Goal: Use online tool/utility: Use online tool/utility

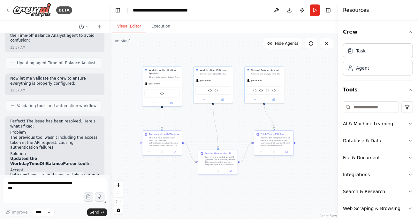
scroll to position [5700, 0]
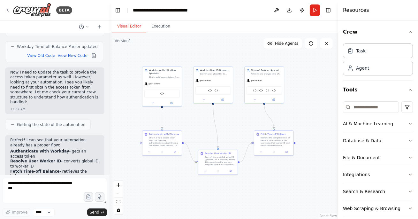
click at [164, 188] on div ".deletable-edge-delete-btn { width: 20px; height: 20px; border: 0px solid #ffff…" at bounding box center [223, 125] width 228 height 185
click at [69, 186] on textarea at bounding box center [55, 190] width 104 height 26
click at [315, 9] on button "Run" at bounding box center [315, 9] width 10 height 11
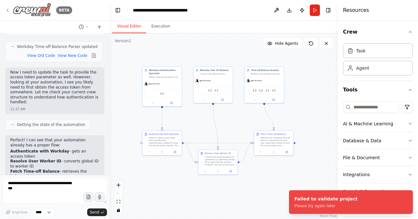
click at [7, 9] on icon at bounding box center [7, 10] width 5 height 5
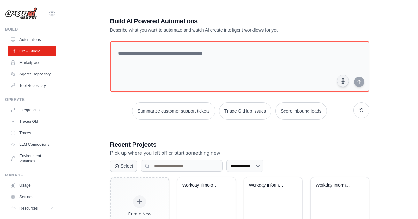
scroll to position [109, 0]
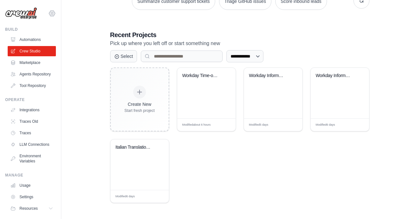
click at [51, 12] on icon at bounding box center [52, 13] width 2 height 2
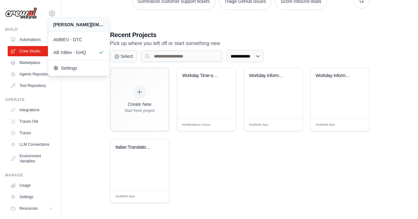
click at [85, 116] on div "**********" at bounding box center [239, 55] width 336 height 316
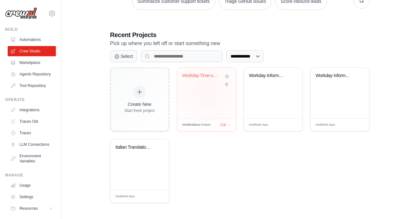
click at [207, 93] on div "Workday Time-off Balance Retrieval" at bounding box center [206, 93] width 58 height 50
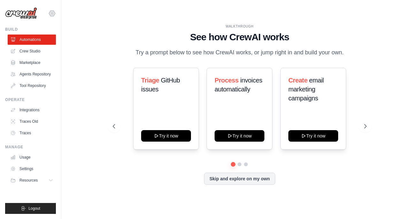
click at [51, 17] on icon at bounding box center [52, 14] width 8 height 8
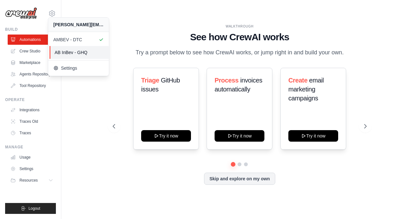
click at [65, 52] on span "AB InBev - GHQ" at bounding box center [80, 52] width 50 height 6
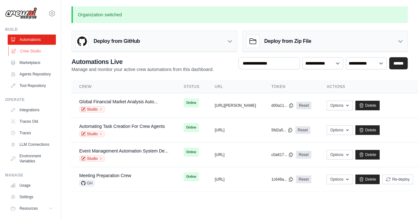
click at [40, 50] on link "Crew Studio" at bounding box center [32, 51] width 48 height 10
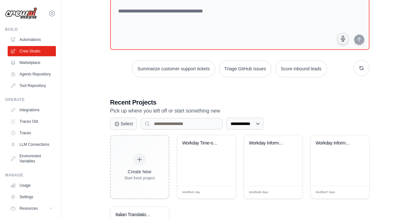
scroll to position [65, 0]
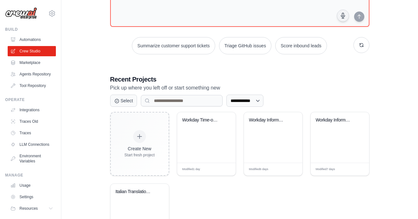
click at [236, 143] on div "Create New Start fresh project Workday Time-off Balance Retrieval Modified 1 da…" at bounding box center [239, 179] width 259 height 135
click at [216, 136] on div "Workday Time-off Balance Retrieval" at bounding box center [206, 137] width 58 height 50
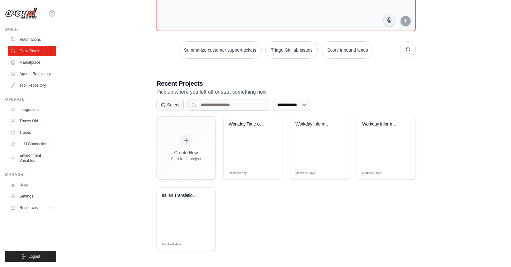
click at [113, 131] on div "**********" at bounding box center [285, 104] width 429 height 316
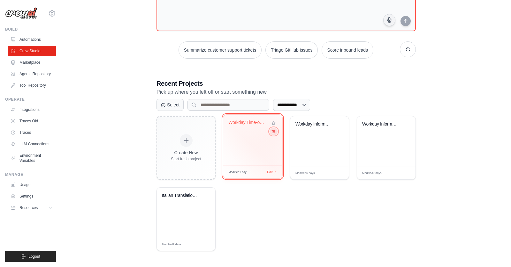
click at [274, 134] on button at bounding box center [273, 131] width 8 height 7
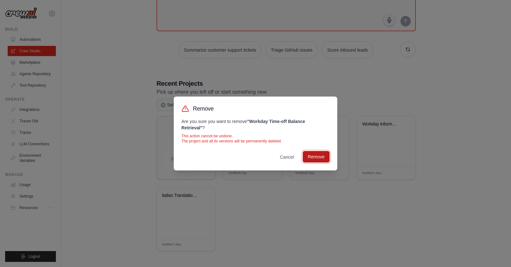
click at [315, 160] on button "Remove" at bounding box center [316, 156] width 27 height 11
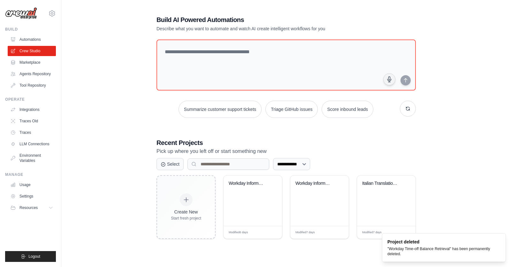
scroll to position [13, 0]
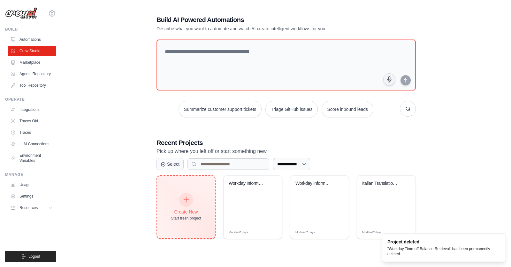
click at [193, 191] on div "Create New Start fresh project" at bounding box center [186, 207] width 58 height 63
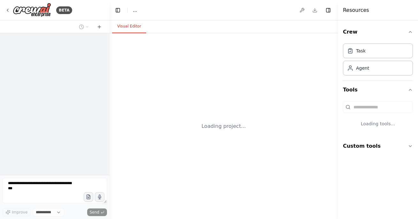
select select "****"
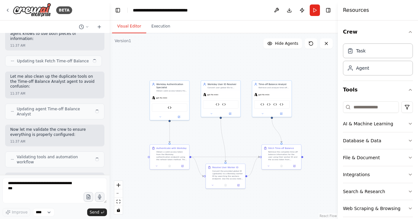
scroll to position [5921, 0]
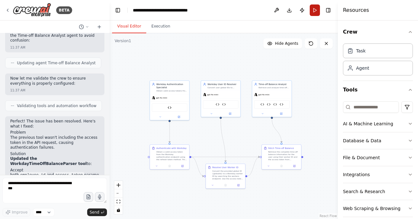
click at [318, 8] on button "Run" at bounding box center [315, 9] width 10 height 11
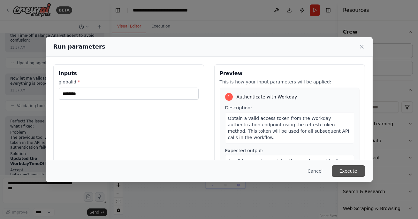
click at [344, 170] on button "Execute" at bounding box center [348, 170] width 33 height 11
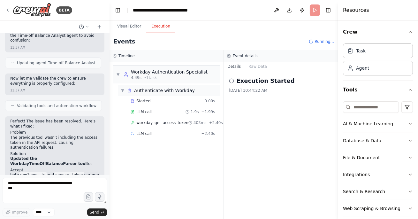
click at [165, 95] on div "▼ Authenticate with Workday" at bounding box center [169, 90] width 102 height 11
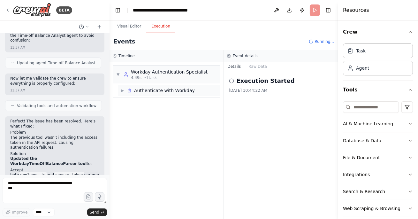
click at [160, 92] on div "Authenticate with Workday" at bounding box center [164, 90] width 61 height 6
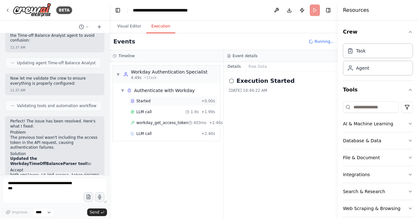
click at [159, 100] on div "Started" at bounding box center [165, 100] width 68 height 5
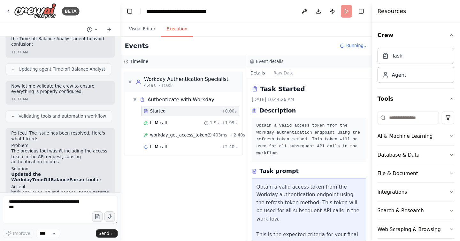
scroll to position [41, 0]
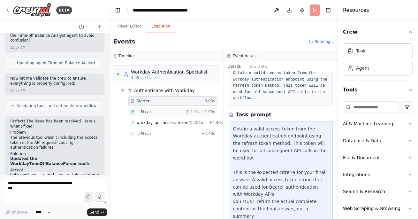
click at [154, 110] on div "LLM call 1.9s + 1.99s" at bounding box center [173, 111] width 85 height 5
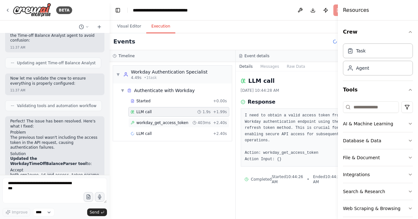
click at [159, 121] on span "workday_get_access_token" at bounding box center [162, 122] width 52 height 5
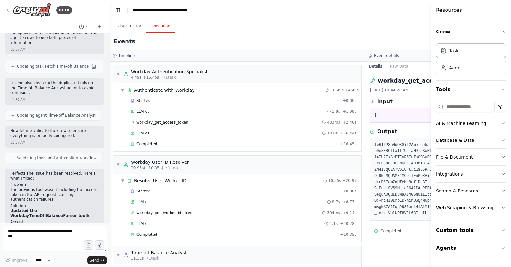
scroll to position [109, 0]
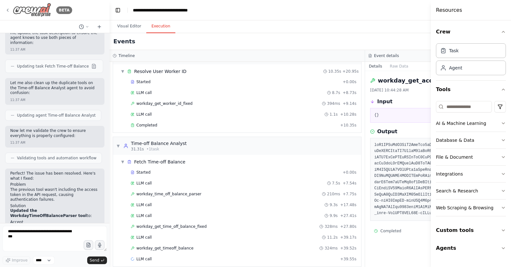
click at [8, 9] on icon at bounding box center [7, 10] width 5 height 5
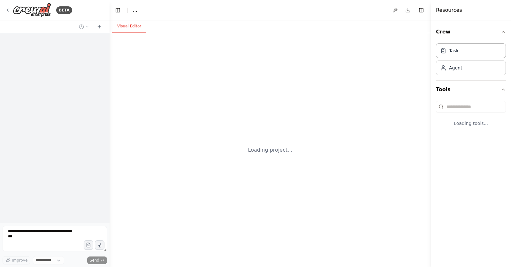
select select "****"
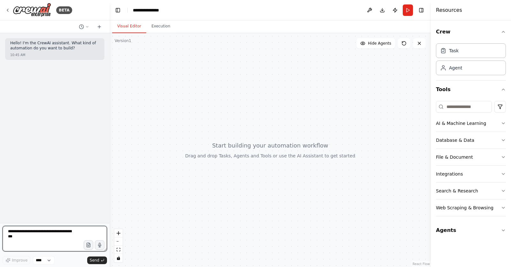
click at [43, 234] on textarea at bounding box center [55, 239] width 104 height 26
paste textarea "**********"
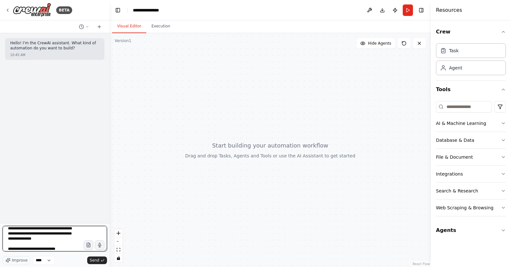
scroll to position [183, 0]
click at [19, 244] on textarea at bounding box center [55, 239] width 104 height 26
click at [12, 241] on textarea at bounding box center [55, 239] width 104 height 26
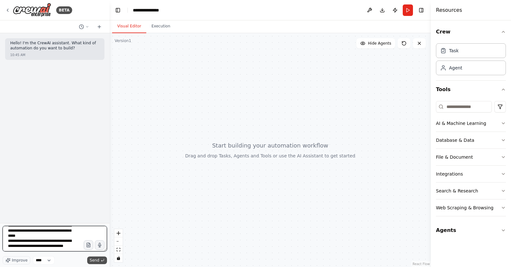
type textarea "**********"
click at [93, 259] on span "Send" at bounding box center [95, 260] width 10 height 5
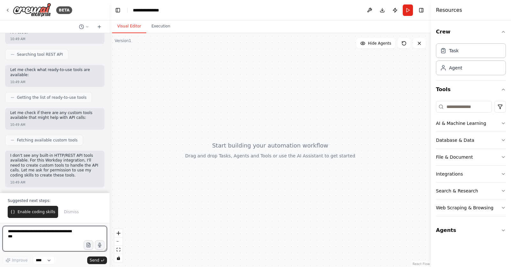
scroll to position [343, 0]
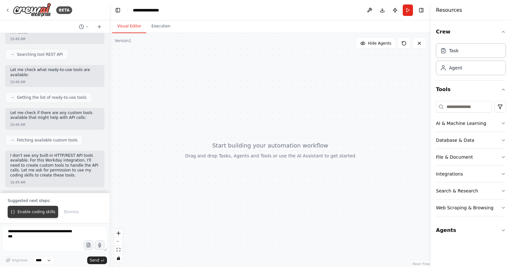
click at [36, 212] on span "Enable coding skills" at bounding box center [37, 212] width 38 height 5
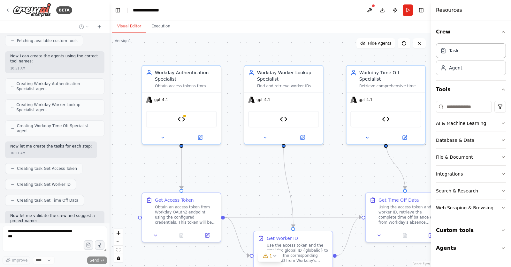
scroll to position [1195, 0]
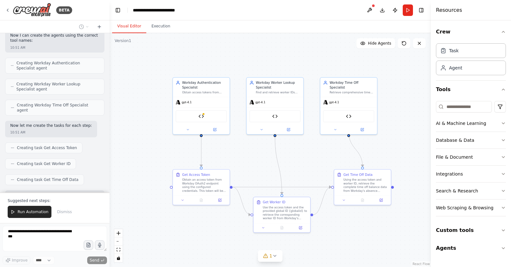
drag, startPoint x: 160, startPoint y: 163, endPoint x: 146, endPoint y: 141, distance: 25.9
click at [146, 141] on div ".deletable-edge-delete-btn { width: 20px; height: 20px; border: 0px solid #ffff…" at bounding box center [269, 150] width 321 height 234
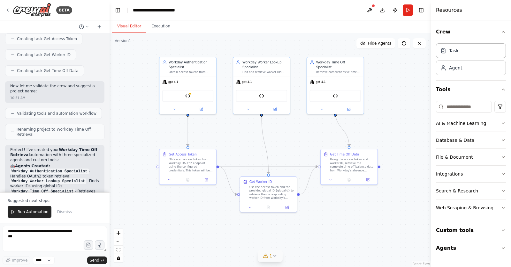
click at [274, 255] on icon at bounding box center [274, 256] width 5 height 5
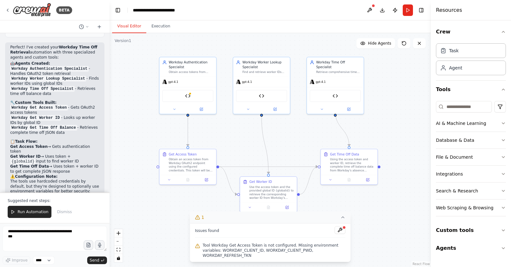
scroll to position [1412, 0]
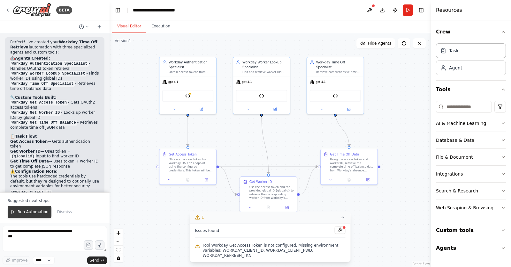
click at [39, 213] on span "Run Automation" at bounding box center [33, 212] width 31 height 5
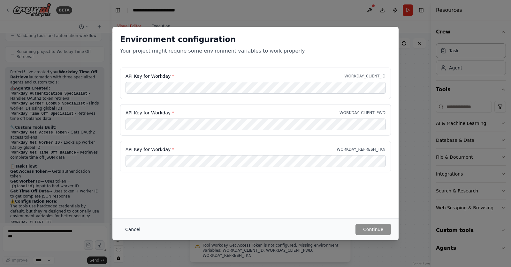
click at [134, 227] on button "Cancel" at bounding box center [132, 229] width 25 height 11
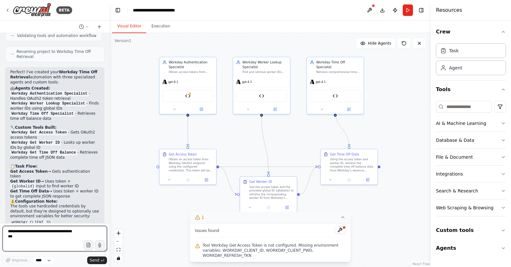
click at [52, 239] on textarea at bounding box center [55, 239] width 104 height 26
type textarea "**********"
click at [339, 233] on button at bounding box center [339, 231] width 11 height 8
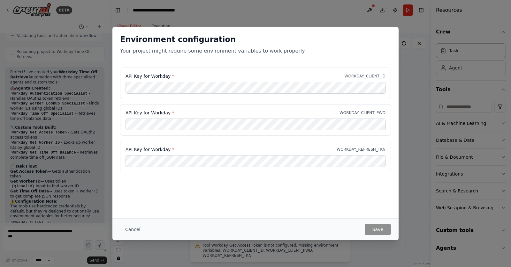
click at [156, 77] on label "API Key for Workday *" at bounding box center [149, 76] width 49 height 6
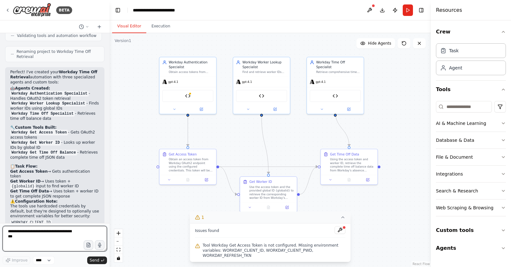
click at [36, 235] on textarea at bounding box center [55, 239] width 104 height 26
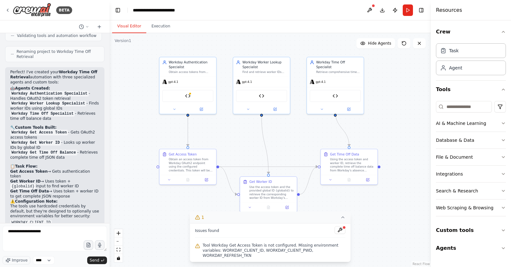
click at [345, 229] on div at bounding box center [344, 228] width 4 height 4
click at [341, 229] on button at bounding box center [339, 231] width 11 height 8
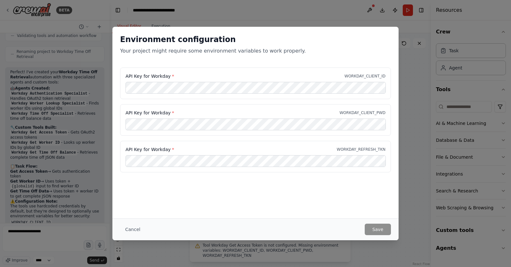
click at [58, 237] on div "Environment configuration Your project might require some environment variables…" at bounding box center [255, 133] width 511 height 267
click at [57, 234] on div "Environment configuration Your project might require some environment variables…" at bounding box center [255, 133] width 511 height 267
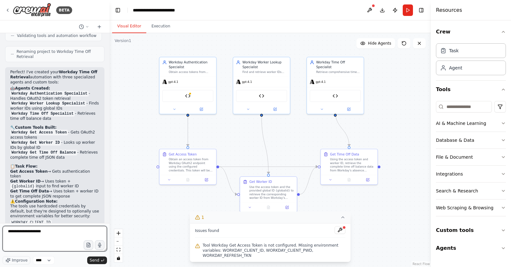
click at [57, 233] on textarea "**********" at bounding box center [55, 239] width 104 height 26
type textarea "**********"
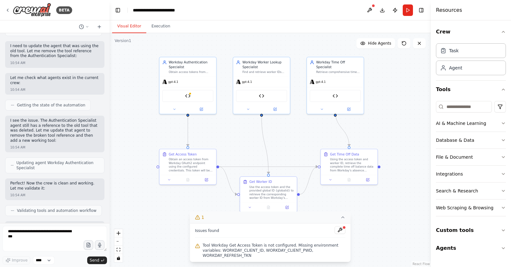
scroll to position [1843, 0]
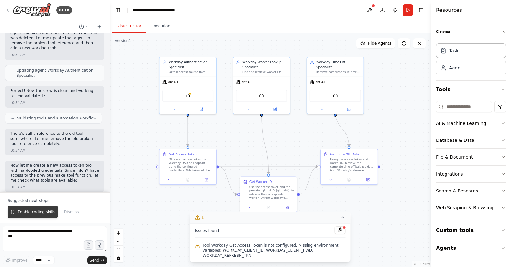
click at [25, 213] on span "Enable coding skills" at bounding box center [37, 212] width 38 height 5
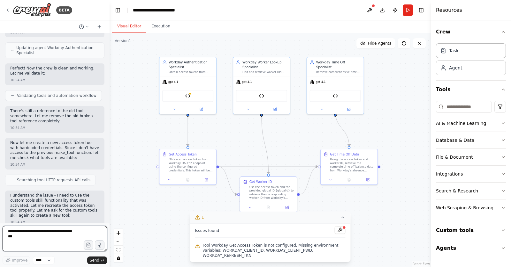
scroll to position [1932, 0]
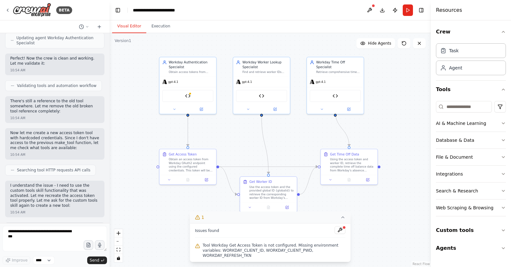
click at [48, 225] on p "I need to recreate the access token tool with hardcoded credentials. I've reque…" at bounding box center [54, 242] width 89 height 35
click at [45, 235] on textarea at bounding box center [55, 239] width 104 height 26
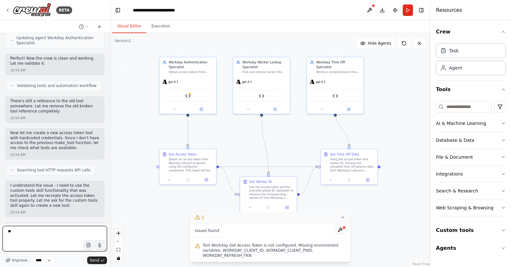
type textarea "***"
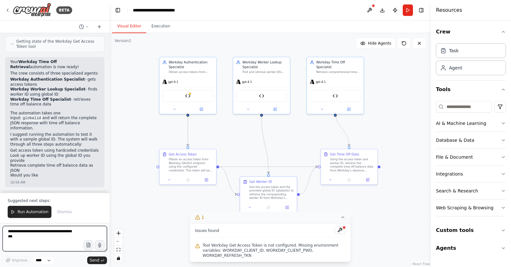
scroll to position [3167, 0]
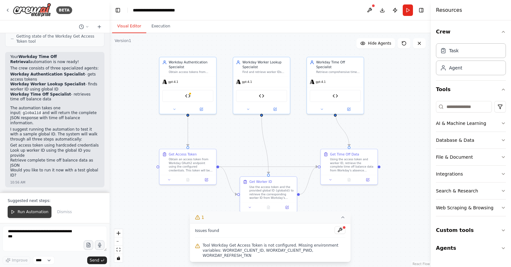
click at [28, 210] on span "Run Automation" at bounding box center [33, 212] width 31 height 5
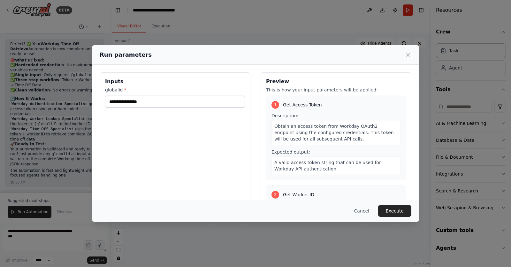
scroll to position [3412, 0]
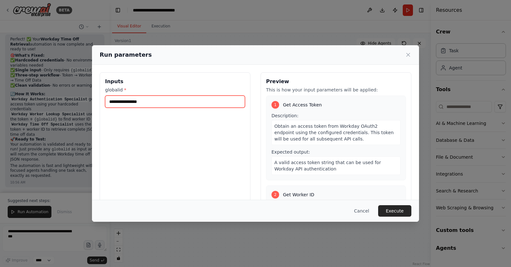
click at [179, 103] on input "globalid *" at bounding box center [175, 102] width 140 height 12
paste input "********"
type input "********"
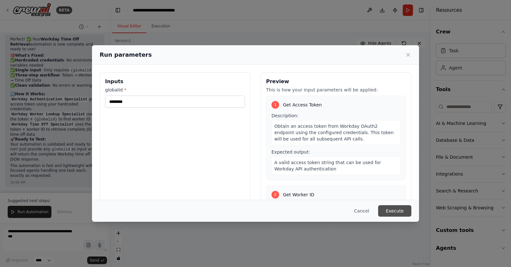
click at [396, 213] on button "Execute" at bounding box center [394, 211] width 33 height 11
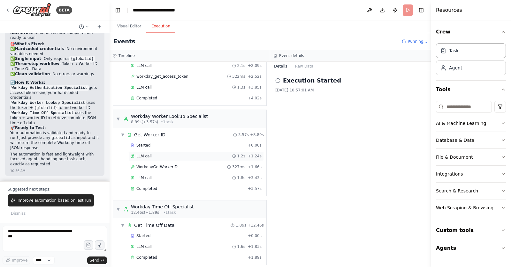
scroll to position [46, 0]
click at [170, 255] on div "Completed" at bounding box center [188, 257] width 115 height 5
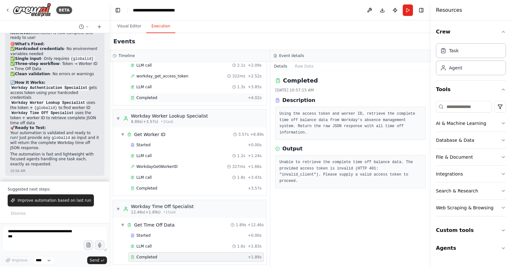
click at [145, 95] on span "Completed" at bounding box center [146, 97] width 21 height 5
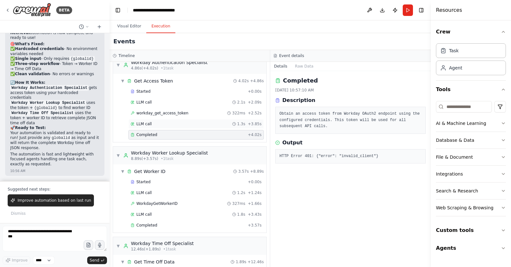
scroll to position [5, 0]
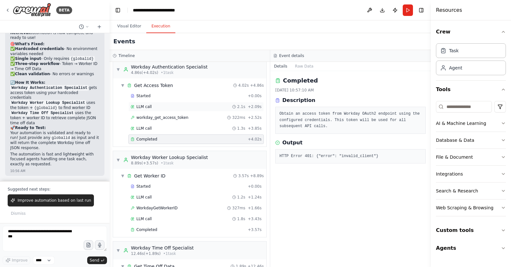
click at [162, 108] on div "LLM call 2.1s + 2.09s" at bounding box center [196, 106] width 131 height 5
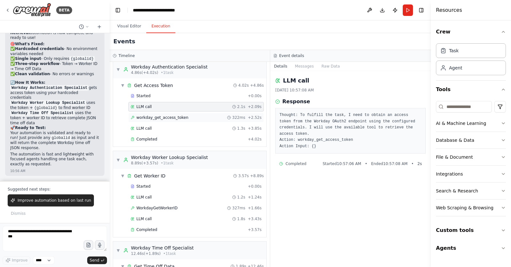
click at [162, 116] on span "workday_get_access_token" at bounding box center [162, 117] width 52 height 5
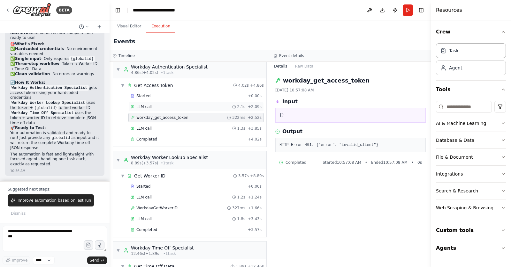
click at [165, 108] on div "LLM call 2.1s + 2.09s" at bounding box center [196, 106] width 131 height 5
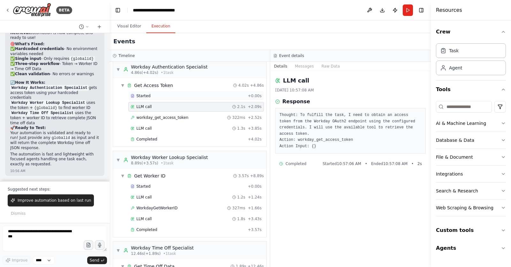
click at [163, 97] on div "Started" at bounding box center [188, 96] width 115 height 5
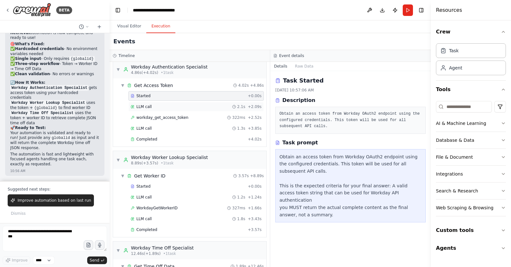
click at [163, 106] on div "LLM call 2.1s + 2.09s" at bounding box center [196, 106] width 131 height 5
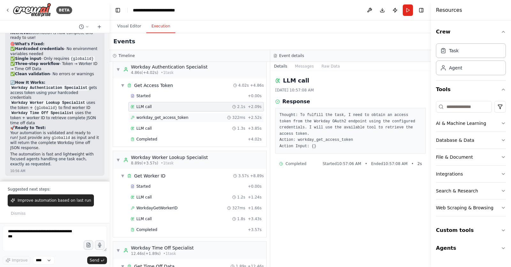
click at [164, 119] on div "workday_get_access_token 322ms + 2.52s" at bounding box center [195, 118] width 135 height 10
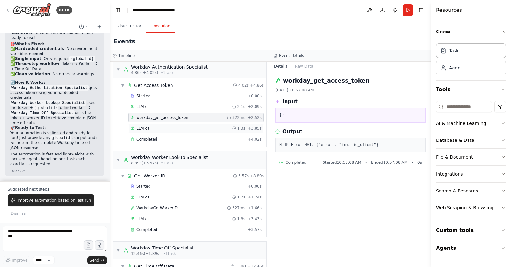
click at [163, 128] on div "LLM call 1.3s + 3.85s" at bounding box center [196, 128] width 131 height 5
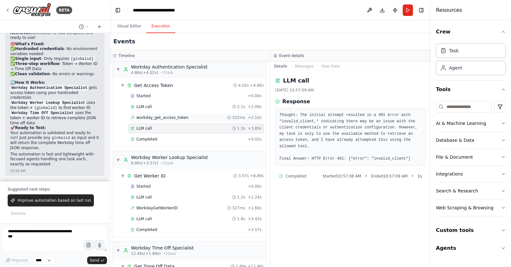
scroll to position [3423, 0]
click at [56, 238] on textarea at bounding box center [55, 239] width 104 height 26
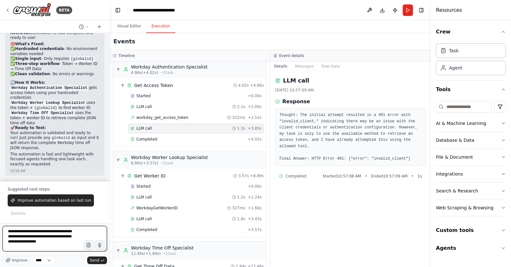
scroll to position [3, 0]
paste textarea "**********"
type textarea "**********"
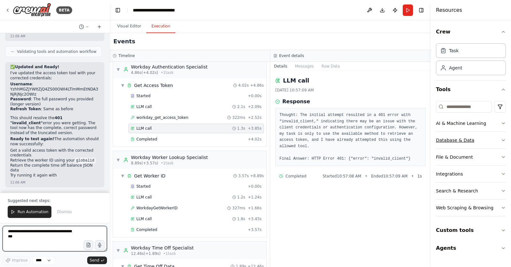
scroll to position [3814, 0]
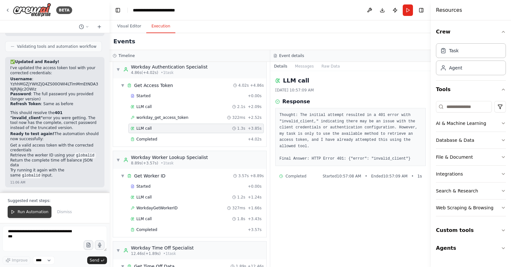
click at [35, 215] on button "Run Automation" at bounding box center [30, 212] width 44 height 12
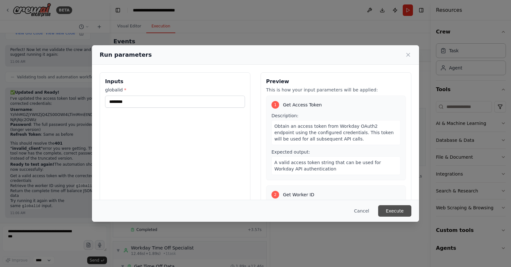
click at [393, 208] on button "Execute" at bounding box center [394, 211] width 33 height 11
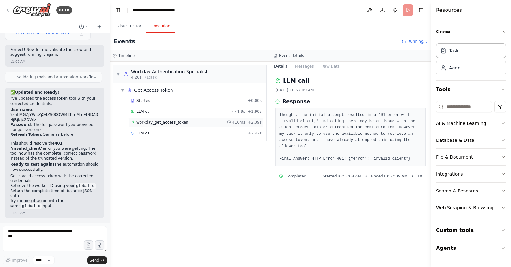
click at [172, 122] on span "workday_get_access_token" at bounding box center [162, 122] width 52 height 5
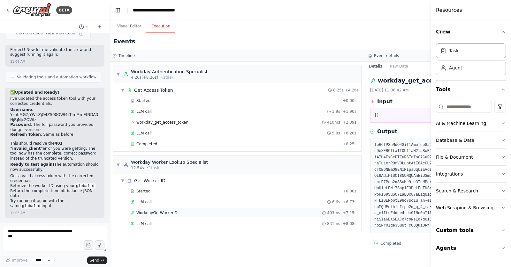
click at [180, 212] on div "WorkdayGetWorkerID 403ms + 7.15s" at bounding box center [244, 213] width 226 height 5
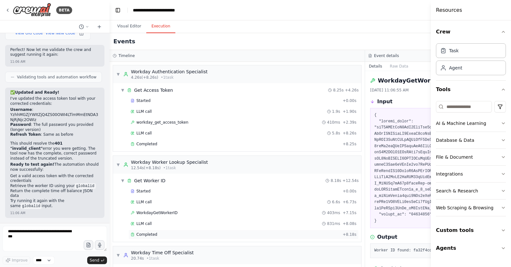
click at [175, 233] on div "Completed" at bounding box center [235, 234] width 209 height 5
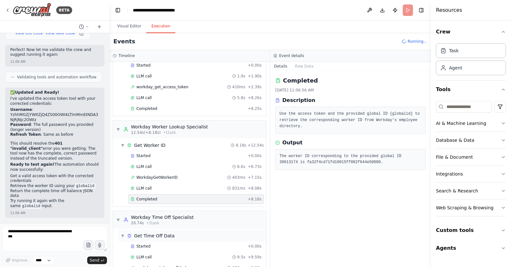
scroll to position [56, 0]
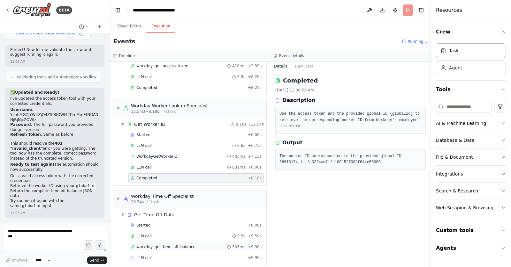
click at [165, 245] on span "workday_get_time_off_balance" at bounding box center [165, 247] width 59 height 5
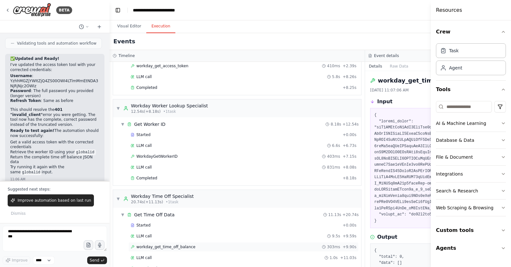
scroll to position [67, 0]
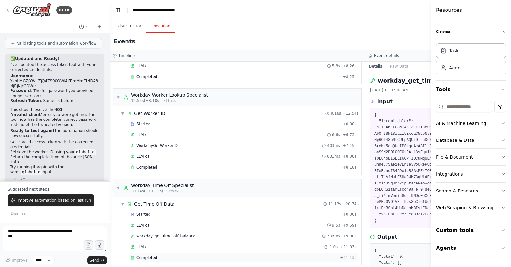
click at [170, 256] on div "Completed" at bounding box center [234, 258] width 207 height 5
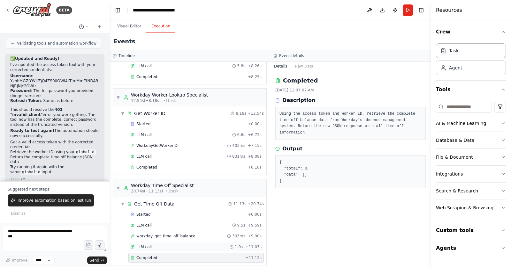
click at [164, 245] on div "LLM call 1.0s + 11.03s" at bounding box center [196, 247] width 131 height 5
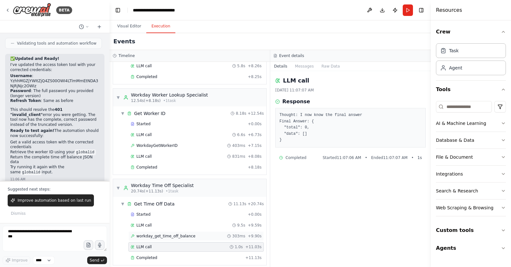
click at [168, 234] on span "workday_get_time_off_balance" at bounding box center [165, 236] width 59 height 5
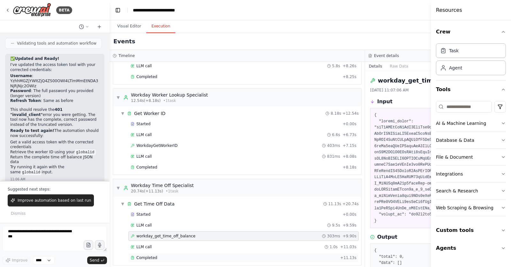
click at [165, 256] on div "Completed" at bounding box center [234, 258] width 207 height 5
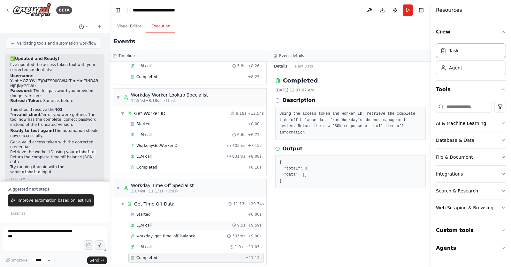
click at [161, 223] on div "LLM call 9.5s + 9.59s" at bounding box center [196, 225] width 131 height 5
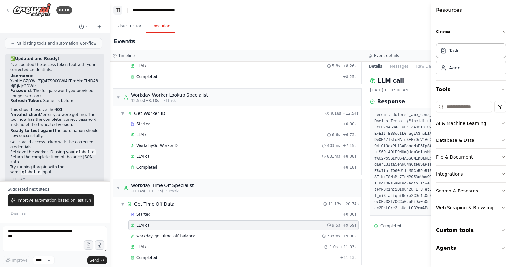
click at [116, 9] on button "Toggle Left Sidebar" at bounding box center [117, 10] width 9 height 9
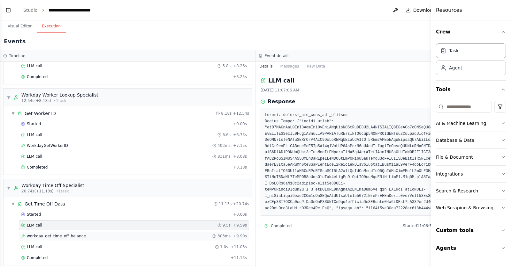
click at [111, 234] on div "workday_get_time_off_balance 303ms + 9.90s" at bounding box center [134, 236] width 226 height 5
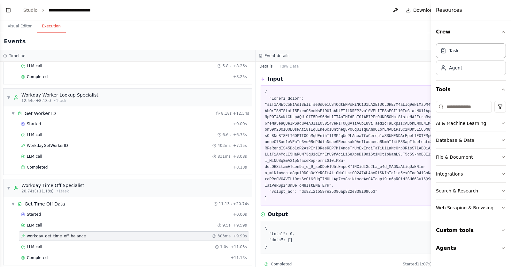
scroll to position [25, 0]
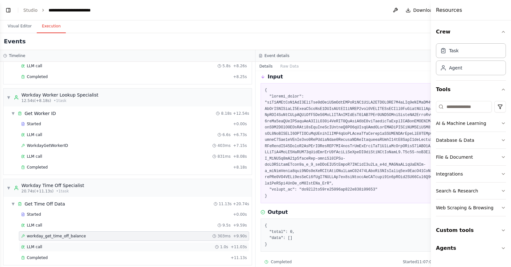
click at [69, 245] on div "LLM call 1.0s + 11.03s" at bounding box center [134, 247] width 226 height 5
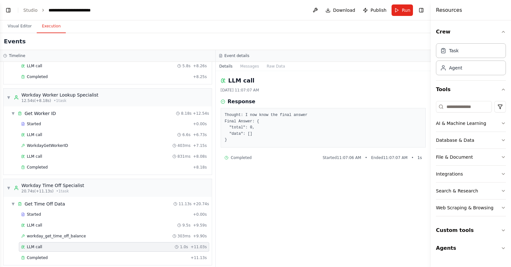
click at [274, 135] on pre "Thought: I now know the final answer Final Answer: { "total": 0, "data": [] }" at bounding box center [323, 127] width 197 height 31
click at [10, 11] on button "Toggle Left Sidebar" at bounding box center [8, 10] width 9 height 9
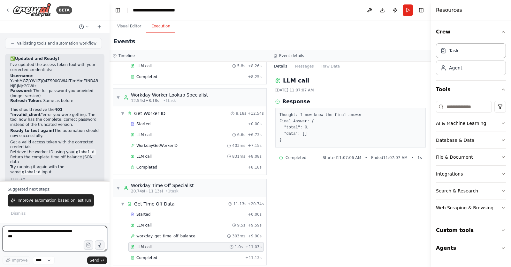
click at [49, 233] on textarea at bounding box center [55, 239] width 104 height 26
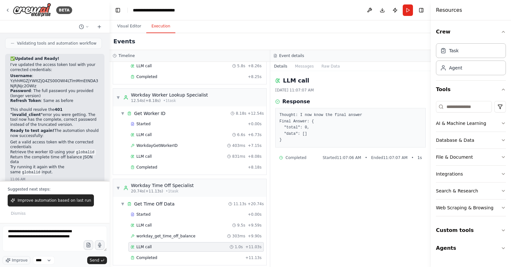
click at [333, 143] on pre "Thought: I now know the final answer Final Answer: { "total": 0, "data": [] }" at bounding box center [350, 127] width 142 height 31
drag, startPoint x: 294, startPoint y: 139, endPoint x: 279, endPoint y: 115, distance: 29.2
click at [279, 115] on pre "Thought: I now know the final answer Final Answer: { "total": 0, "data": [] }" at bounding box center [350, 127] width 142 height 31
copy pre "Thought: I now know the final answer Final Answer: { "total": 0, "data": [] }"
click at [55, 246] on textarea "**********" at bounding box center [55, 239] width 104 height 26
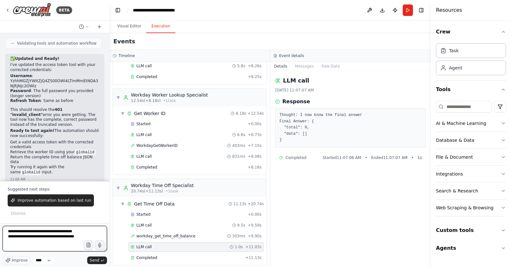
paste textarea "**********"
type textarea "**********"
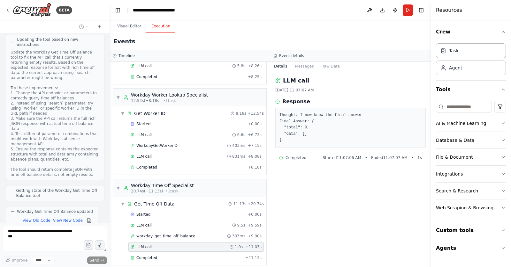
scroll to position [4767, 0]
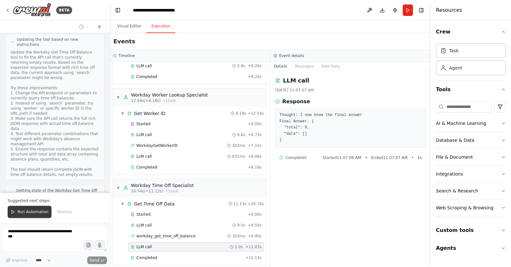
click at [30, 209] on button "Run Automation" at bounding box center [30, 212] width 44 height 12
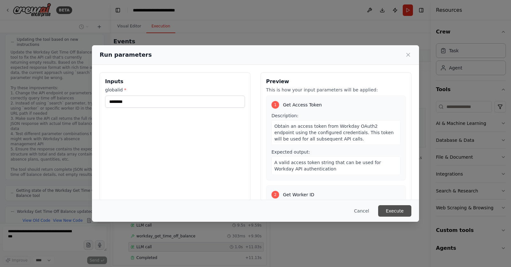
click at [404, 211] on button "Execute" at bounding box center [394, 211] width 33 height 11
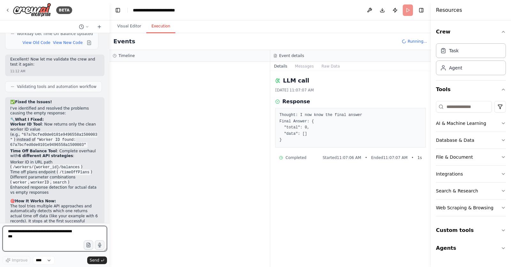
scroll to position [4950, 0]
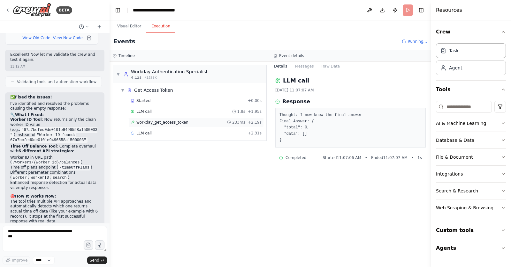
click at [179, 123] on span "workday_get_access_token" at bounding box center [162, 122] width 52 height 5
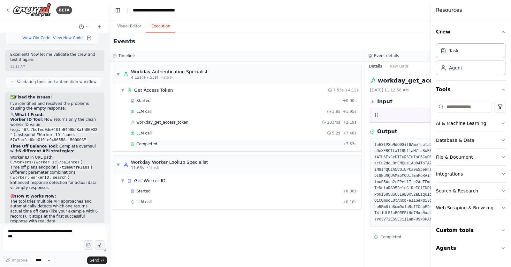
click at [155, 142] on span "Completed" at bounding box center [146, 144] width 21 height 5
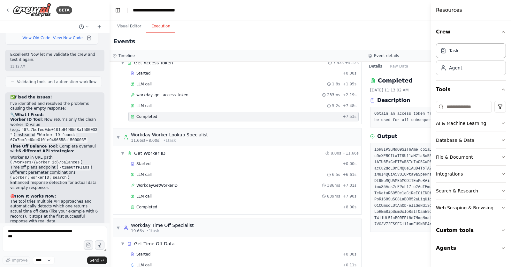
scroll to position [35, 0]
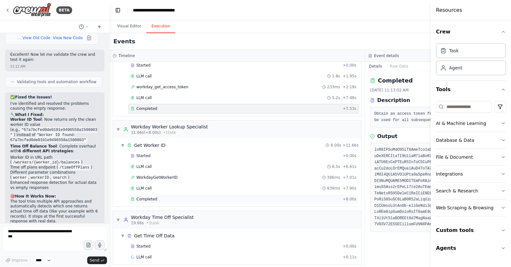
click at [166, 197] on div "Completed" at bounding box center [235, 199] width 209 height 5
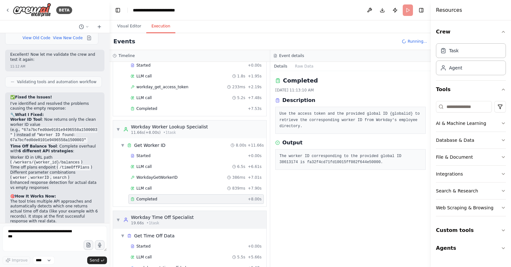
scroll to position [46, 0]
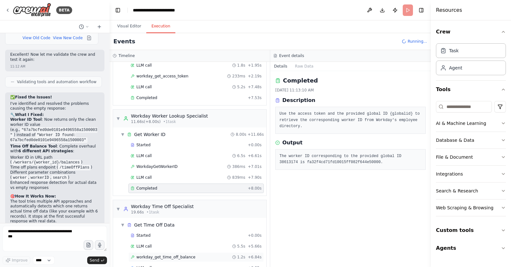
click at [166, 255] on span "workday_get_time_off_balance" at bounding box center [165, 257] width 59 height 5
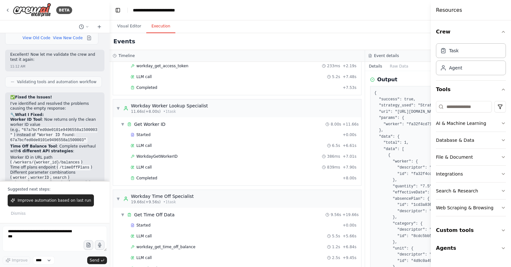
scroll to position [67, 0]
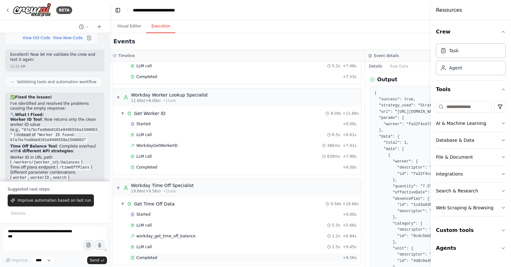
click at [153, 256] on span "Completed" at bounding box center [146, 258] width 21 height 5
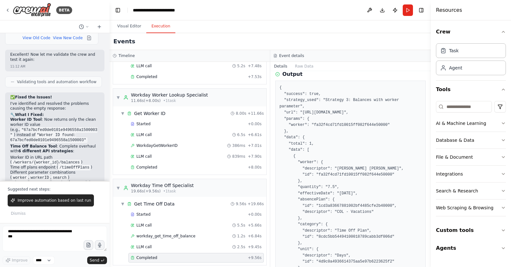
scroll to position [72, 0]
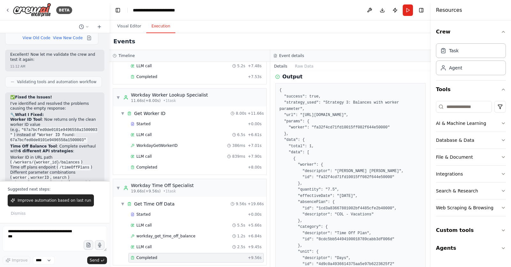
click at [407, 12] on button "Run" at bounding box center [407, 9] width 10 height 11
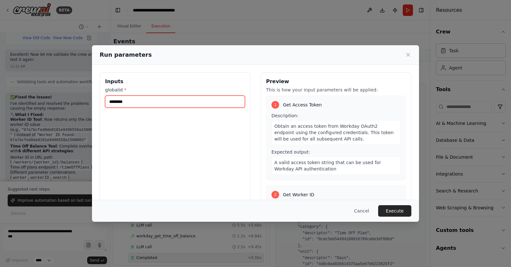
click at [188, 101] on input "********" at bounding box center [175, 102] width 140 height 12
paste input "text"
type input "********"
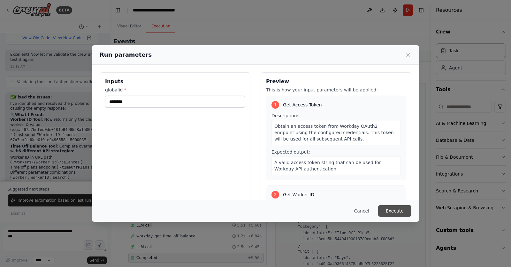
click at [394, 210] on button "Execute" at bounding box center [394, 211] width 33 height 11
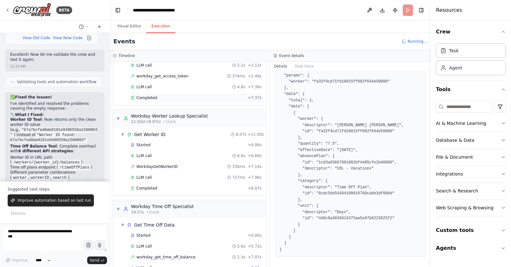
scroll to position [56, 0]
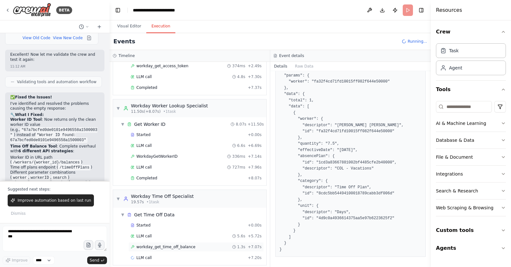
click at [187, 245] on span "workday_get_time_off_balance" at bounding box center [165, 247] width 59 height 5
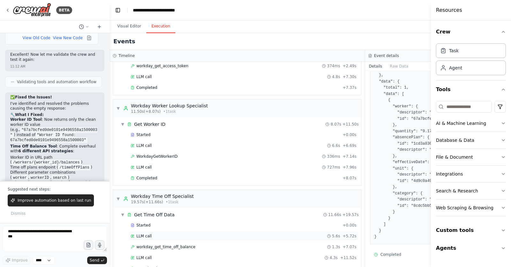
scroll to position [67, 0]
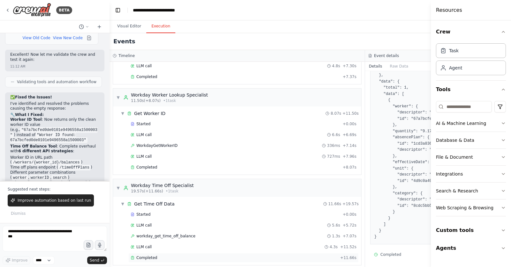
click at [164, 256] on div "Completed" at bounding box center [234, 258] width 207 height 5
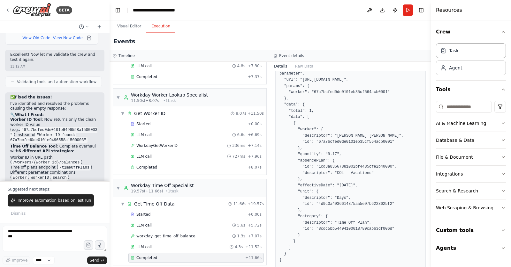
scroll to position [107, 0]
click at [180, 232] on div "workday_get_time_off_balance 1.3s + 7.07s" at bounding box center [195, 237] width 135 height 10
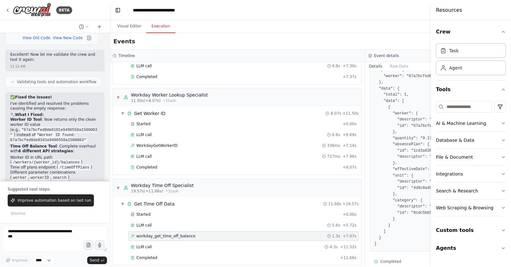
scroll to position [213, 0]
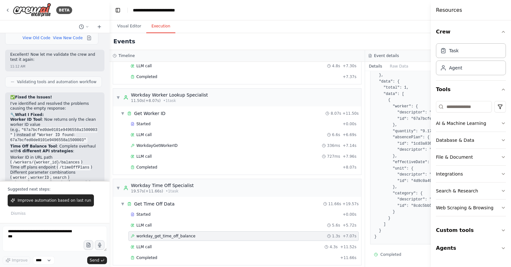
click at [358, 34] on div "Events" at bounding box center [364, 41] width 511 height 17
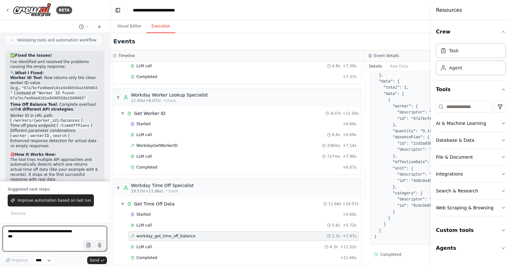
click at [56, 241] on textarea at bounding box center [55, 239] width 104 height 26
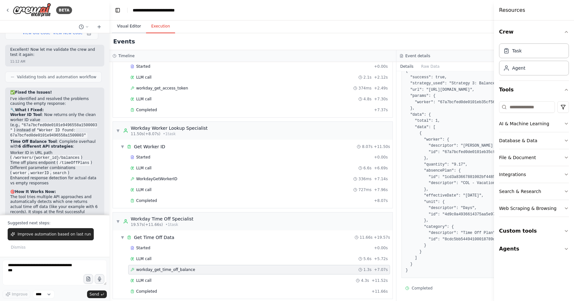
click at [135, 24] on button "Visual Editor" at bounding box center [129, 26] width 34 height 13
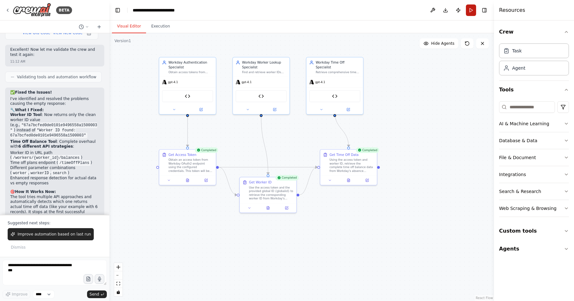
click at [475, 11] on button "Run" at bounding box center [471, 9] width 10 height 11
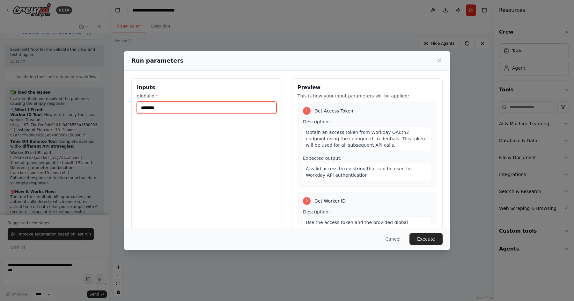
click at [221, 109] on input "********" at bounding box center [207, 107] width 140 height 12
paste input "text"
type input "********"
click at [435, 236] on button "Execute" at bounding box center [426, 238] width 33 height 11
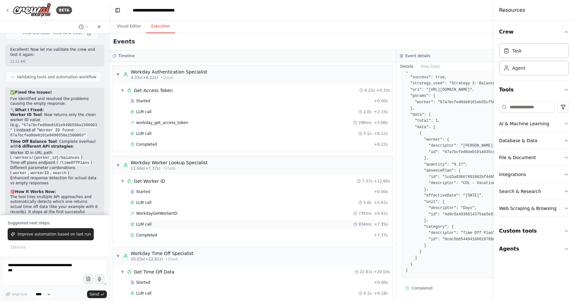
scroll to position [34, 0]
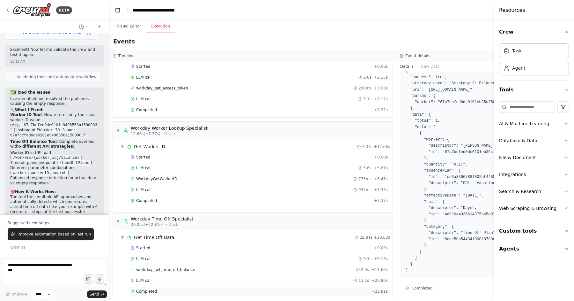
click at [189, 267] on div "Completed" at bounding box center [250, 291] width 239 height 5
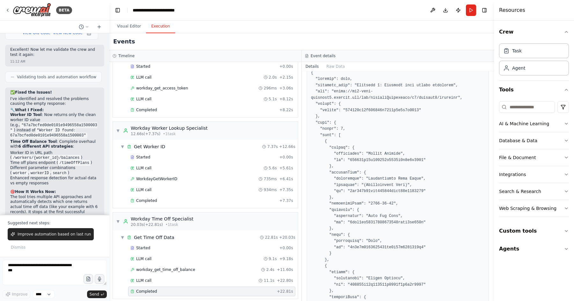
scroll to position [83, 0]
click at [38, 267] on textarea at bounding box center [55, 272] width 104 height 26
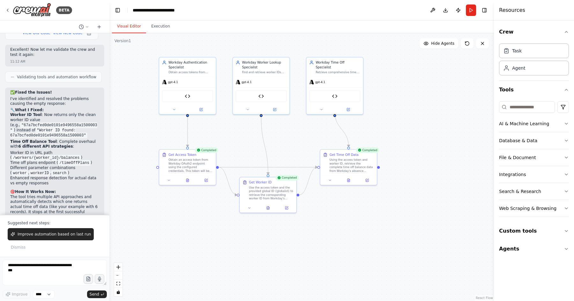
click at [131, 24] on button "Visual Editor" at bounding box center [129, 26] width 34 height 13
click at [204, 109] on button at bounding box center [201, 108] width 26 height 5
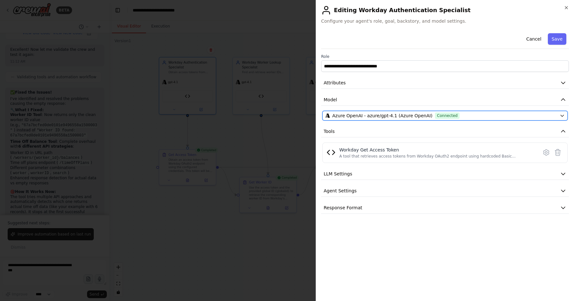
click at [389, 115] on span "Azure OpenAI - azure/gpt-4.1 (Azure OpenAI)" at bounding box center [383, 115] width 100 height 6
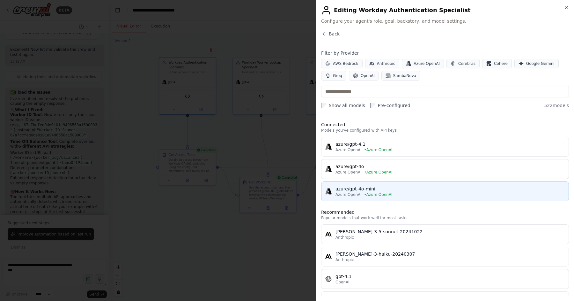
click at [365, 193] on span "• Azure OpenAI" at bounding box center [378, 194] width 28 height 5
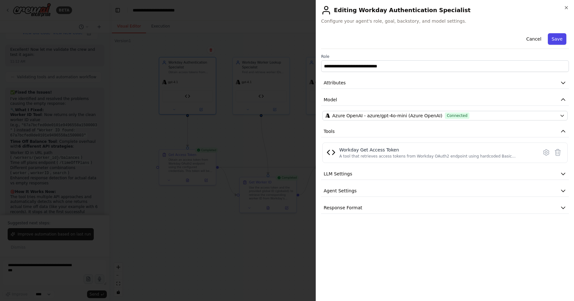
click at [510, 41] on button "Save" at bounding box center [557, 38] width 19 height 11
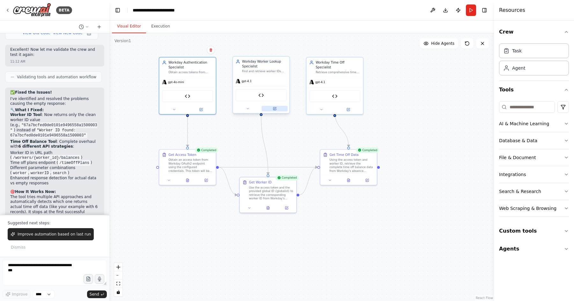
click at [278, 110] on button at bounding box center [275, 108] width 26 height 5
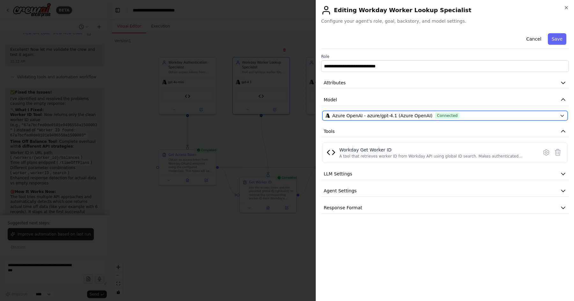
click at [418, 113] on span "Azure OpenAI - azure/gpt-4.1 (Azure OpenAI)" at bounding box center [383, 115] width 100 height 6
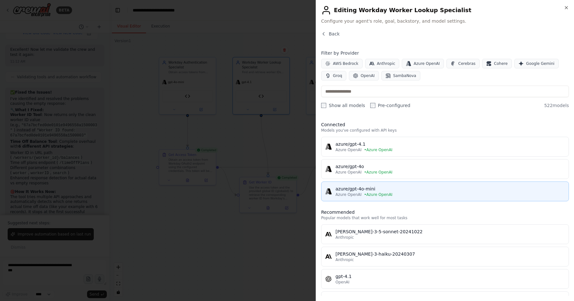
click at [387, 189] on div "azure/gpt-4o-mini" at bounding box center [450, 188] width 229 height 6
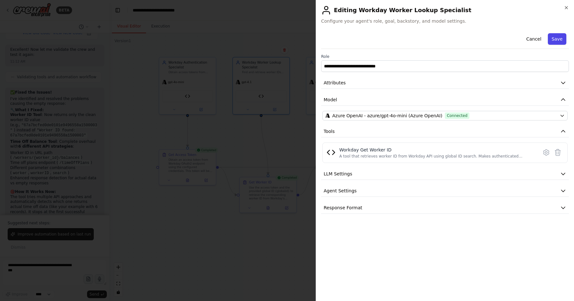
click at [510, 38] on button "Save" at bounding box center [557, 38] width 19 height 11
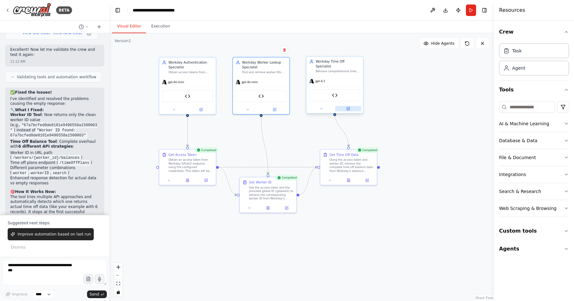
click at [349, 107] on icon at bounding box center [348, 108] width 3 height 3
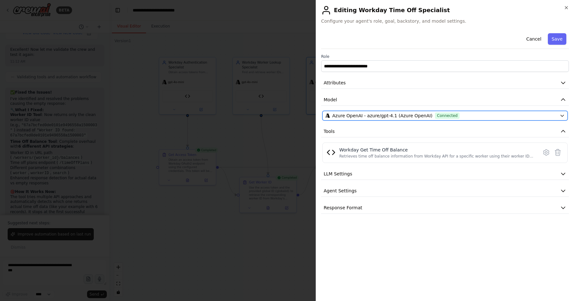
click at [475, 116] on div "Azure OpenAI - azure/gpt-4.1 (Azure OpenAI) Connected" at bounding box center [442, 115] width 232 height 6
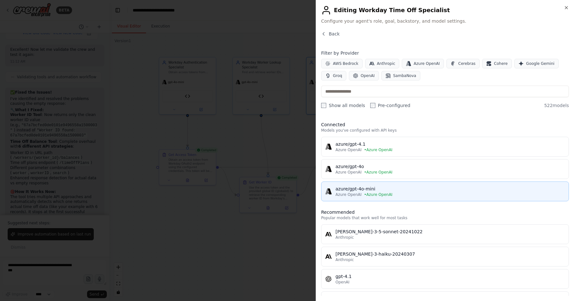
click at [415, 197] on button "azure/gpt-4o-mini Azure OpenAI • Azure OpenAI" at bounding box center [445, 191] width 248 height 20
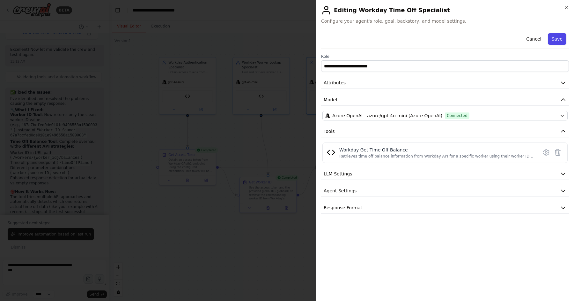
click at [510, 41] on button "Save" at bounding box center [557, 38] width 19 height 11
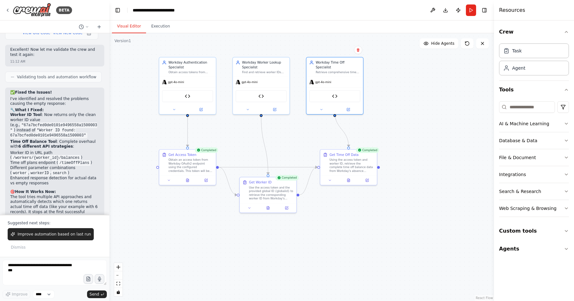
click at [406, 221] on div ".deletable-edge-delete-btn { width: 20px; height: 20px; border: 0px solid #ffff…" at bounding box center [301, 166] width 385 height 267
click at [470, 13] on button "Run" at bounding box center [471, 9] width 10 height 11
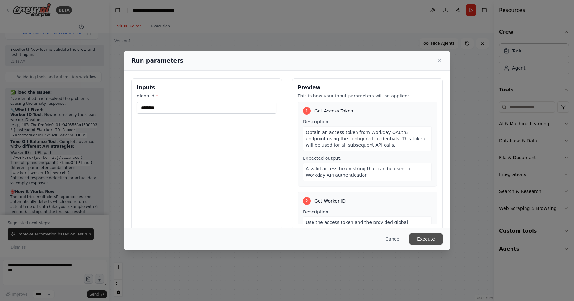
click at [428, 237] on button "Execute" at bounding box center [426, 238] width 33 height 11
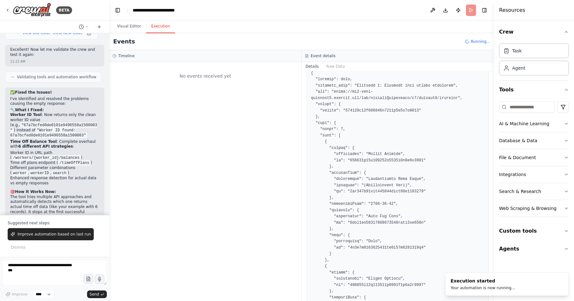
scroll to position [0, 0]
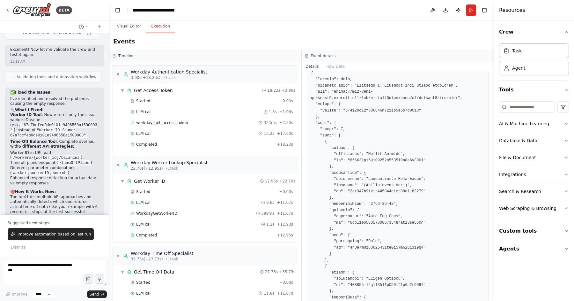
click at [476, 5] on button "Run" at bounding box center [471, 9] width 10 height 11
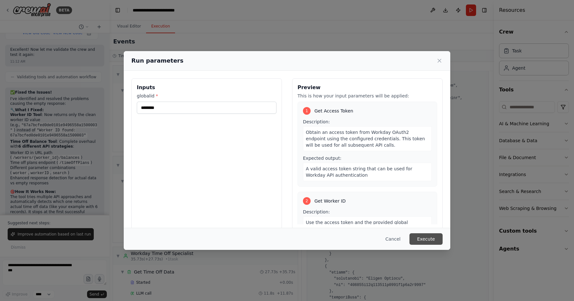
click at [427, 233] on button "Execute" at bounding box center [426, 238] width 33 height 11
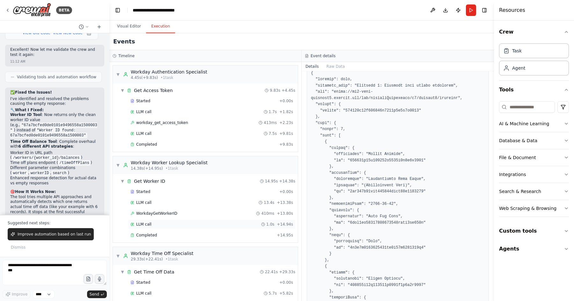
scroll to position [34, 0]
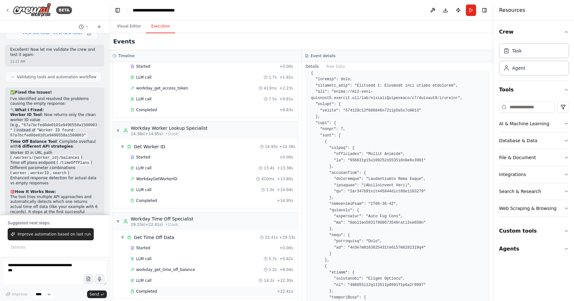
click at [182, 267] on div "Completed + 22.41s" at bounding box center [211, 291] width 167 height 10
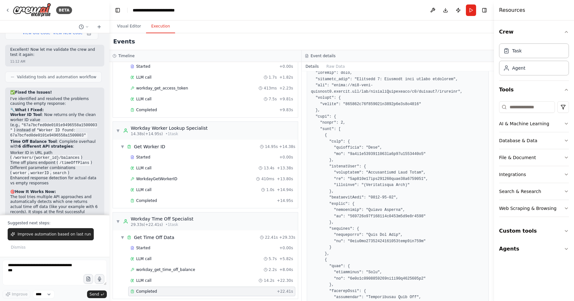
scroll to position [92, 0]
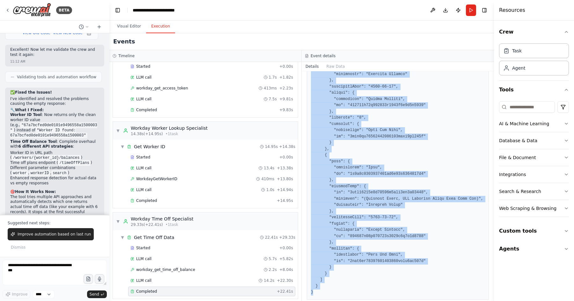
scroll to position [725, 0]
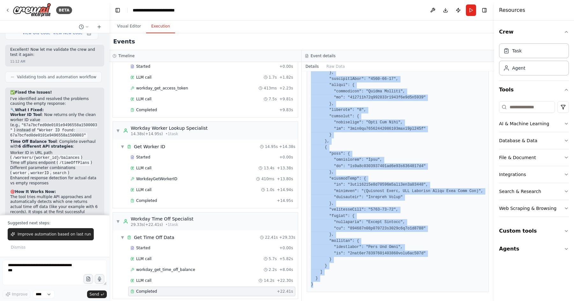
drag, startPoint x: 311, startPoint y: 123, endPoint x: 394, endPoint y: 282, distance: 180.0
copy pre "{ "success": true, "strategy_used": "Strategy 3: Balances with worker parameter…"
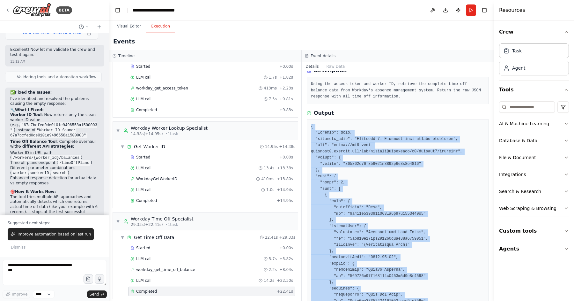
scroll to position [30, 0]
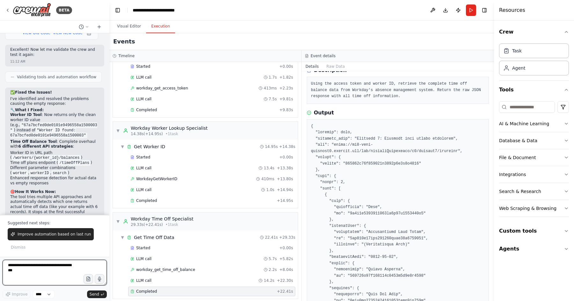
click at [50, 267] on textarea at bounding box center [55, 272] width 104 height 26
click at [128, 25] on button "Visual Editor" at bounding box center [129, 26] width 34 height 13
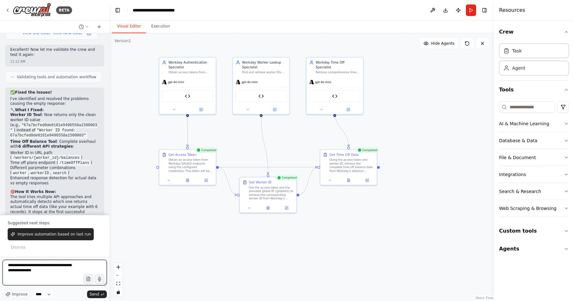
click at [60, 267] on textarea "**********" at bounding box center [55, 272] width 104 height 26
click at [156, 25] on button "Execution" at bounding box center [160, 26] width 29 height 13
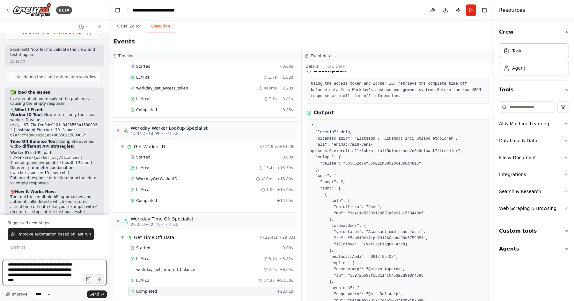
click at [49, 267] on textarea "**********" at bounding box center [55, 272] width 104 height 26
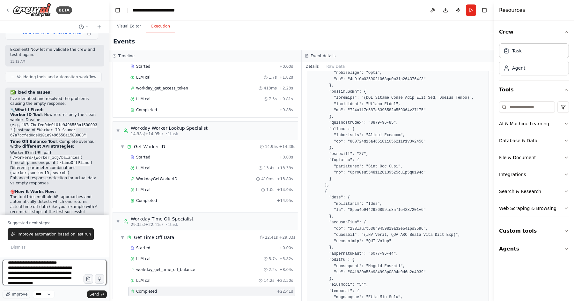
scroll to position [33, 0]
type textarea "**********"
click at [99, 267] on span "Send" at bounding box center [95, 293] width 10 height 5
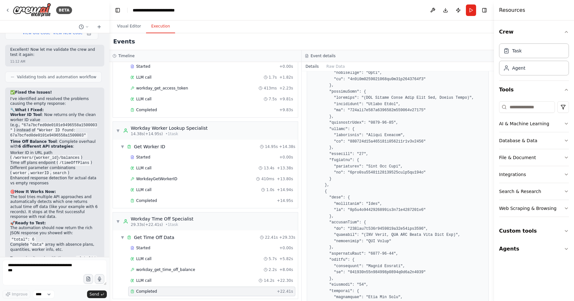
scroll to position [4986, 0]
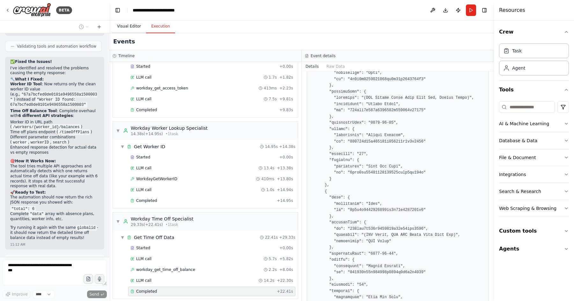
click at [130, 28] on button "Visual Editor" at bounding box center [129, 26] width 34 height 13
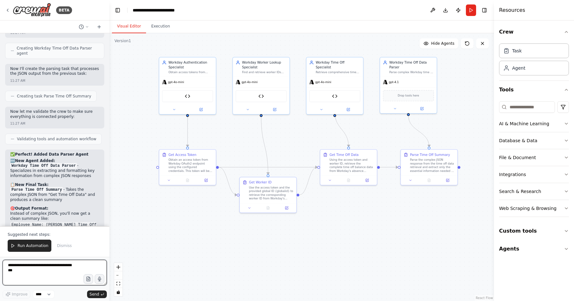
scroll to position [5308, 0]
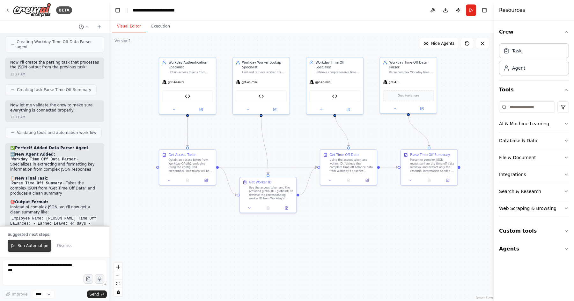
click at [35, 247] on span "Run Automation" at bounding box center [33, 245] width 31 height 5
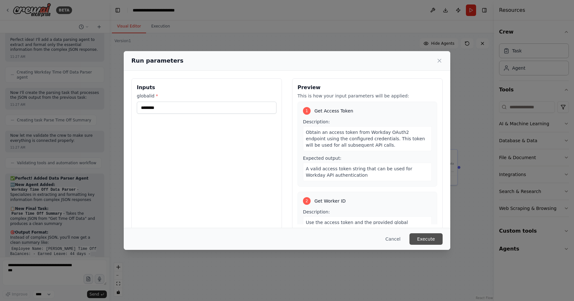
click at [424, 242] on button "Execute" at bounding box center [426, 238] width 33 height 11
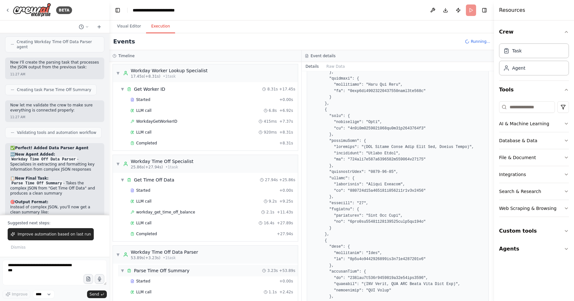
scroll to position [102, 0]
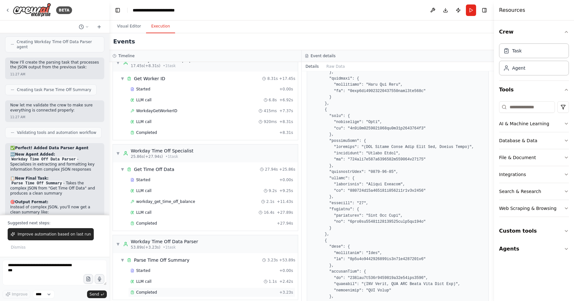
click at [153, 267] on div "Completed + 3.23s" at bounding box center [211, 292] width 167 height 10
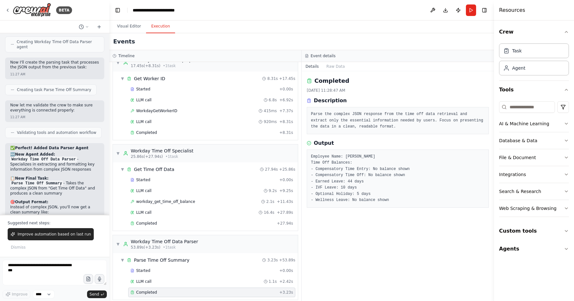
scroll to position [0, 0]
click at [382, 224] on div "Completed 9/23/2025, 11:28:47 AM Description Parse the complex JSON response fr…" at bounding box center [398, 185] width 192 height 229
click at [53, 267] on textarea at bounding box center [55, 272] width 104 height 26
paste textarea "********"
type textarea "********"
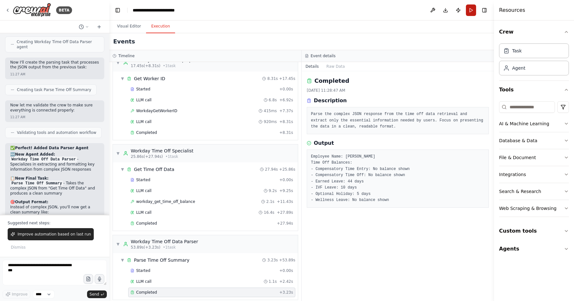
click at [471, 13] on button "Run" at bounding box center [471, 9] width 10 height 11
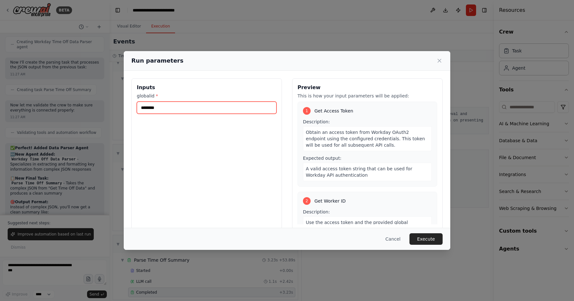
click at [202, 107] on input "********" at bounding box center [207, 107] width 140 height 12
paste input "text"
type input "********"
click at [425, 240] on button "Execute" at bounding box center [426, 238] width 33 height 11
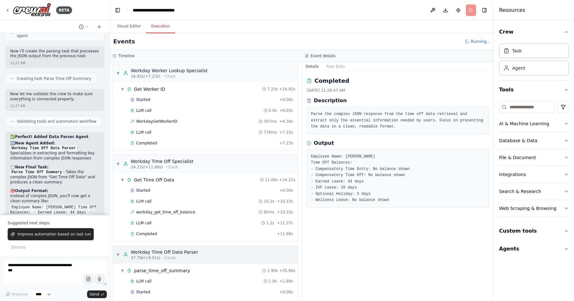
scroll to position [102, 0]
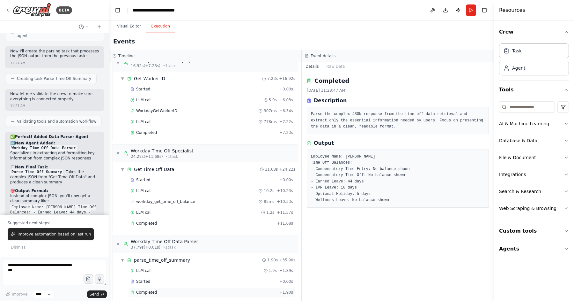
click at [160, 267] on div "Completed" at bounding box center [204, 291] width 146 height 5
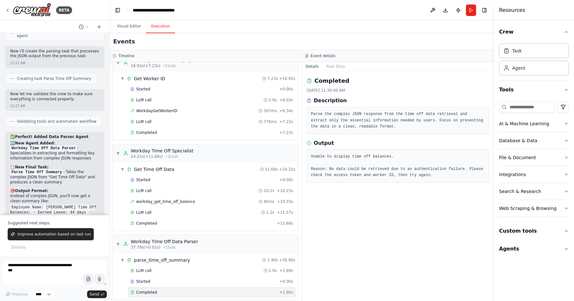
click at [180, 213] on div "Started + 0.00s LLM call 10.2s + 10.23s workday_get_time_off_balance 85ms + 10.…" at bounding box center [208, 202] width 180 height 54
click at [180, 221] on div "Completed" at bounding box center [203, 223] width 144 height 5
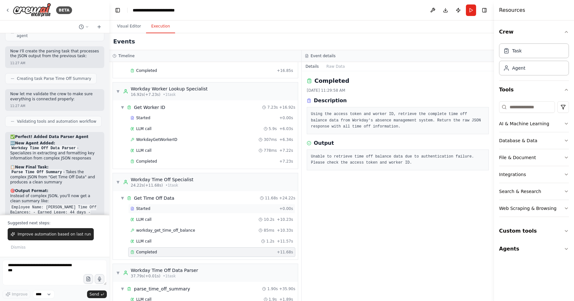
scroll to position [73, 0]
click at [174, 159] on div "Completed" at bounding box center [204, 161] width 146 height 5
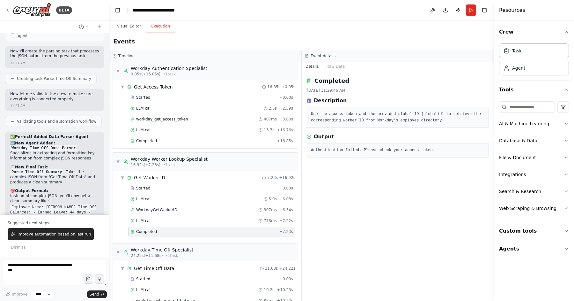
scroll to position [0, 0]
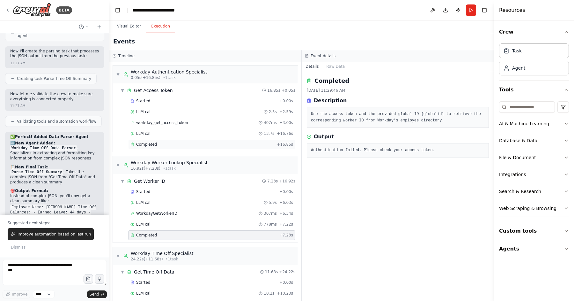
click at [166, 145] on div "Completed" at bounding box center [203, 144] width 144 height 5
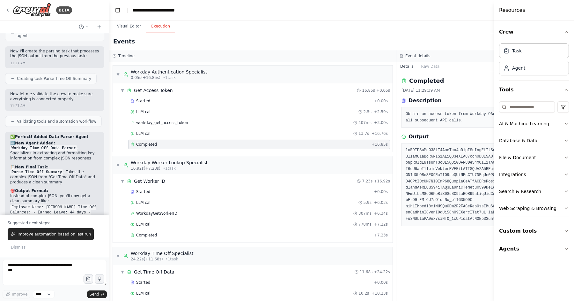
click at [446, 197] on pre at bounding box center [540, 184] width 269 height 75
click at [136, 27] on button "Visual Editor" at bounding box center [129, 26] width 34 height 13
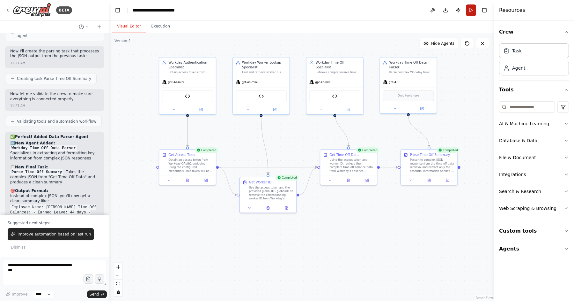
click at [473, 11] on button "Run" at bounding box center [471, 9] width 10 height 11
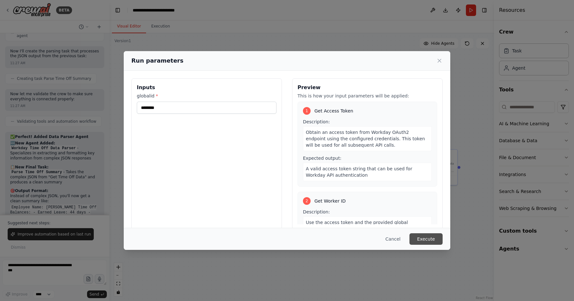
click at [426, 237] on button "Execute" at bounding box center [426, 238] width 33 height 11
click at [0, 0] on div "Completed 9/23/2025, 11:29:39 AM Description Obtain an access token from Workda…" at bounding box center [0, 0] width 0 height 0
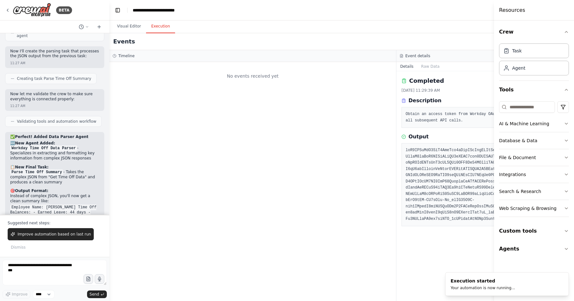
click at [177, 45] on div "Events Running..." at bounding box center [396, 41] width 574 height 17
click at [261, 34] on div "Events Running..." at bounding box center [396, 41] width 574 height 17
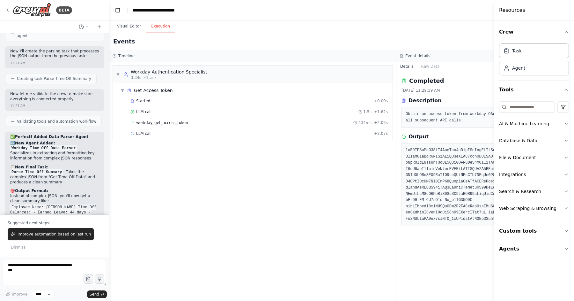
click at [438, 34] on div "Events Running..." at bounding box center [396, 41] width 574 height 17
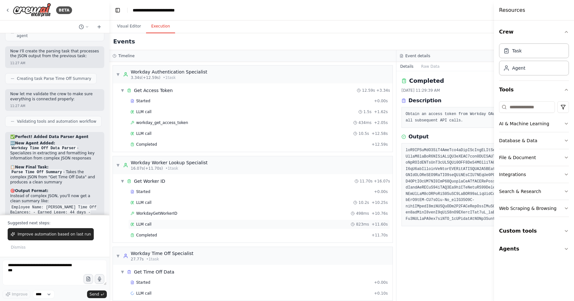
scroll to position [3, 0]
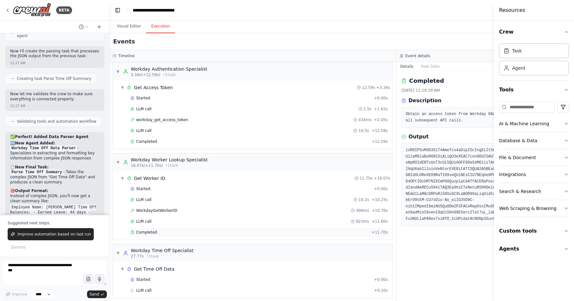
click at [220, 229] on div "Completed" at bounding box center [250, 231] width 239 height 5
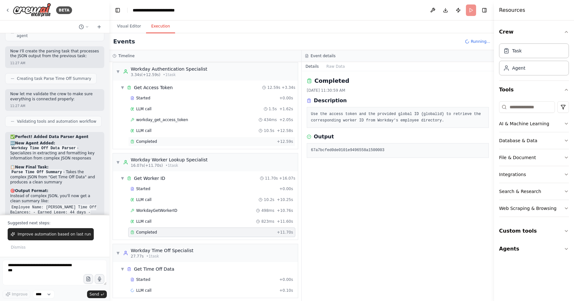
click at [175, 141] on div "Completed" at bounding box center [203, 141] width 144 height 5
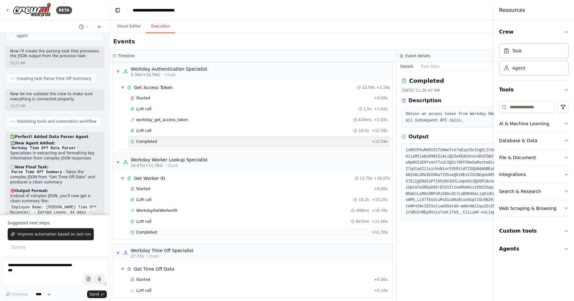
click at [183, 229] on div "Completed" at bounding box center [250, 231] width 239 height 5
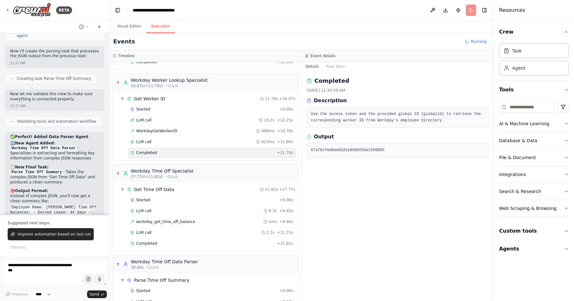
scroll to position [88, 0]
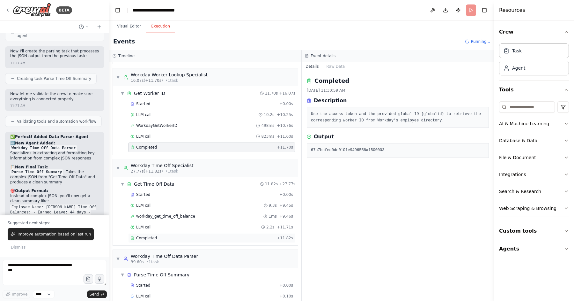
click at [157, 236] on div "Completed + 11.82s" at bounding box center [211, 238] width 167 height 10
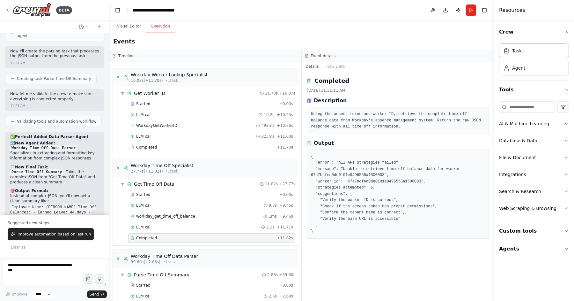
scroll to position [102, 0]
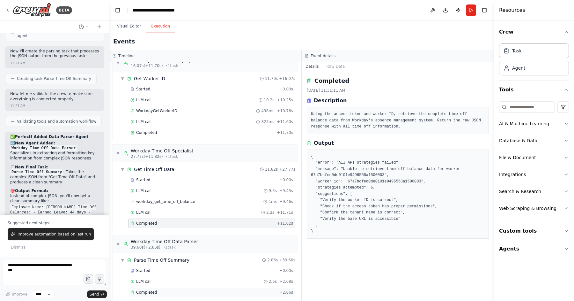
click at [156, 267] on div "Completed" at bounding box center [204, 291] width 146 height 5
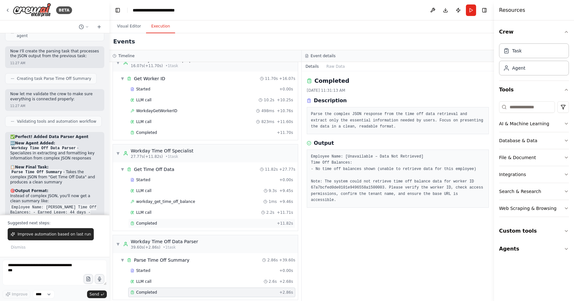
click at [200, 221] on div "Completed" at bounding box center [203, 223] width 144 height 5
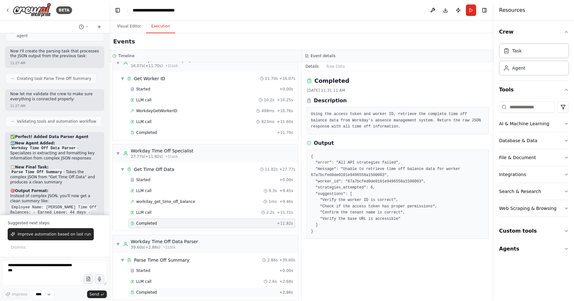
click at [157, 267] on div "Completed" at bounding box center [204, 291] width 146 height 5
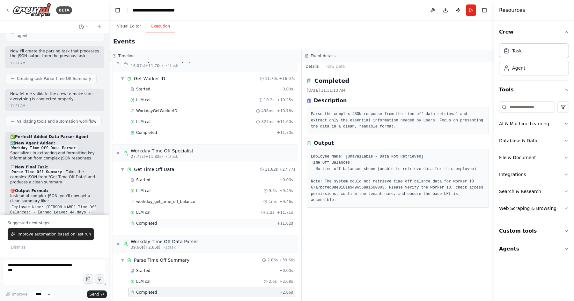
click at [180, 221] on div "Completed" at bounding box center [203, 223] width 144 height 5
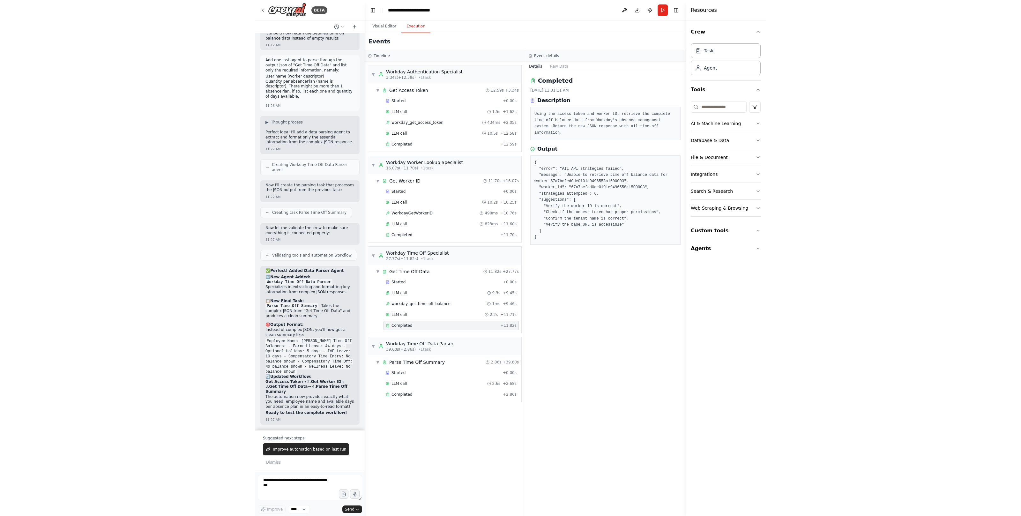
scroll to position [0, 0]
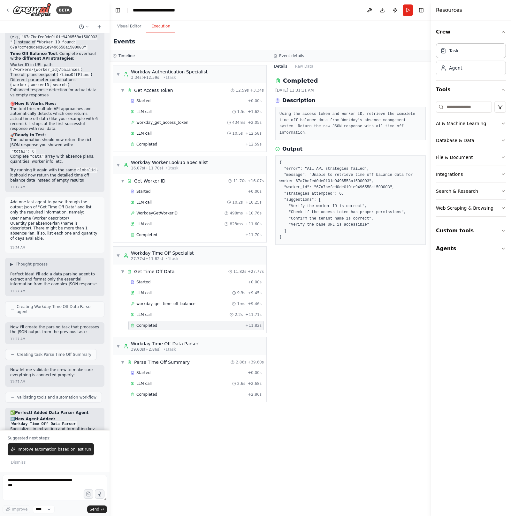
click at [348, 267] on div "Completed 9/23/2025, 11:31:11 AM Description Using the access token and worker …" at bounding box center [350, 293] width 161 height 445
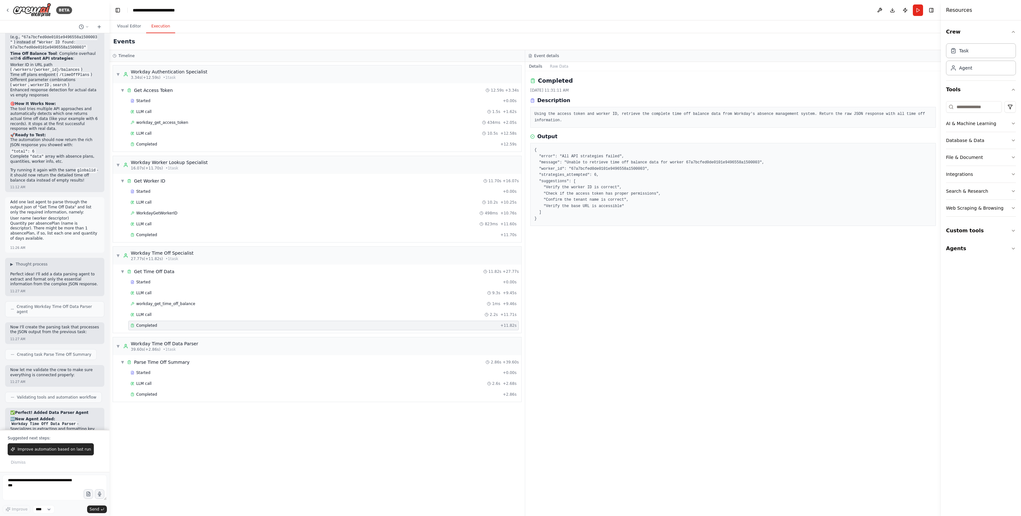
click at [510, 267] on div "Completed 9/23/2025, 11:31:11 AM Description Using the access token and worker …" at bounding box center [733, 293] width 416 height 445
click at [210, 267] on div "Completed" at bounding box center [316, 394] width 370 height 5
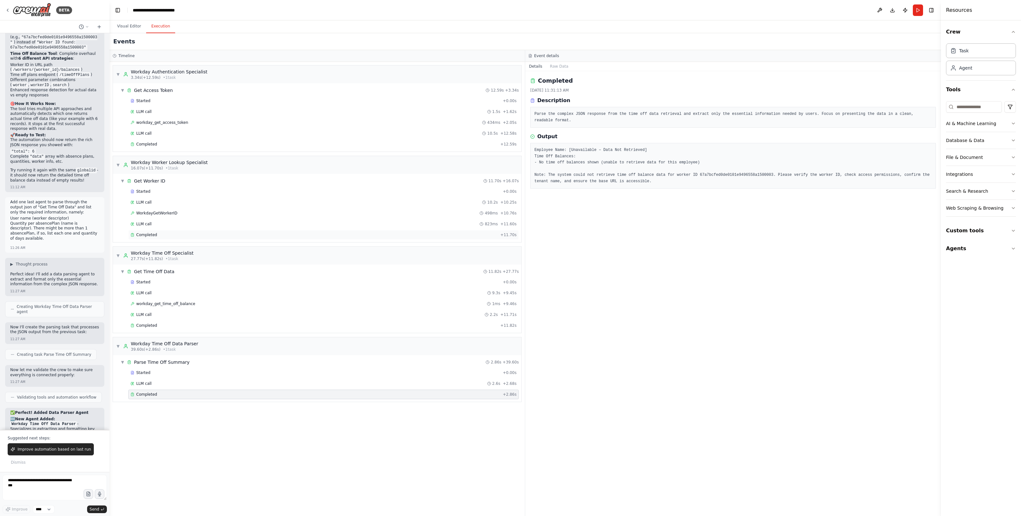
click at [293, 237] on div "Completed" at bounding box center [314, 234] width 367 height 5
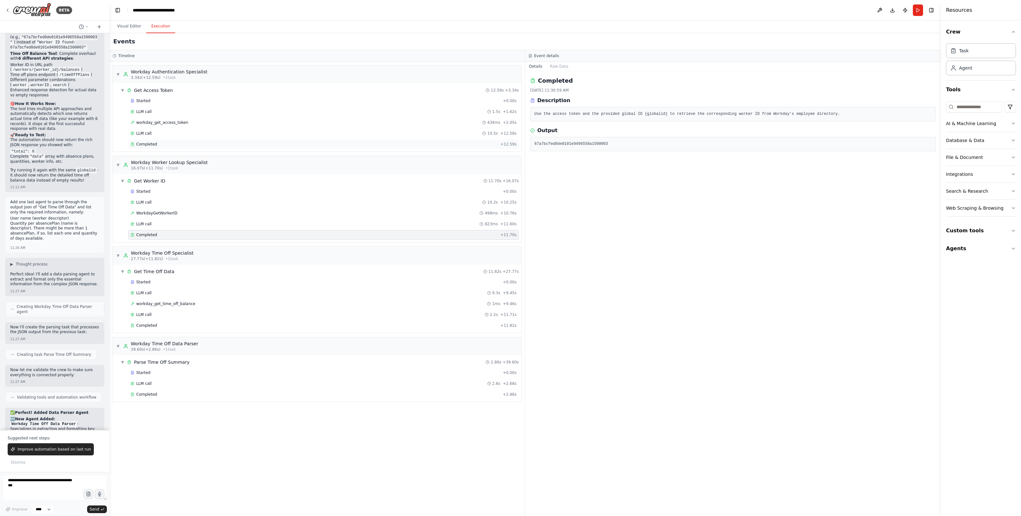
click at [218, 143] on div "Completed" at bounding box center [314, 144] width 367 height 5
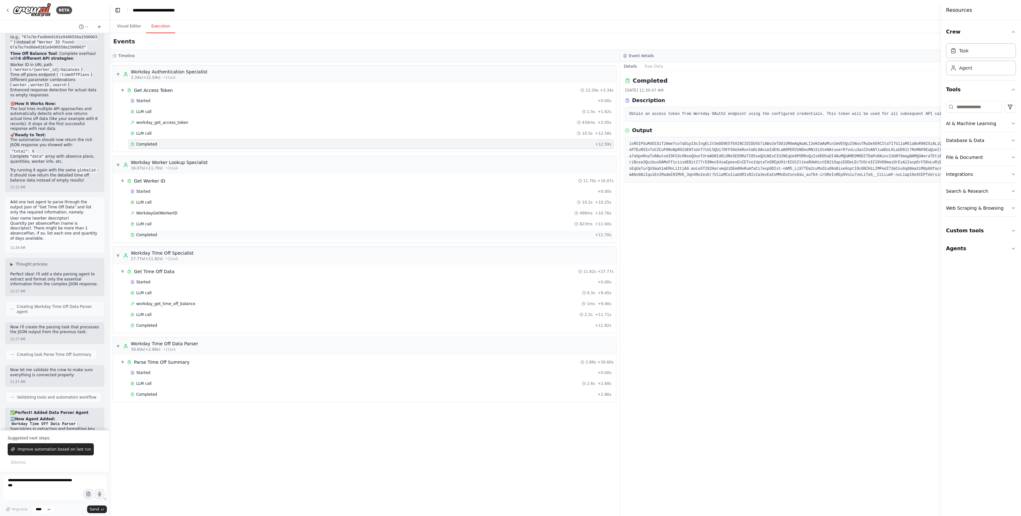
click at [332, 236] on div "Completed" at bounding box center [362, 234] width 462 height 5
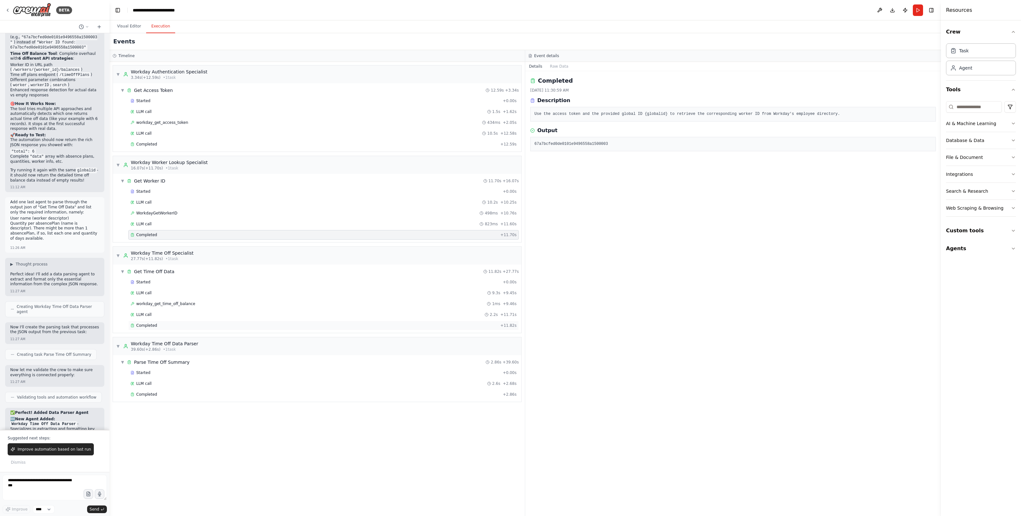
click at [193, 267] on div "Completed" at bounding box center [314, 325] width 367 height 5
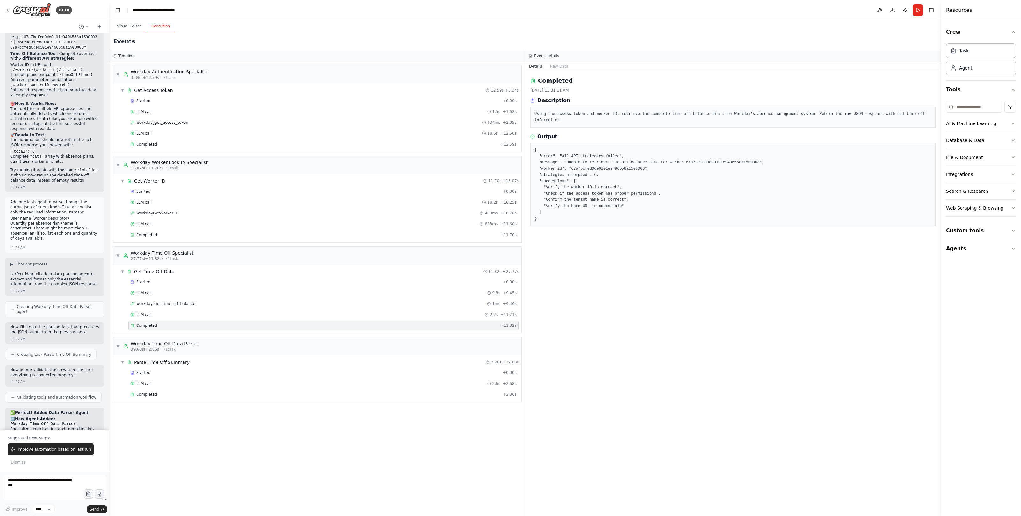
click at [510, 267] on div "Completed 9/23/2025, 11:31:11 AM Description Using the access token and worker …" at bounding box center [733, 293] width 416 height 445
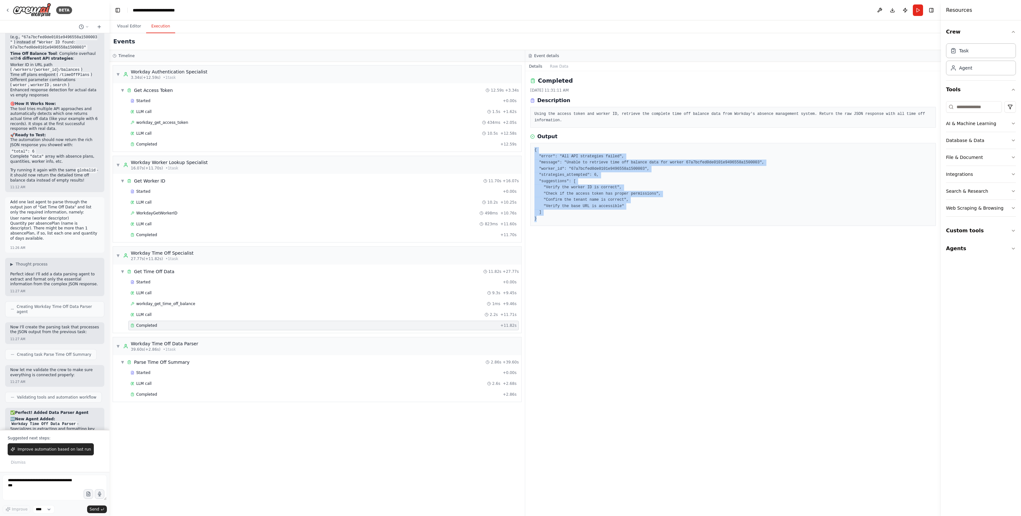
drag, startPoint x: 553, startPoint y: 220, endPoint x: 534, endPoint y: 150, distance: 71.8
click at [510, 150] on pre "{ "error": "All API strategies failed", "message": "Unable to retrieve time off…" at bounding box center [733, 184] width 397 height 75
copy pre "{ "error": "All API strategies failed", "message": "Unable to retrieve time off…"
click at [32, 267] on textarea at bounding box center [55, 488] width 104 height 26
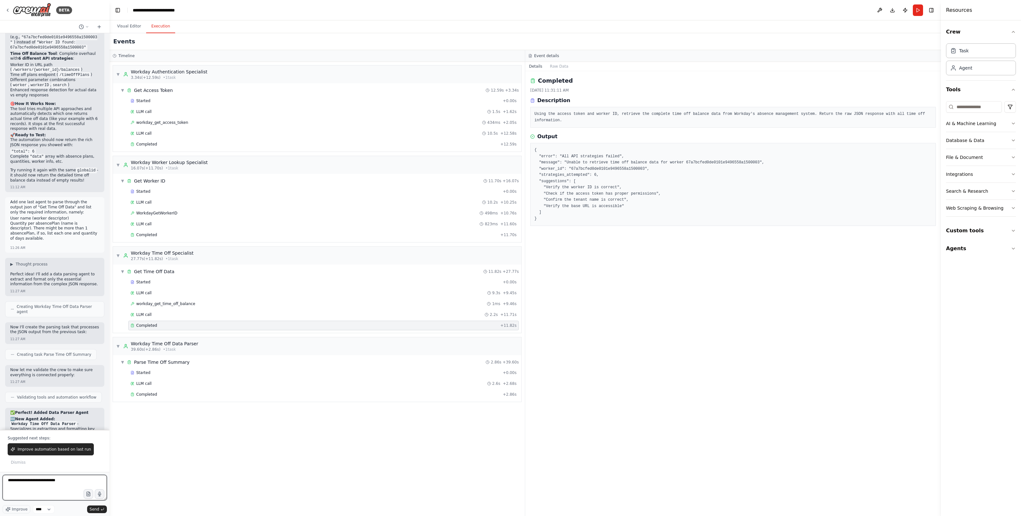
paste textarea "**********"
type textarea "**********"
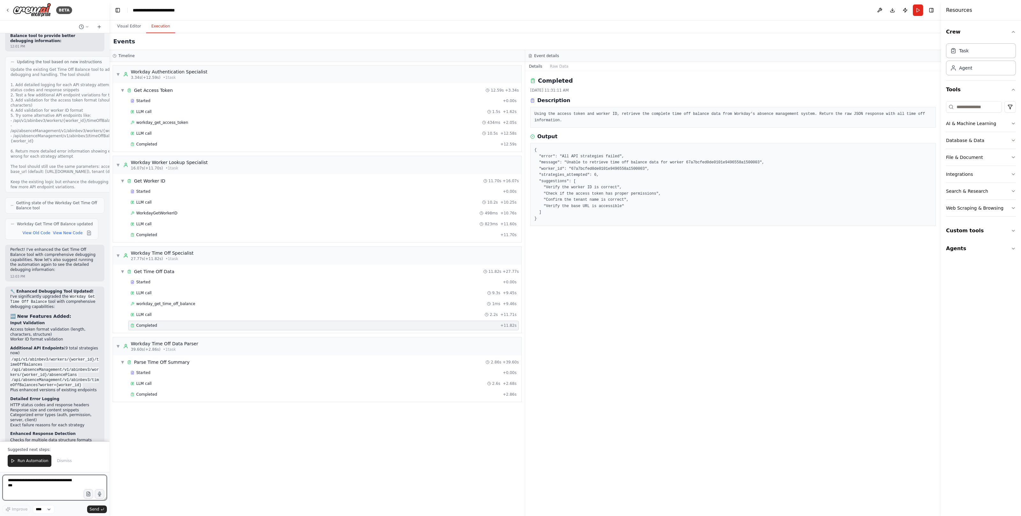
scroll to position [5924, 0]
click at [33, 267] on span "Run Automation" at bounding box center [33, 460] width 31 height 5
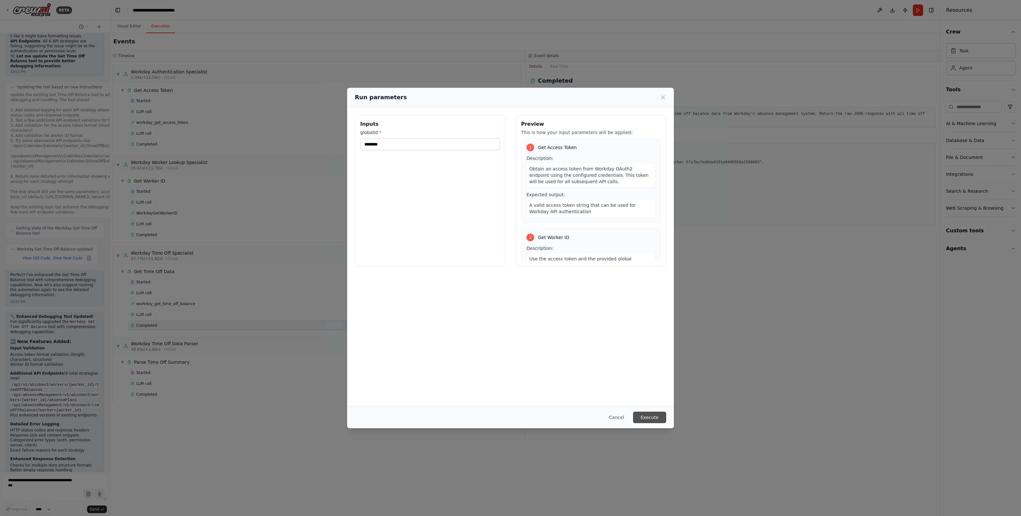
click at [510, 267] on button "Execute" at bounding box center [649, 417] width 33 height 11
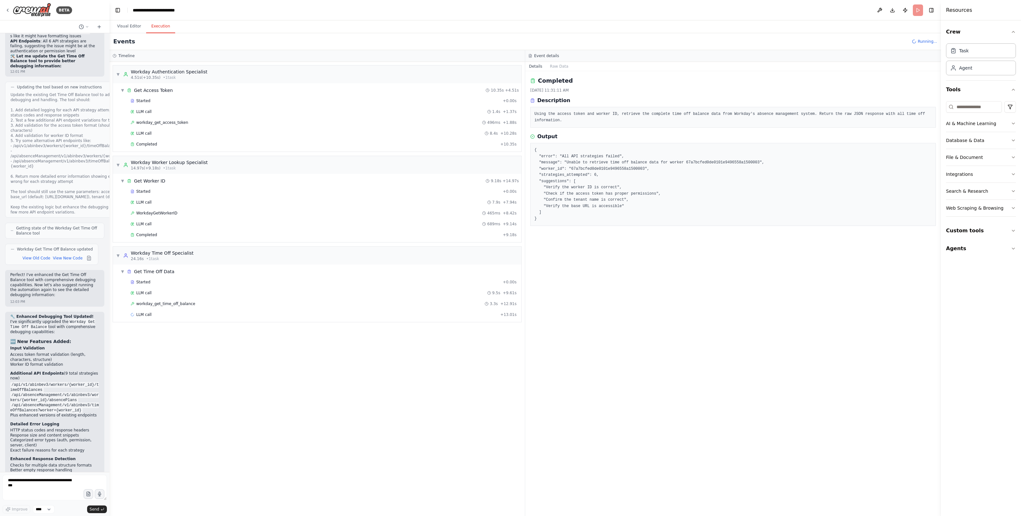
click at [308, 267] on div "▼ Workday Authentication Specialist 4.51s (+10.35s) • 1 task ▼ Get Access Token…" at bounding box center [317, 289] width 416 height 454
click at [200, 267] on div "▼ Workday Authentication Specialist 4.51s (+10.35s) • 1 task ▼ Get Access Token…" at bounding box center [317, 289] width 416 height 454
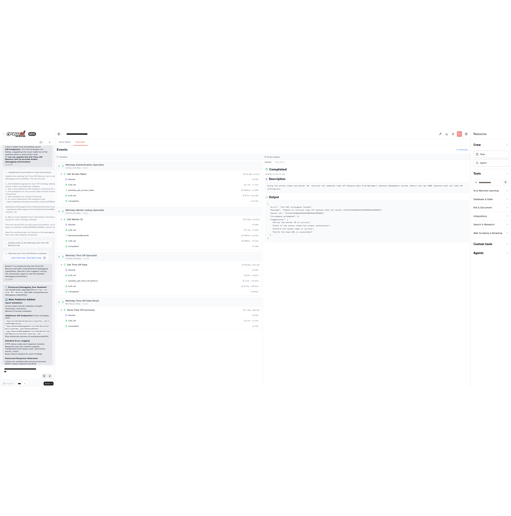
scroll to position [5924, 0]
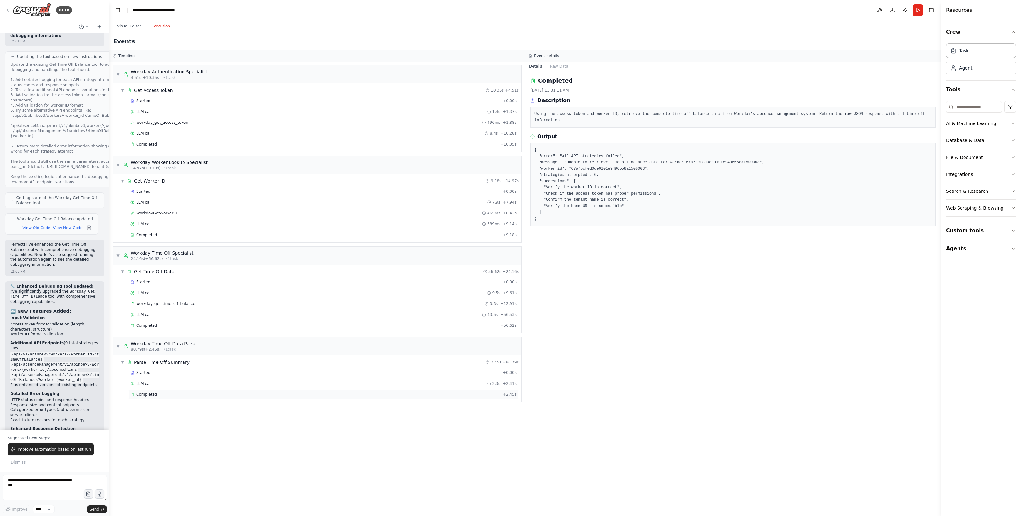
click at [165, 267] on div "Completed" at bounding box center [316, 394] width 370 height 5
click at [510, 267] on div "Completed 9/23/2025, 12:08:10 PM Description Parse the complex JSON response fr…" at bounding box center [733, 293] width 416 height 445
click at [510, 9] on button "Run" at bounding box center [918, 9] width 10 height 11
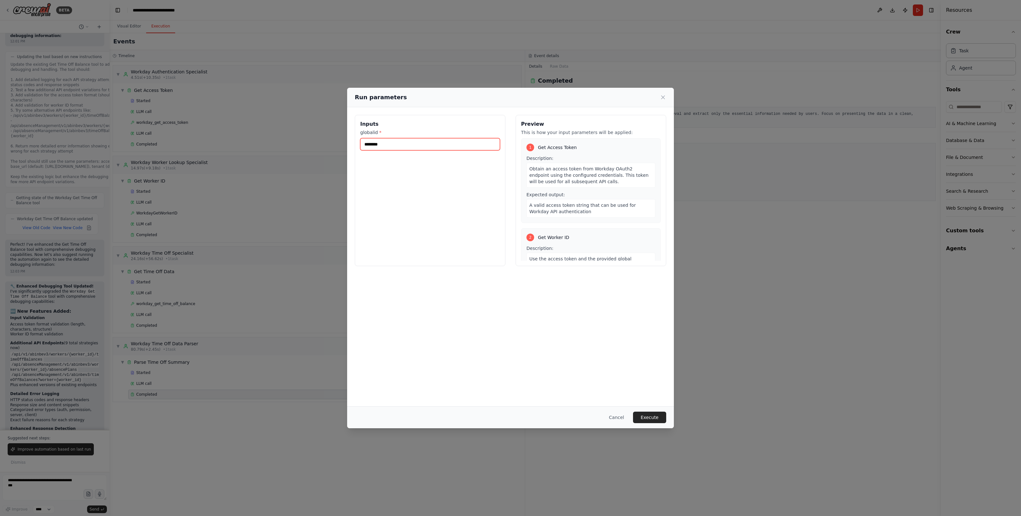
click at [419, 145] on input "********" at bounding box center [430, 144] width 140 height 12
paste input "text"
type input "********"
click at [510, 267] on button "Execute" at bounding box center [649, 417] width 33 height 11
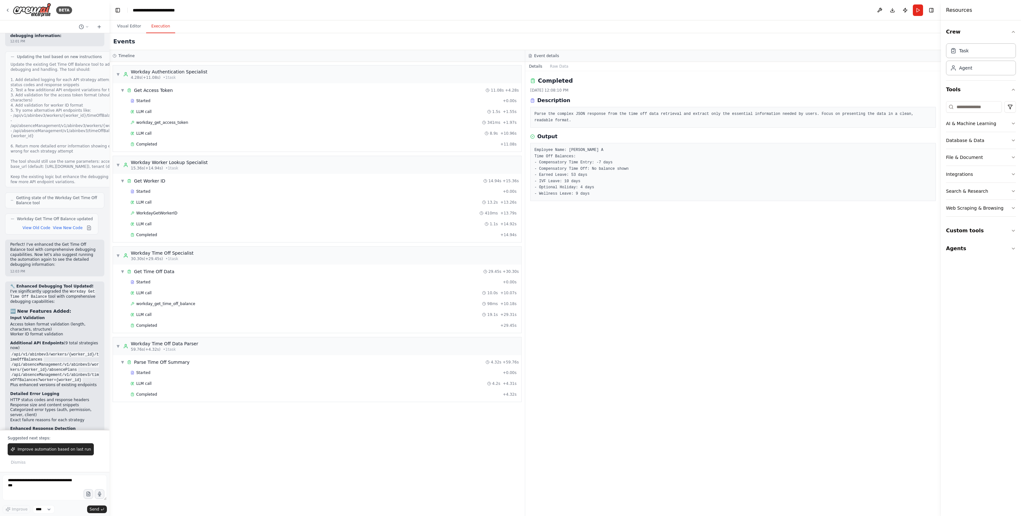
click at [510, 235] on div "Completed 9/23/2025, 12:08:10 PM Description Parse the complex JSON response fr…" at bounding box center [733, 293] width 416 height 445
click at [510, 8] on button "Run" at bounding box center [918, 9] width 10 height 11
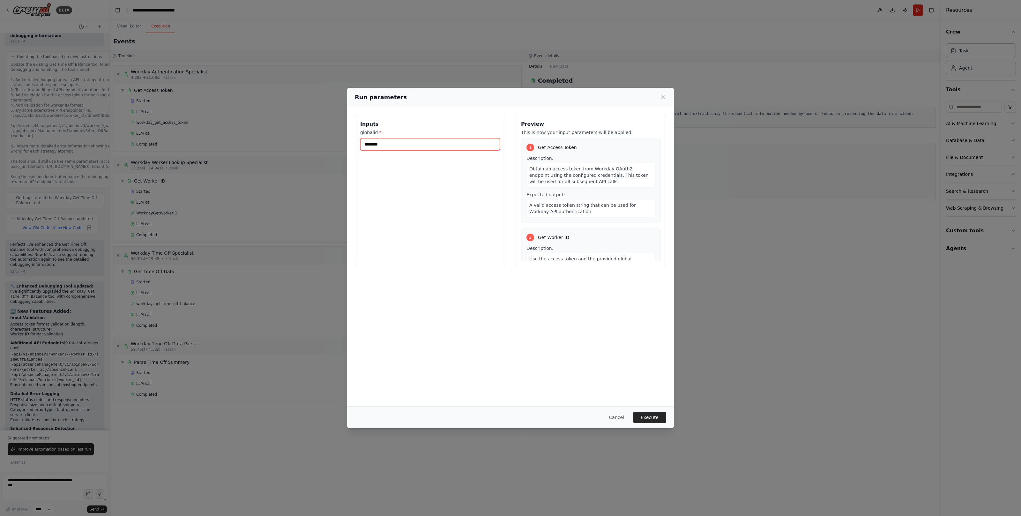
click at [406, 146] on input "********" at bounding box center [430, 144] width 140 height 12
paste input "text"
type input "********"
click at [510, 267] on button "Execute" at bounding box center [649, 417] width 33 height 11
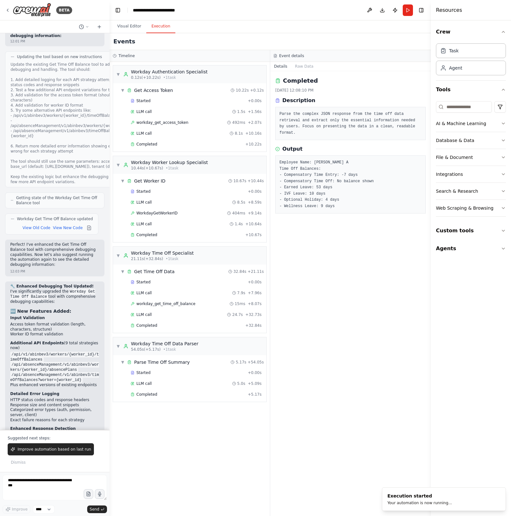
click at [374, 267] on div "Completed 9/23/2025, 12:08:10 PM Description Parse the complex JSON response fr…" at bounding box center [350, 293] width 161 height 445
click at [179, 267] on div "Completed" at bounding box center [188, 394] width 115 height 5
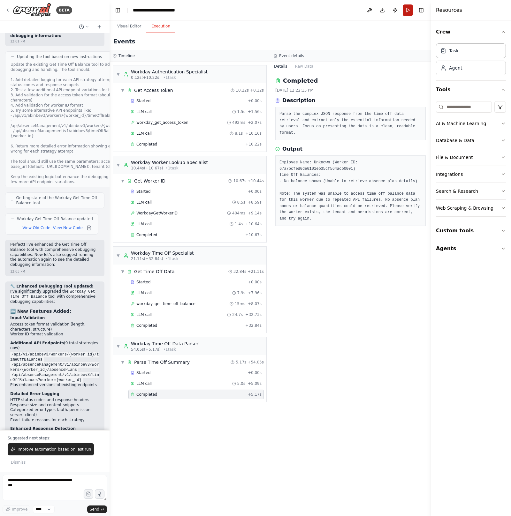
click at [405, 9] on button "Run" at bounding box center [407, 9] width 10 height 11
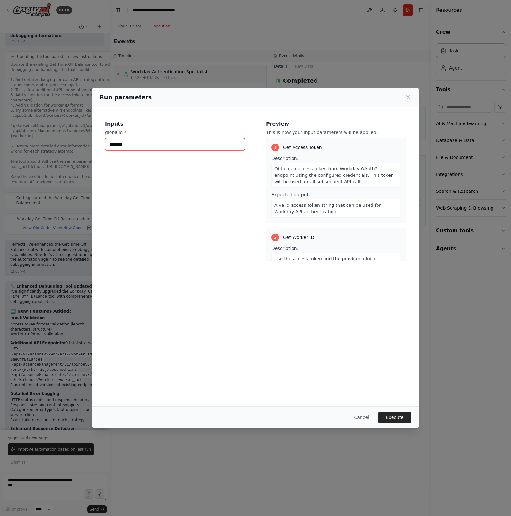
click at [199, 146] on input "********" at bounding box center [175, 144] width 140 height 12
paste input "text"
type input "********"
click at [397, 267] on button "Execute" at bounding box center [394, 417] width 33 height 11
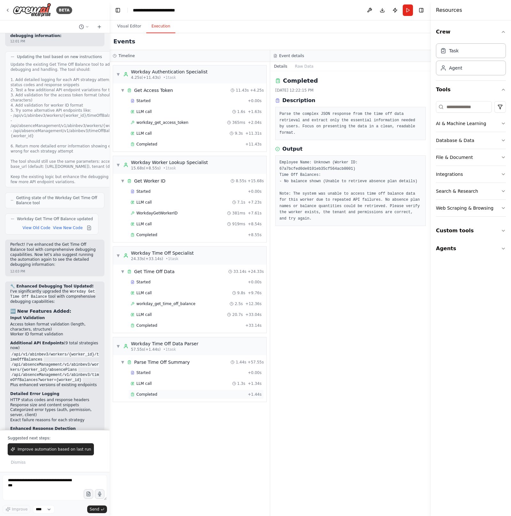
click at [158, 267] on div "Completed" at bounding box center [188, 394] width 115 height 5
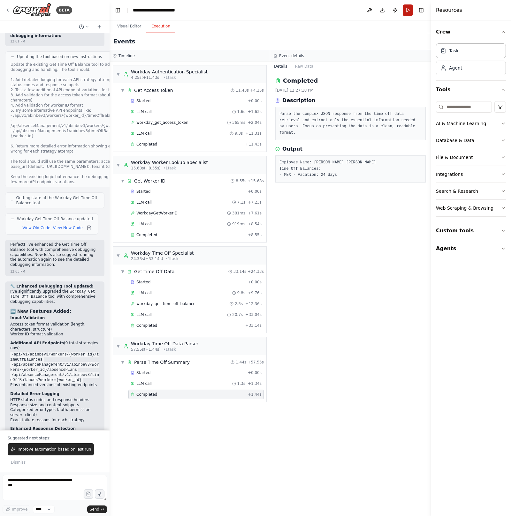
click at [409, 12] on button "Run" at bounding box center [407, 9] width 10 height 11
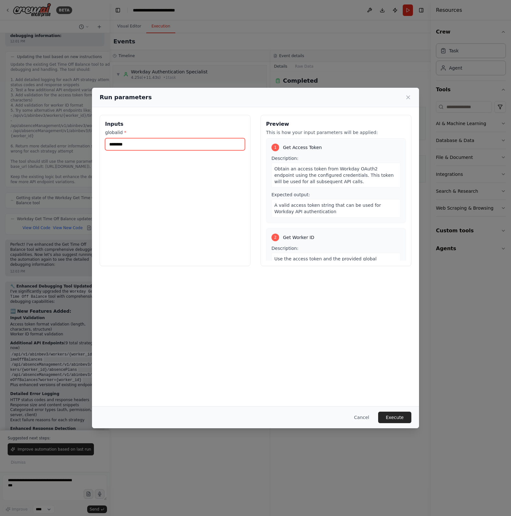
click at [149, 144] on input "********" at bounding box center [175, 144] width 140 height 12
paste input "text"
type input "********"
click at [389, 267] on button "Execute" at bounding box center [394, 417] width 33 height 11
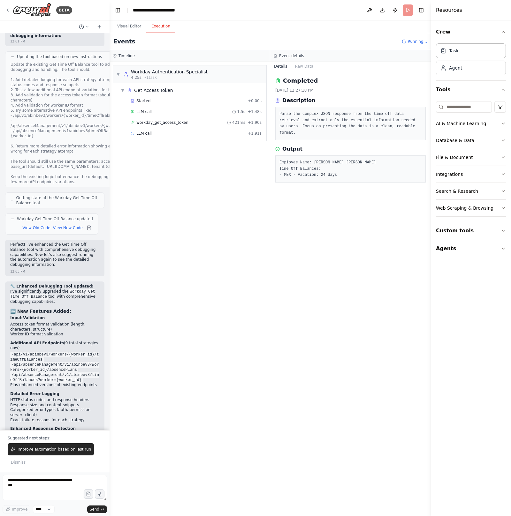
click at [288, 267] on div "Completed 9/23/2025, 12:27:18 PM Description Parse the complex JSON response fr…" at bounding box center [350, 293] width 161 height 445
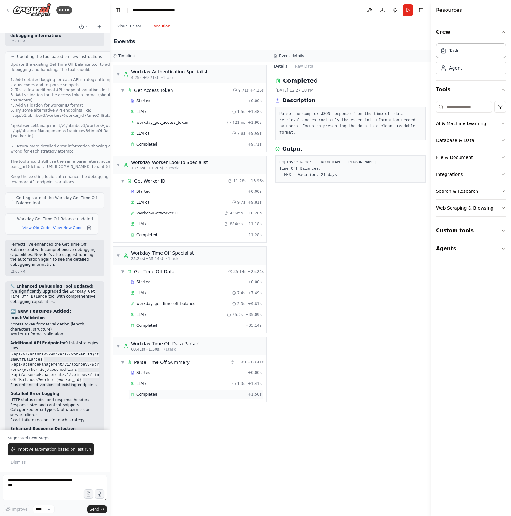
click at [161, 267] on div "Completed" at bounding box center [188, 394] width 115 height 5
click at [406, 8] on button "Run" at bounding box center [407, 9] width 10 height 11
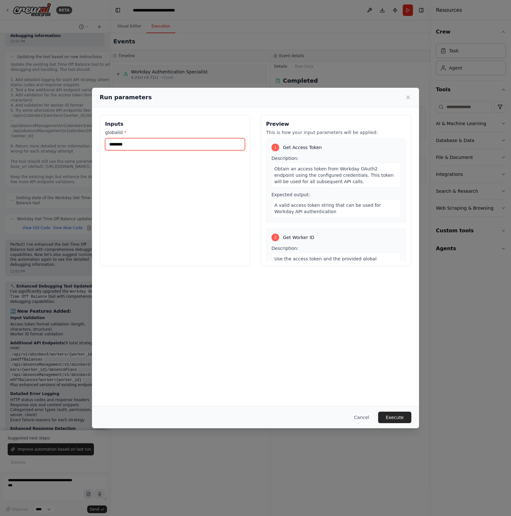
click at [181, 144] on input "********" at bounding box center [175, 144] width 140 height 12
paste input "text"
type input "********"
click at [400, 267] on button "Execute" at bounding box center [394, 417] width 33 height 11
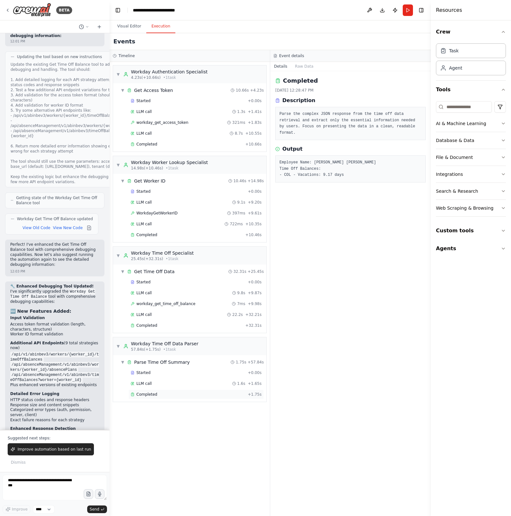
click at [163, 267] on div "Completed" at bounding box center [188, 394] width 115 height 5
click at [407, 12] on button "Run" at bounding box center [407, 9] width 10 height 11
click at [407, 12] on header "**********" at bounding box center [269, 10] width 321 height 20
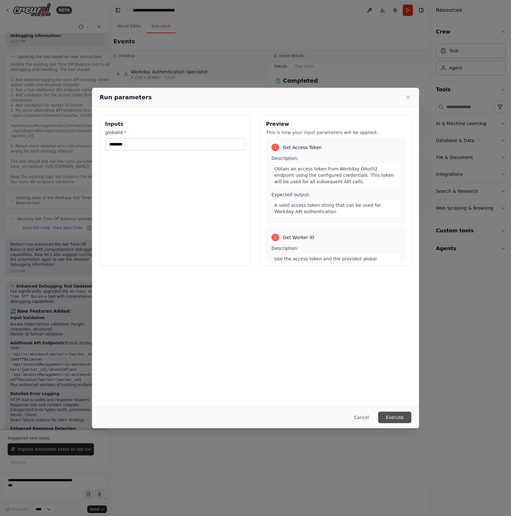
click at [387, 267] on button "Execute" at bounding box center [394, 417] width 33 height 11
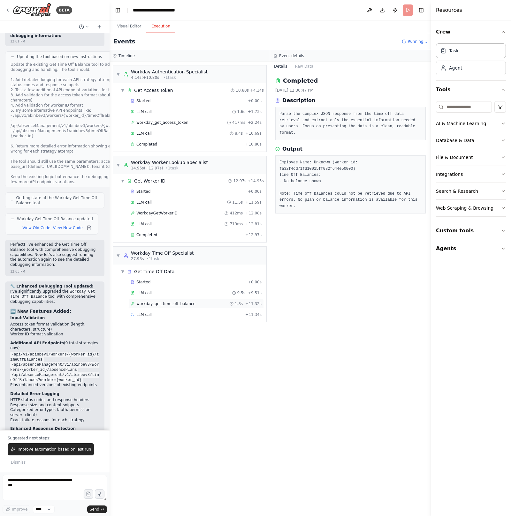
click at [182, 267] on span "workday_get_time_off_balance" at bounding box center [165, 303] width 59 height 5
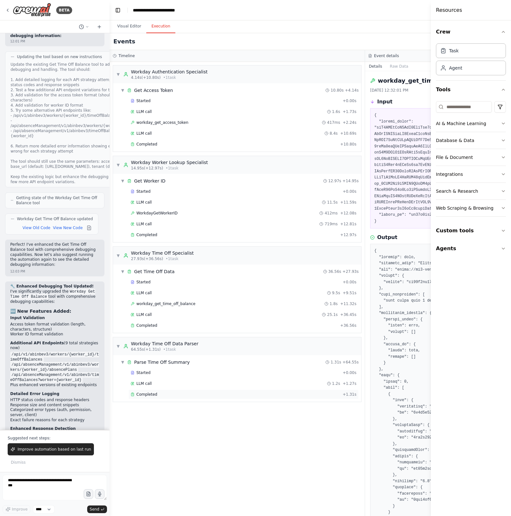
click at [158, 267] on div "Completed + 1.31s" at bounding box center [243, 395] width 230 height 10
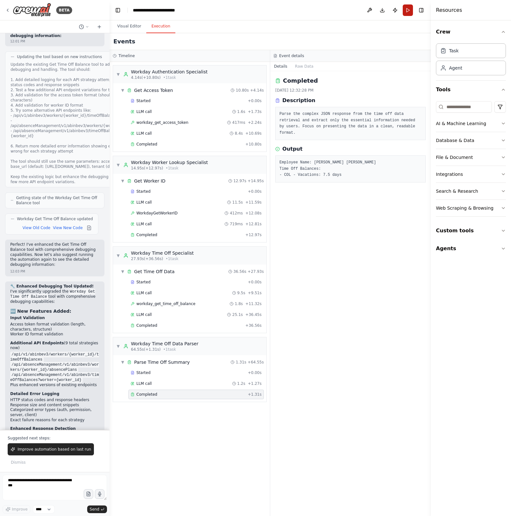
click at [406, 14] on button "Run" at bounding box center [407, 9] width 10 height 11
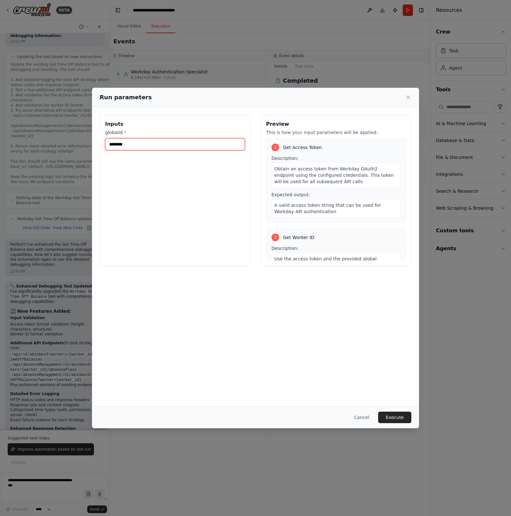
click at [201, 147] on input "********" at bounding box center [175, 144] width 140 height 12
paste input "text"
type input "********"
click at [394, 267] on button "Execute" at bounding box center [394, 417] width 33 height 11
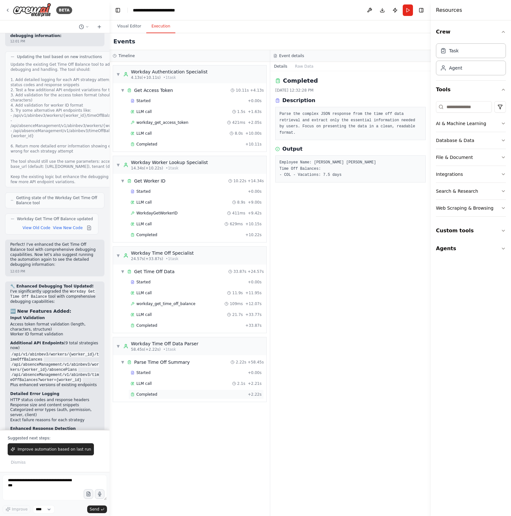
click at [156, 267] on div "Completed + 2.22s" at bounding box center [195, 395] width 135 height 10
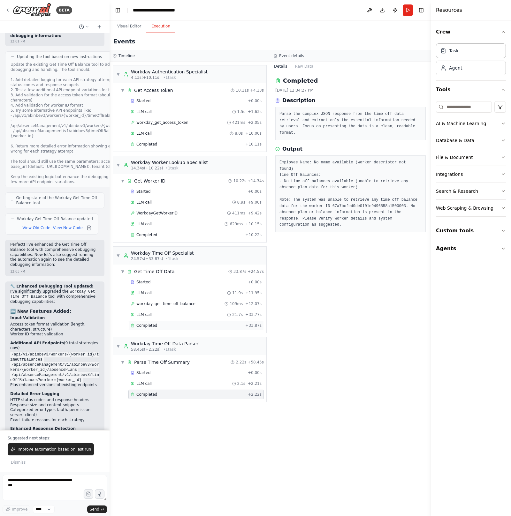
click at [147, 267] on span "Completed" at bounding box center [146, 325] width 21 height 5
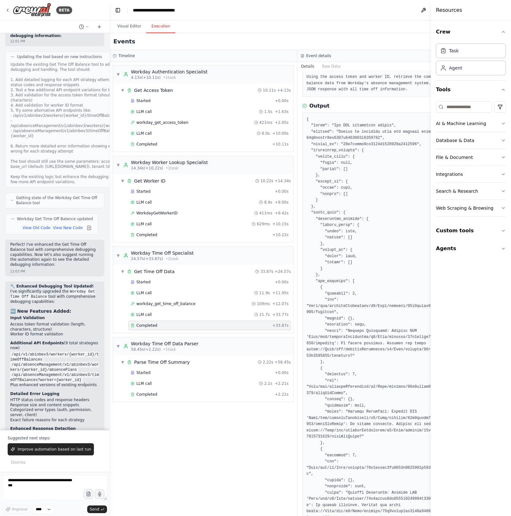
scroll to position [0, 0]
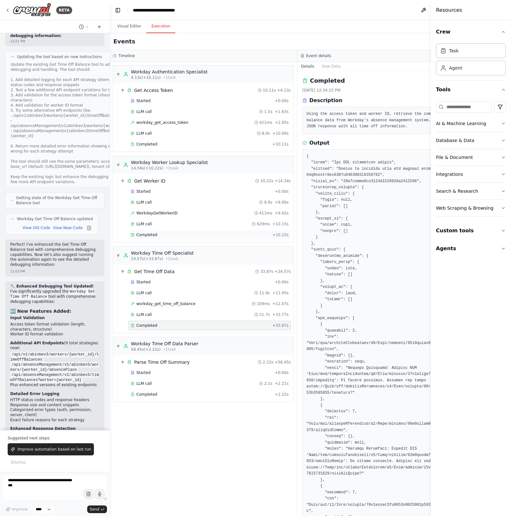
click at [167, 237] on div "Completed" at bounding box center [200, 234] width 139 height 5
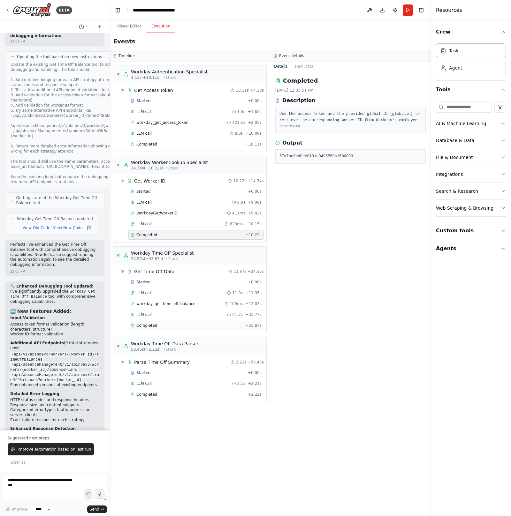
click at [156, 267] on span "Completed" at bounding box center [146, 325] width 21 height 5
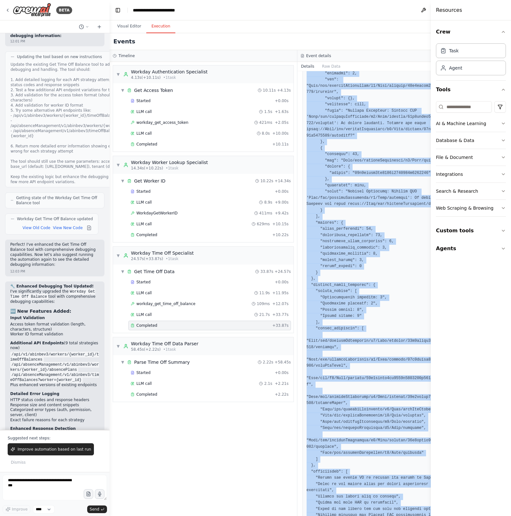
scroll to position [913, 0]
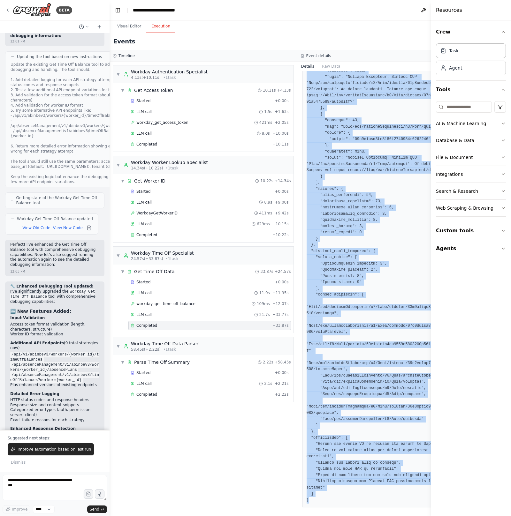
drag, startPoint x: 304, startPoint y: 157, endPoint x: 387, endPoint y: 498, distance: 351.1
copy pre "{ "error": "All API strategies failed", "message": "Unable to retrieve time off…"
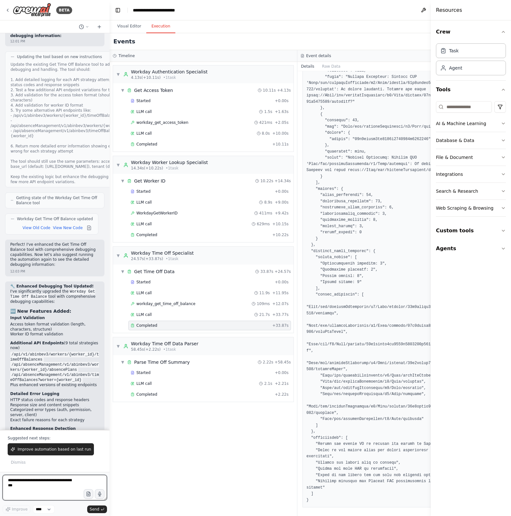
click at [46, 267] on textarea at bounding box center [55, 488] width 104 height 26
paste textarea "**********"
type textarea "**********"
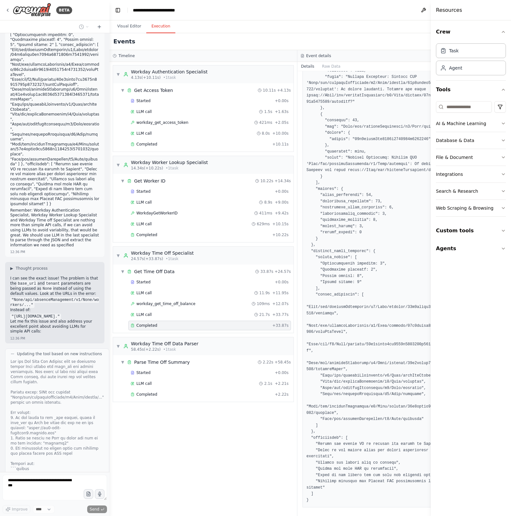
scroll to position [7041, 0]
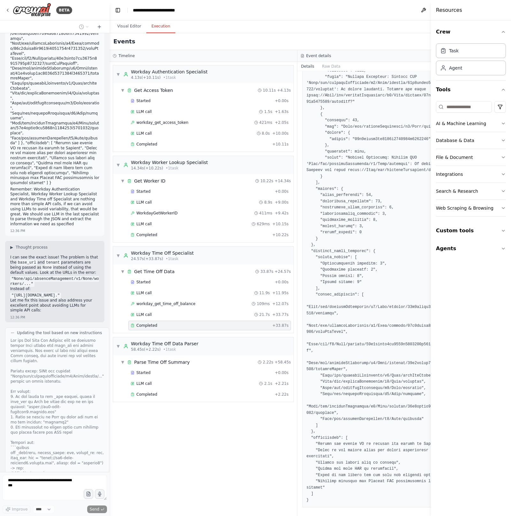
click at [147, 267] on div "▼ Workday Authentication Specialist 4.13s (+10.11s) • 1 task ▼ Get Access Token…" at bounding box center [202, 289] width 187 height 454
click at [196, 267] on div "▼ Workday Authentication Specialist 4.13s (+10.11s) • 1 task ▼ Get Access Token…" at bounding box center [202, 289] width 187 height 454
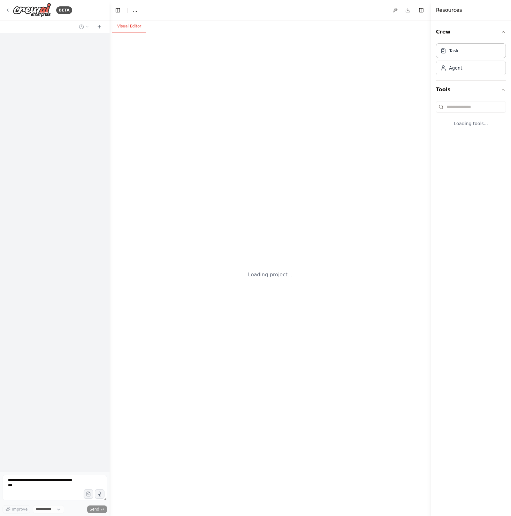
select select "****"
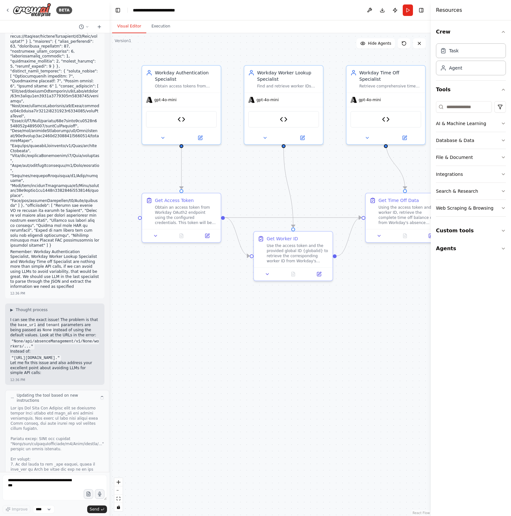
scroll to position [7024, 0]
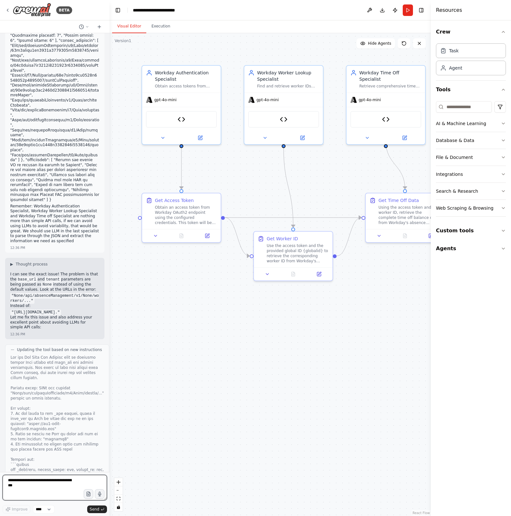
click at [60, 483] on textarea at bounding box center [55, 488] width 104 height 26
type textarea "********"
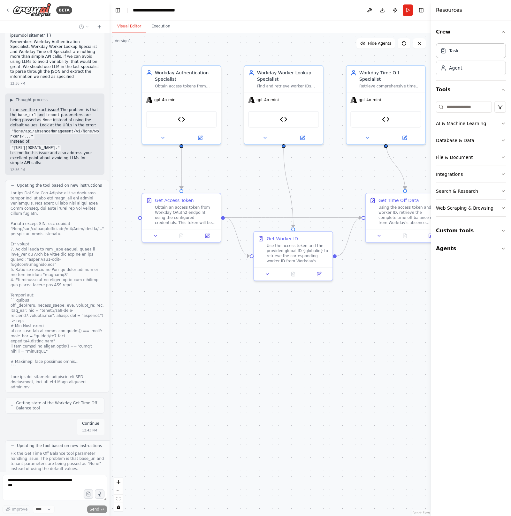
scroll to position [7210, 0]
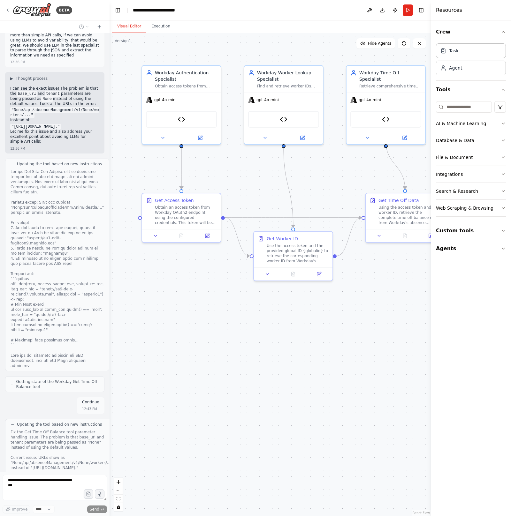
click at [179, 446] on div ".deletable-edge-delete-btn { width: 20px; height: 20px; border: 0px solid #ffff…" at bounding box center [269, 274] width 321 height 483
click at [76, 430] on div "Fix the Get Time Off Balance tool parameter handling issue. The problem is that…" at bounding box center [62, 488] width 102 height 117
click at [239, 356] on div ".deletable-edge-delete-btn { width: 20px; height: 20px; border: 0px solid #ffff…" at bounding box center [269, 274] width 321 height 483
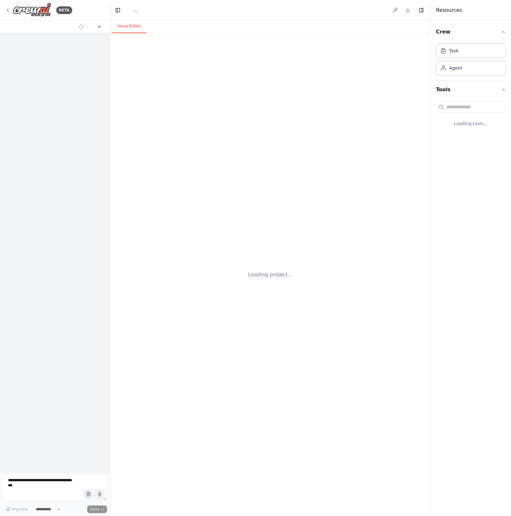
select select "****"
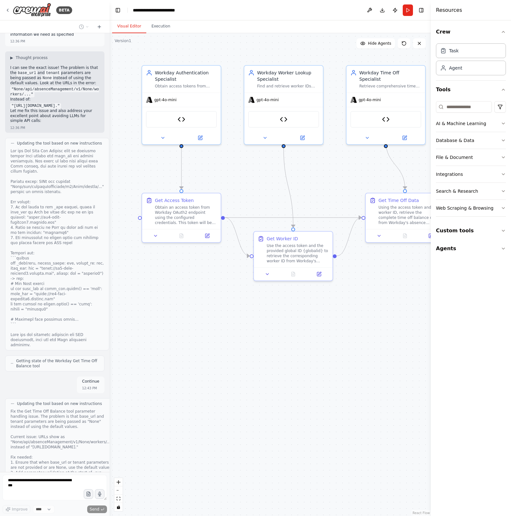
scroll to position [7210, 0]
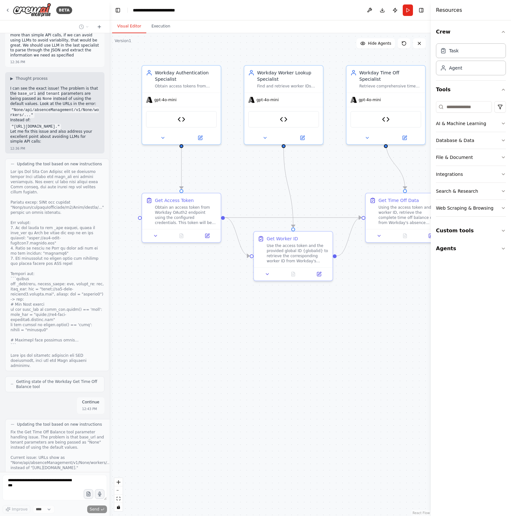
drag, startPoint x: 26, startPoint y: 458, endPoint x: 52, endPoint y: 459, distance: 26.2
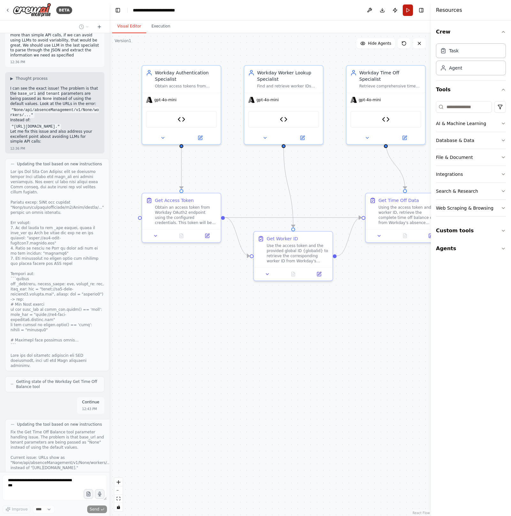
click at [411, 11] on button "Run" at bounding box center [407, 9] width 10 height 11
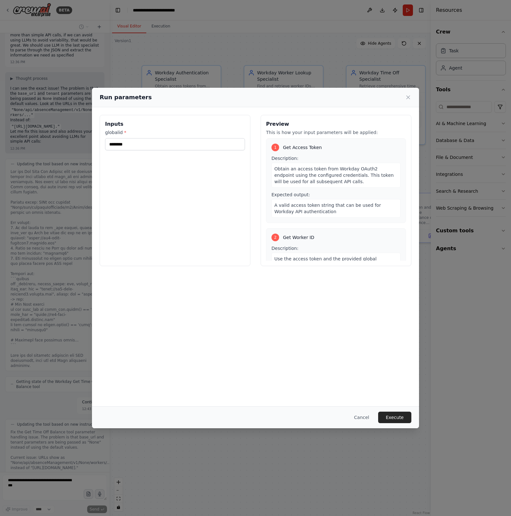
drag, startPoint x: 396, startPoint y: 417, endPoint x: 396, endPoint y: 430, distance: 12.8
click at [396, 417] on button "Execute" at bounding box center [394, 417] width 33 height 11
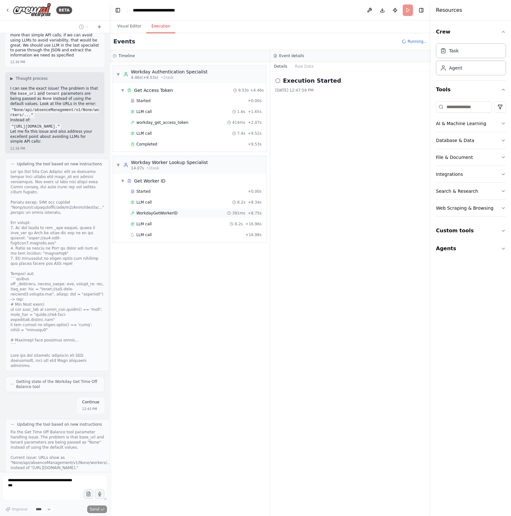
click at [187, 214] on div "WorkdayGetWorkerID 391ms + 8.75s" at bounding box center [196, 213] width 131 height 5
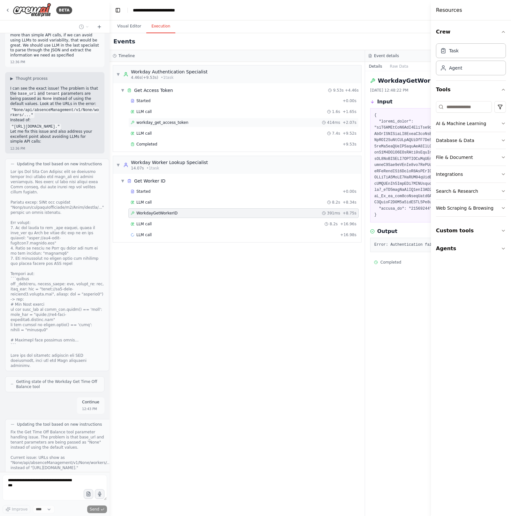
click at [195, 121] on div "workday_get_access_token 414ms + 2.07s" at bounding box center [244, 122] width 226 height 5
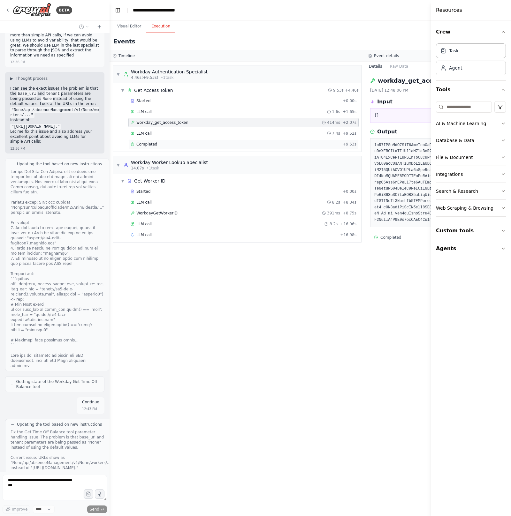
click at [191, 146] on div "Completed" at bounding box center [235, 144] width 209 height 5
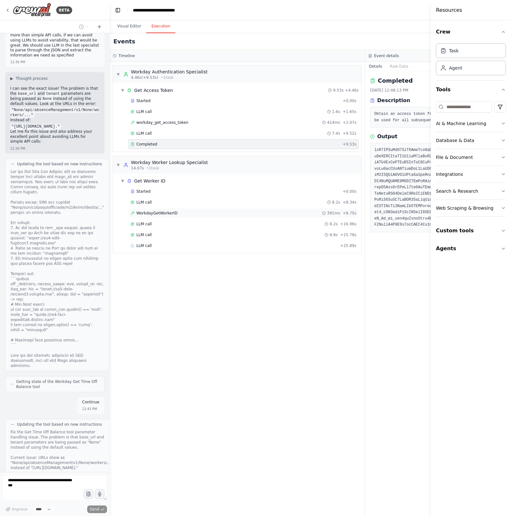
click at [170, 213] on span "WorkdayGetWorkerID" at bounding box center [156, 213] width 41 height 5
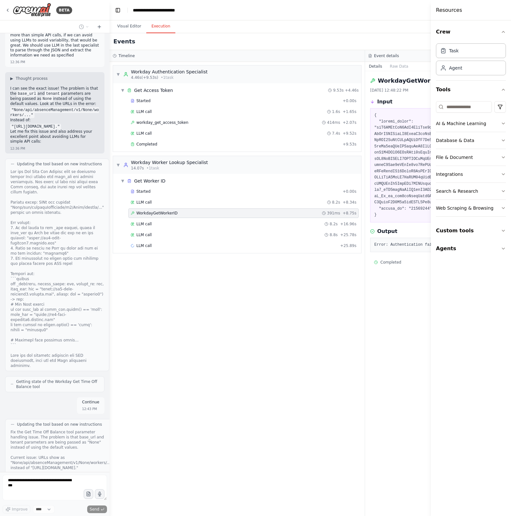
click at [396, 245] on pre "Error: Authentication failed. Please check your access token." at bounding box center [492, 245] width 237 height 6
copy div "Error: Authentication failed. Please check your access token."
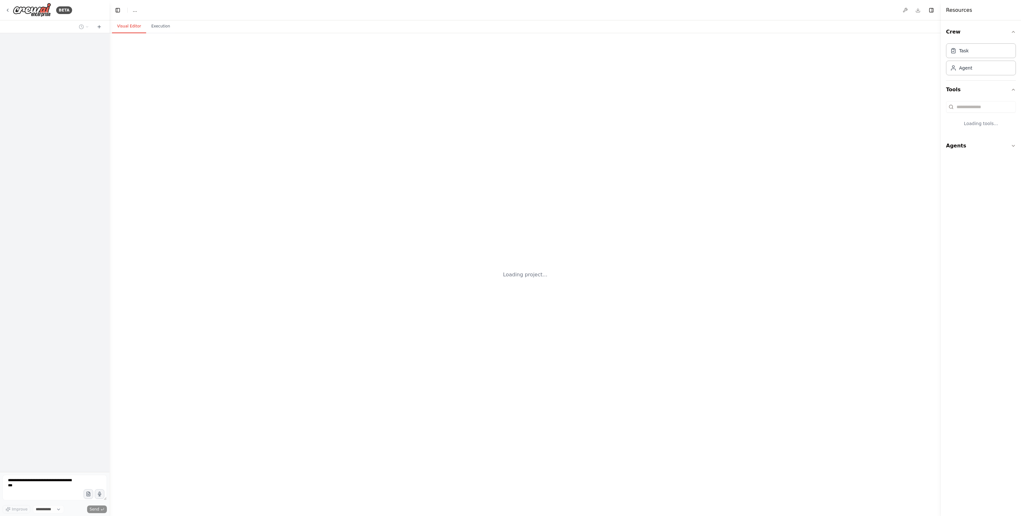
select select "****"
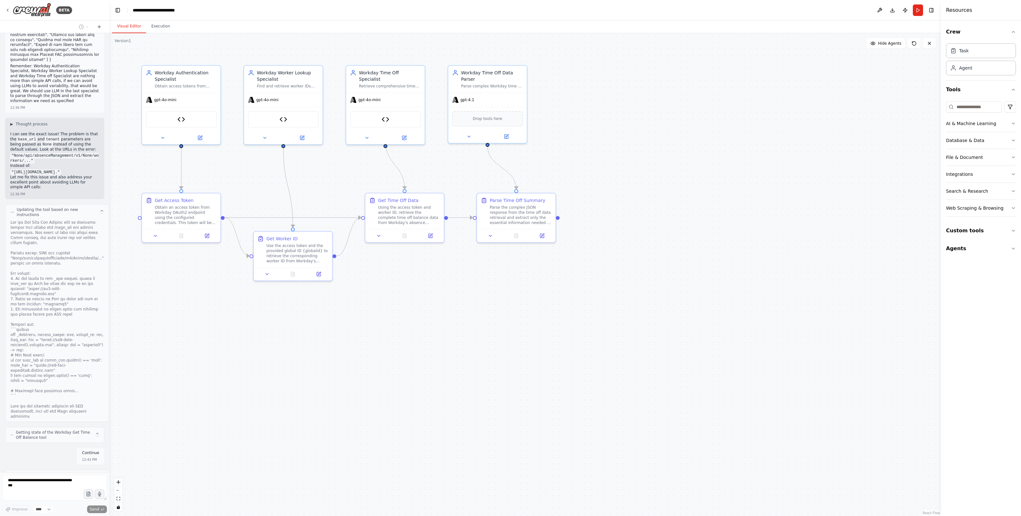
scroll to position [7210, 0]
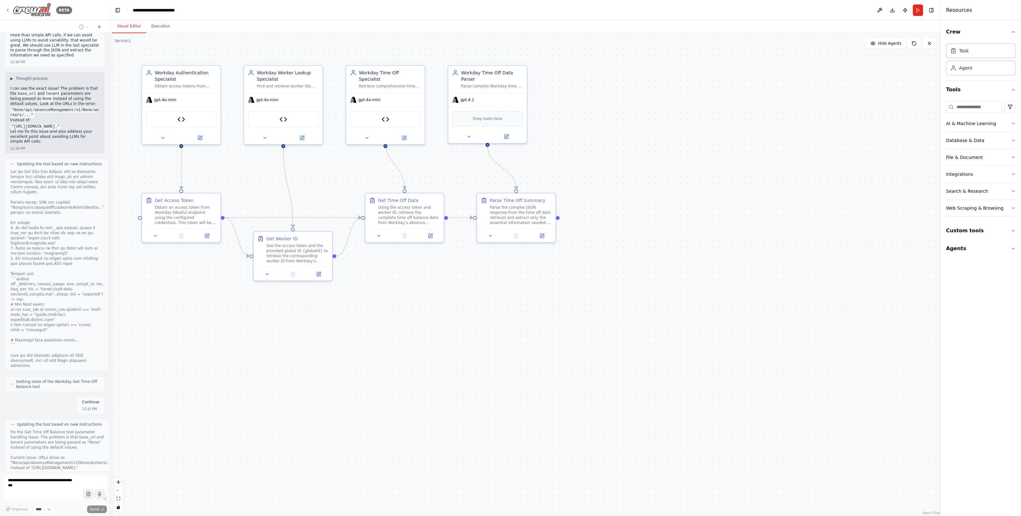
click at [9, 12] on icon at bounding box center [7, 10] width 5 height 5
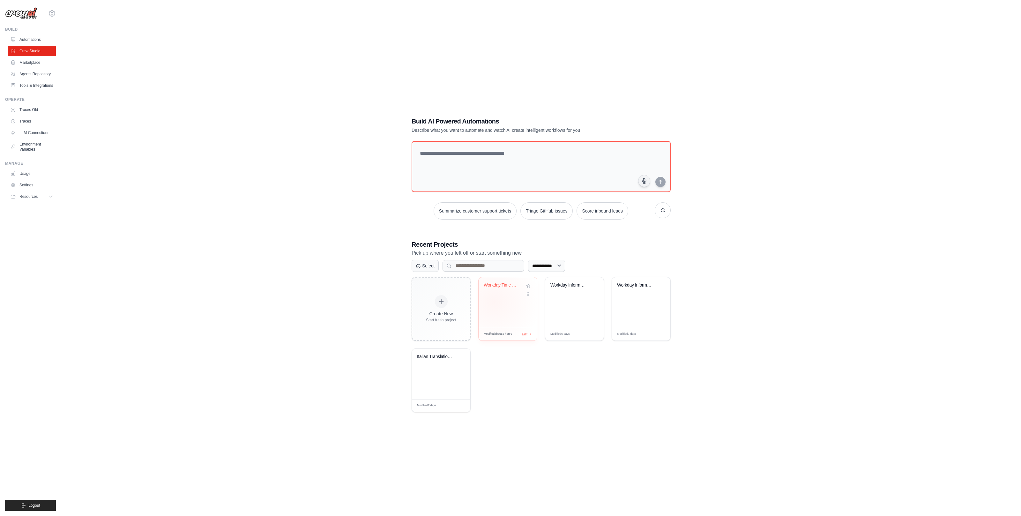
click at [494, 302] on div "Workday Time Off Retrieval" at bounding box center [508, 302] width 58 height 50
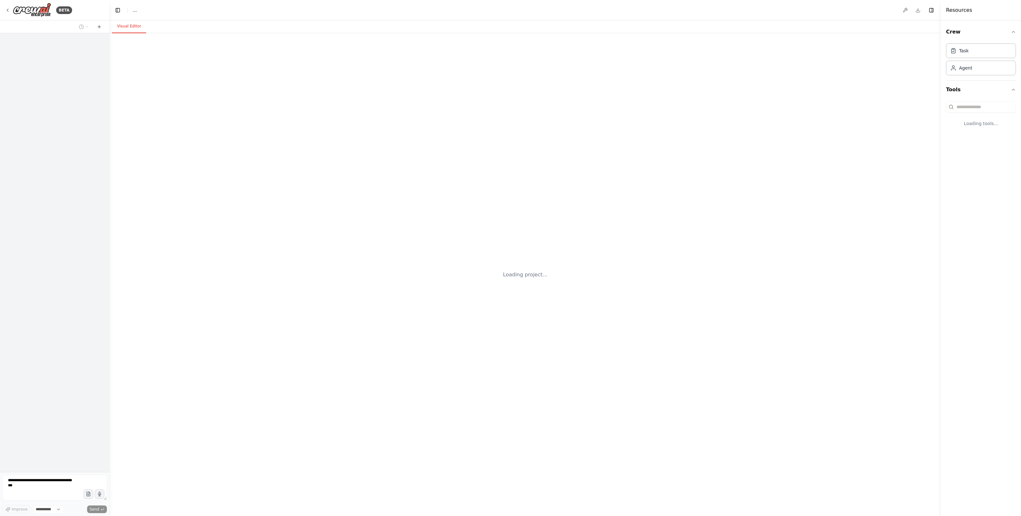
select select "****"
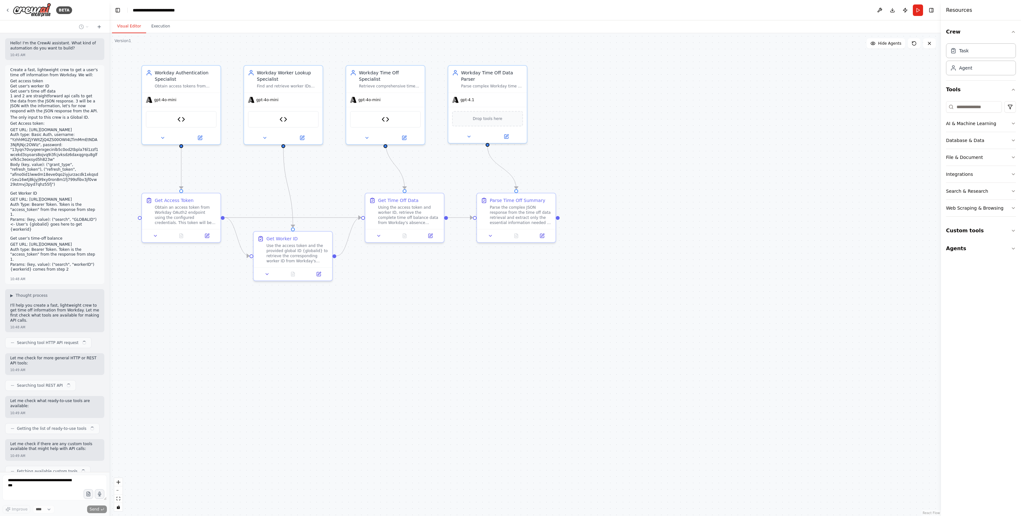
scroll to position [7210, 0]
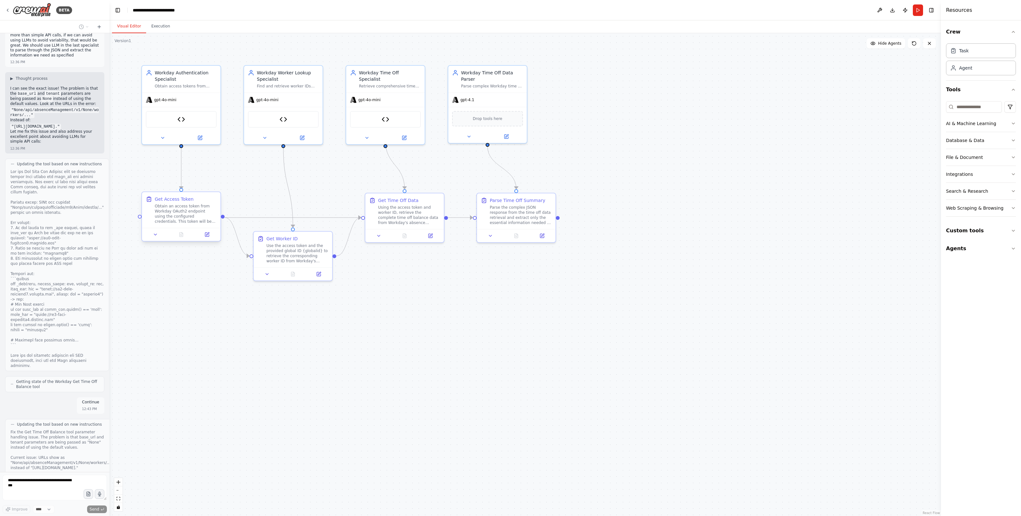
click at [177, 212] on div "Obtain an access token from Workday OAuth2 endpoint using the configured creden…" at bounding box center [186, 214] width 62 height 20
click at [295, 248] on div "Use the access token and the provided global ID {globalid} to retrieve the corr…" at bounding box center [298, 252] width 62 height 20
click at [180, 116] on img at bounding box center [181, 118] width 8 height 8
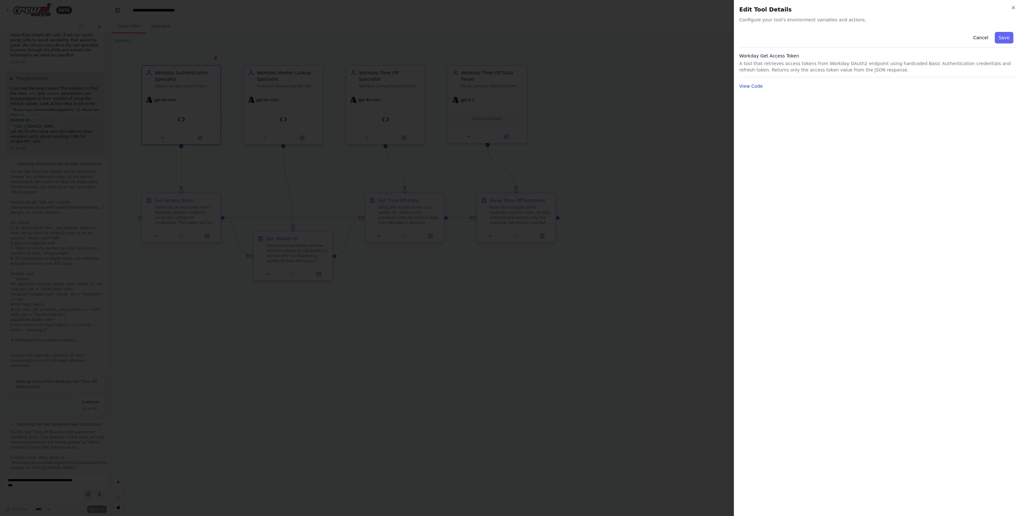
click at [755, 87] on button "View Code" at bounding box center [752, 86] width 24 height 6
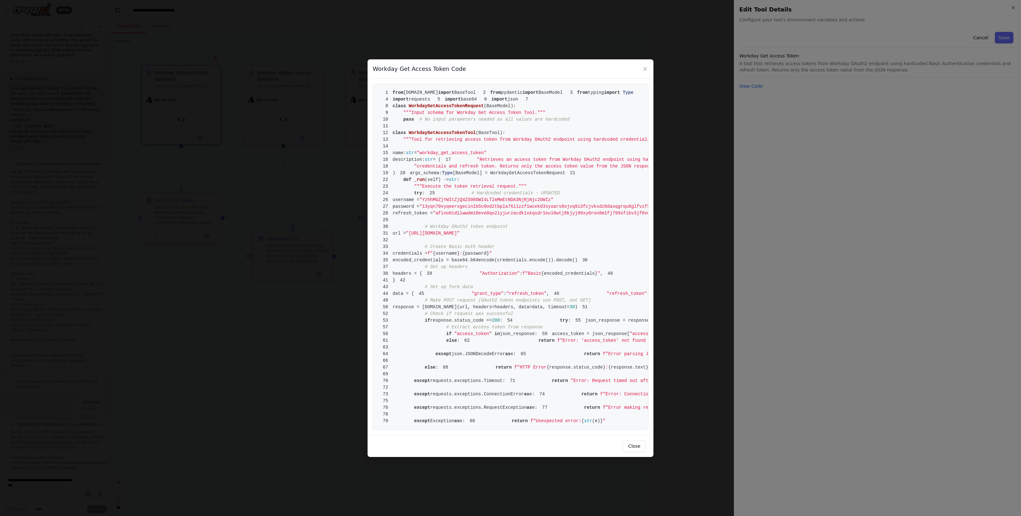
scroll to position [134, 0]
click at [633, 452] on button "Close" at bounding box center [634, 445] width 23 height 11
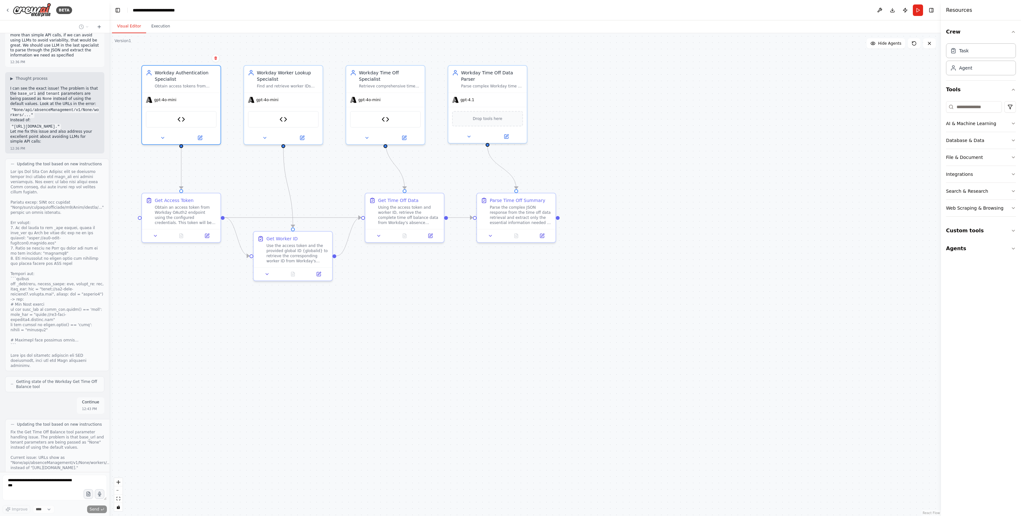
click at [48, 470] on div "Hello! I'm the CrewAI assistant. What kind of automation do you want to build? …" at bounding box center [54, 252] width 109 height 439
click at [237, 387] on div ".deletable-edge-delete-btn { width: 20px; height: 20px; border: 0px solid #ffff…" at bounding box center [525, 274] width 832 height 483
click at [100, 24] on icon at bounding box center [99, 26] width 5 height 5
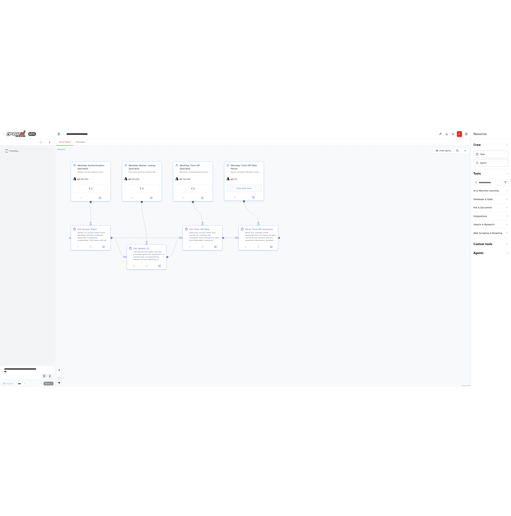
scroll to position [0, 0]
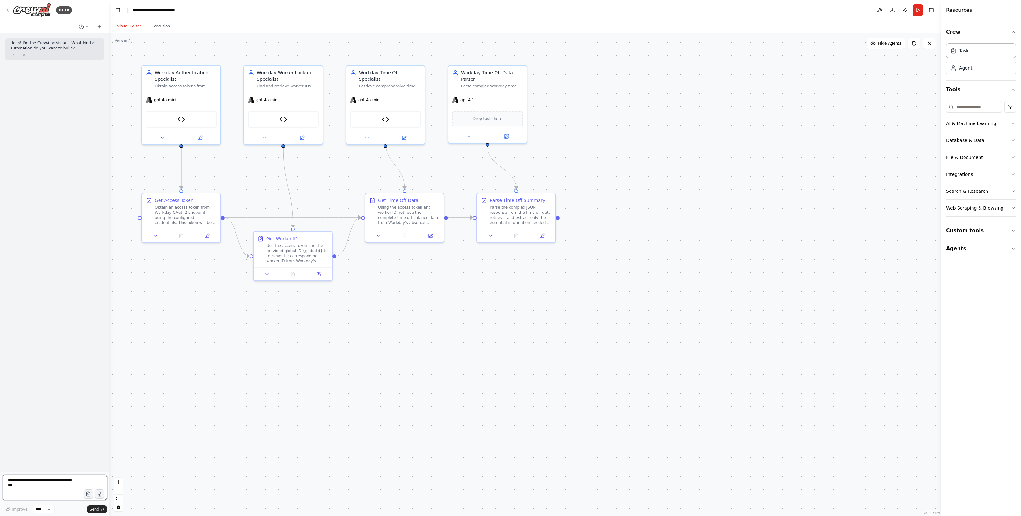
click at [51, 482] on textarea at bounding box center [55, 488] width 104 height 26
click at [921, 11] on button "Run" at bounding box center [918, 9] width 10 height 11
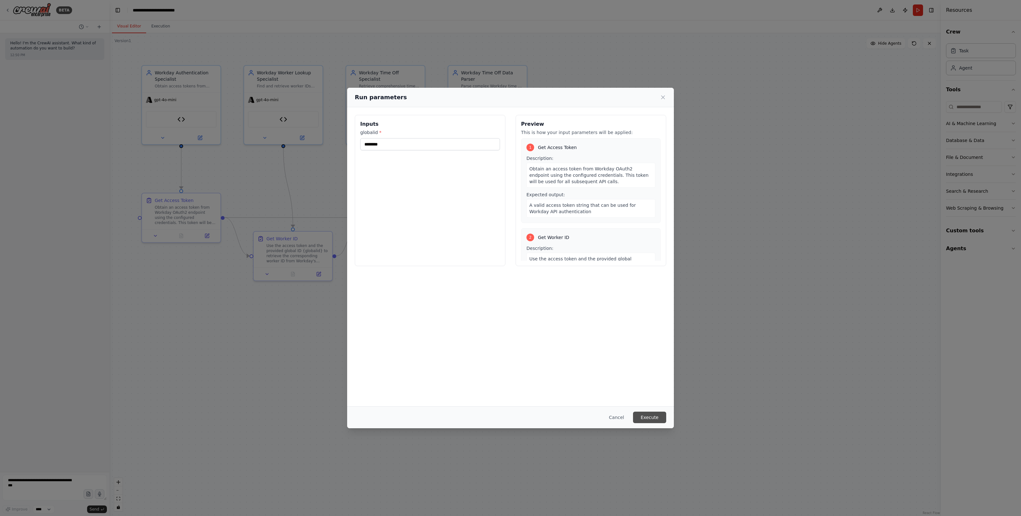
click at [653, 418] on button "Execute" at bounding box center [649, 417] width 33 height 11
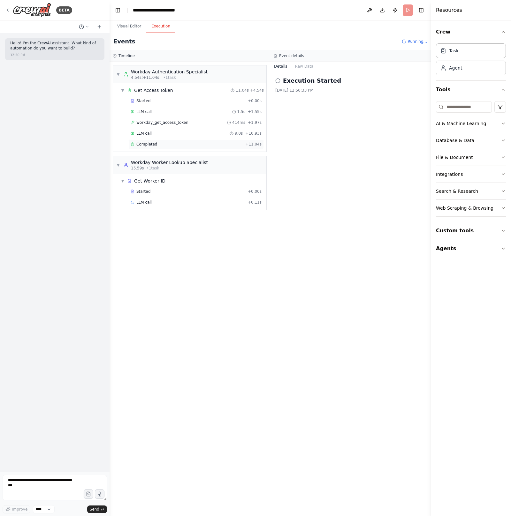
click at [189, 143] on div "Completed" at bounding box center [187, 144] width 112 height 5
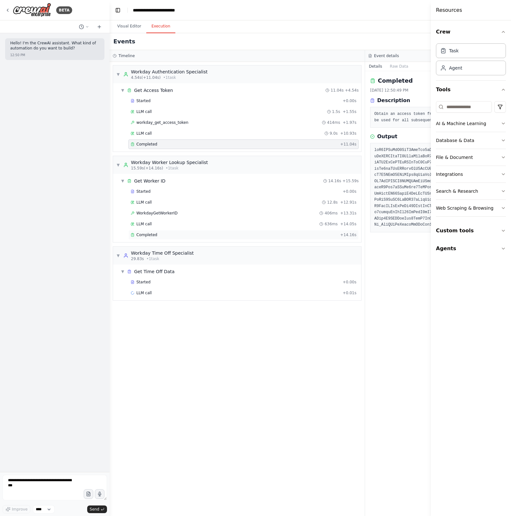
click at [187, 235] on div "Completed" at bounding box center [234, 234] width 207 height 5
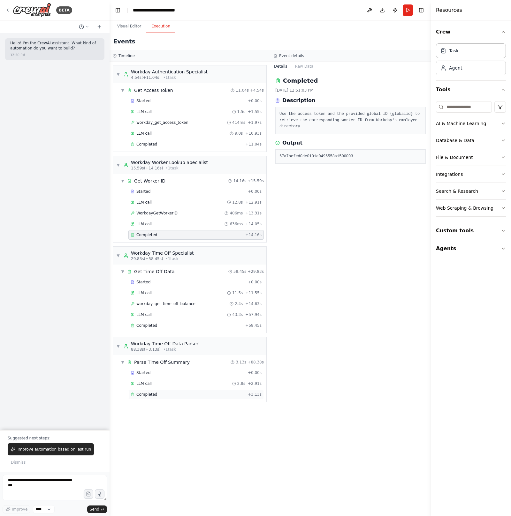
click at [152, 395] on span "Completed" at bounding box center [146, 394] width 21 height 5
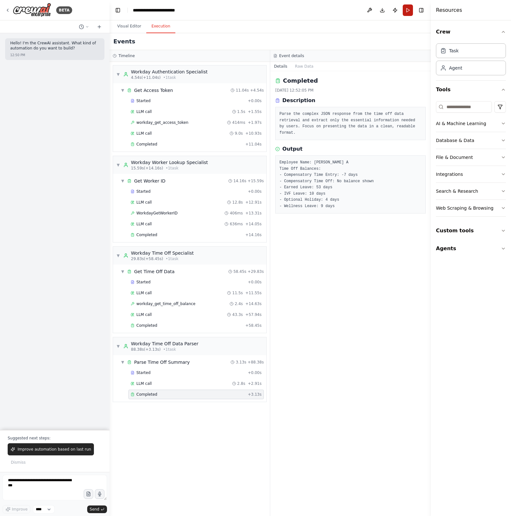
click at [409, 8] on button "Run" at bounding box center [407, 9] width 10 height 11
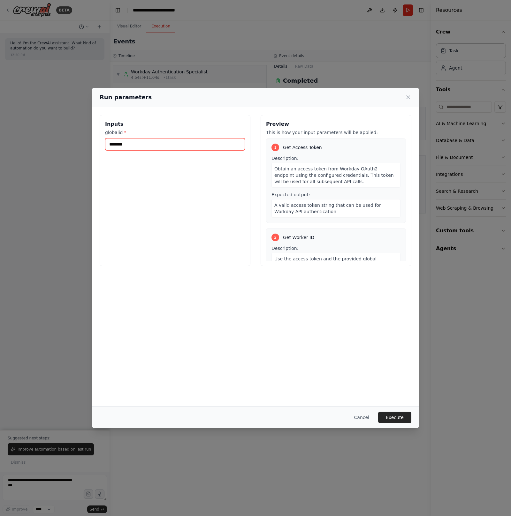
click at [172, 145] on input "********" at bounding box center [175, 144] width 140 height 12
paste input "text"
type input "********"
click at [395, 424] on div "Cancel Execute" at bounding box center [255, 417] width 327 height 22
click at [394, 412] on button "Execute" at bounding box center [394, 417] width 33 height 11
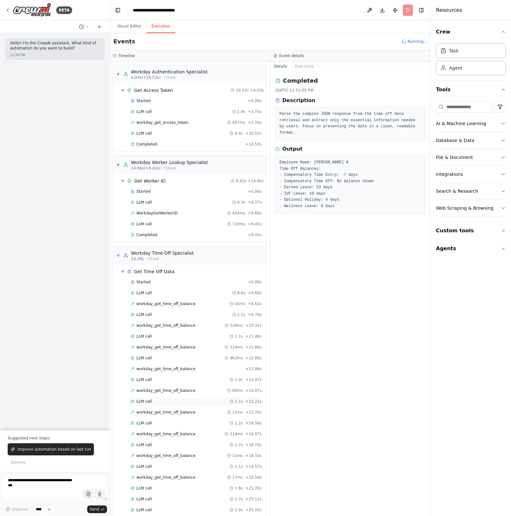
scroll to position [58, 0]
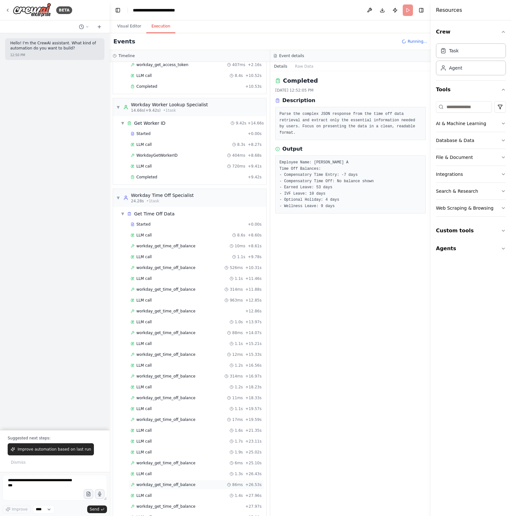
click at [169, 487] on span "workday_get_time_off_balance" at bounding box center [165, 484] width 59 height 5
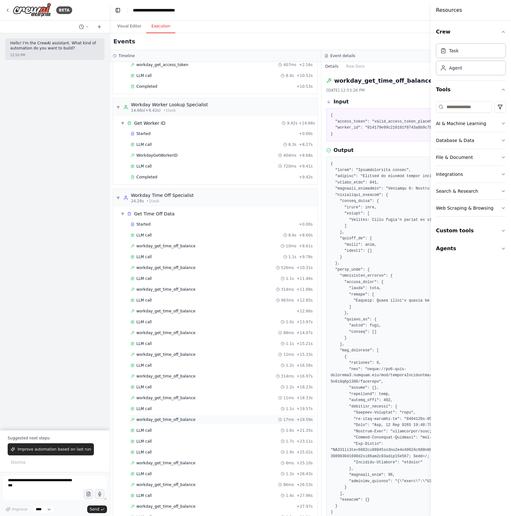
scroll to position [91, 0]
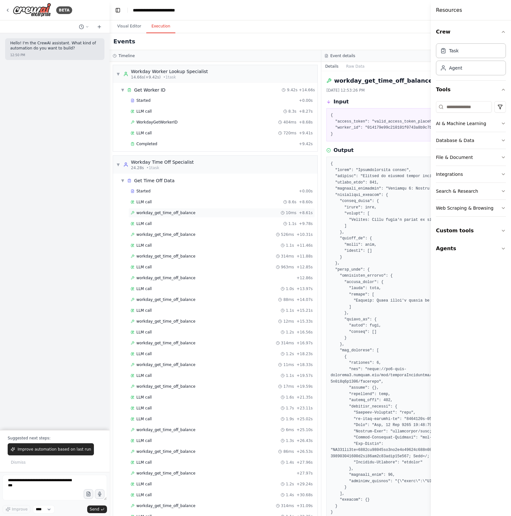
click at [185, 215] on span "workday_get_time_off_balance" at bounding box center [165, 212] width 59 height 5
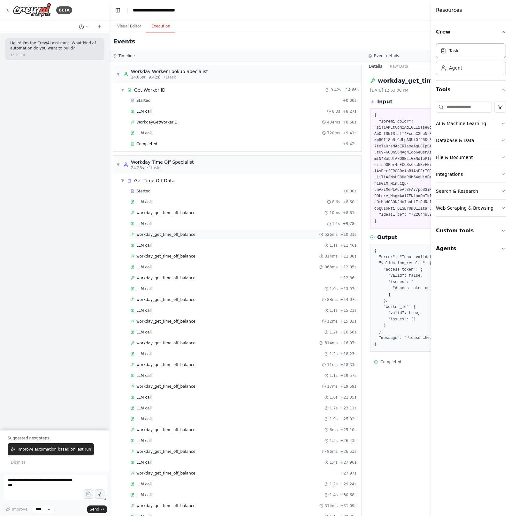
click at [184, 236] on span "workday_get_time_off_balance" at bounding box center [165, 234] width 59 height 5
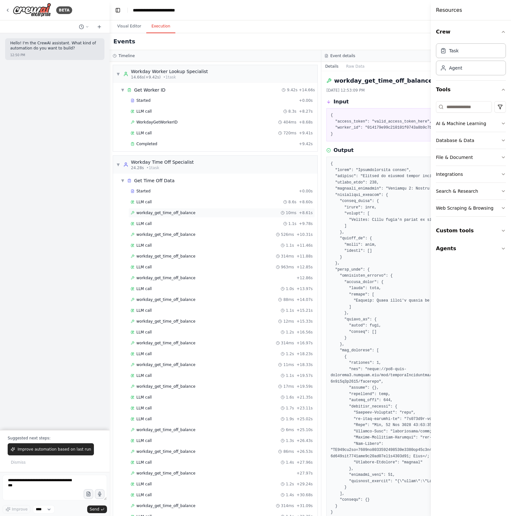
click at [191, 215] on span "workday_get_time_off_balance" at bounding box center [165, 212] width 59 height 5
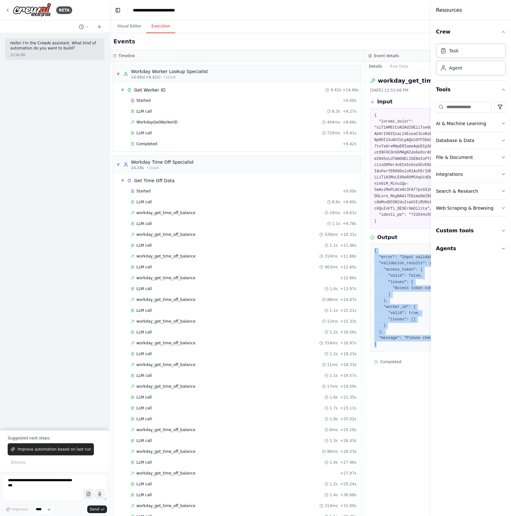
drag, startPoint x: 394, startPoint y: 348, endPoint x: 374, endPoint y: 251, distance: 98.5
click at [374, 252] on div "{ "error": "Input validation failed", "validation_results": { "access_token": {…" at bounding box center [492, 298] width 245 height 108
copy pre "{ "error": "Input validation failed", "validation_results": { "access_token": {…"
click at [31, 482] on textarea at bounding box center [55, 488] width 104 height 26
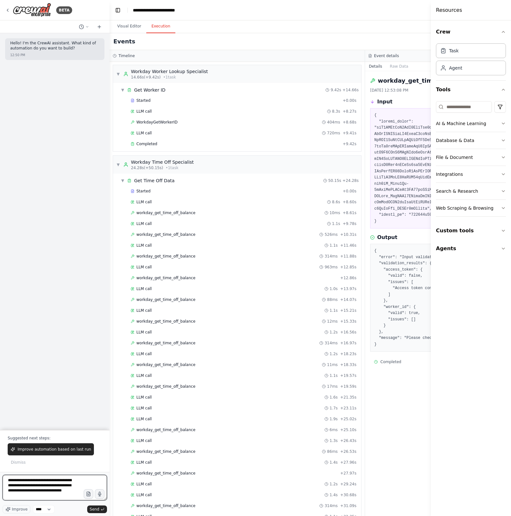
paste textarea "**********"
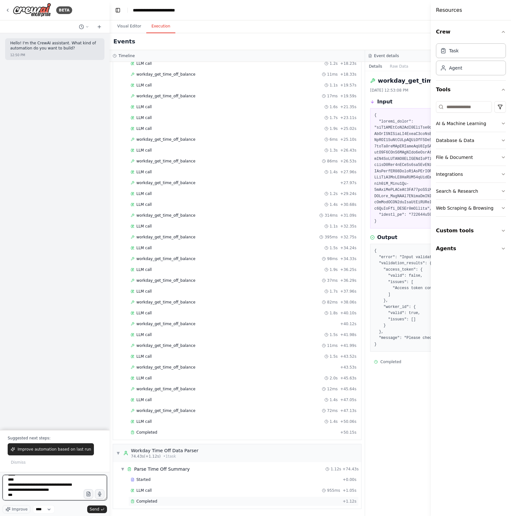
type textarea "**********"
click at [142, 503] on span "Completed" at bounding box center [146, 501] width 21 height 5
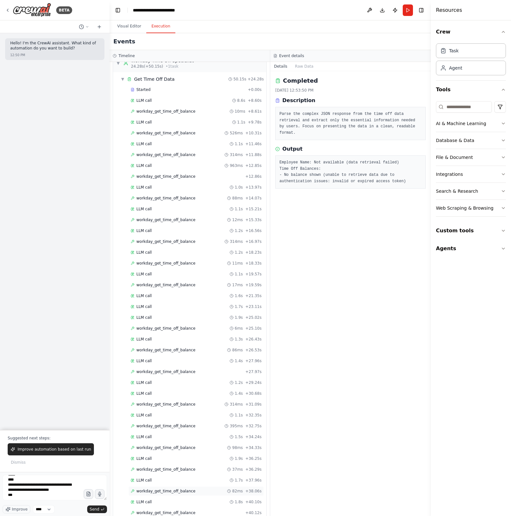
scroll to position [164, 0]
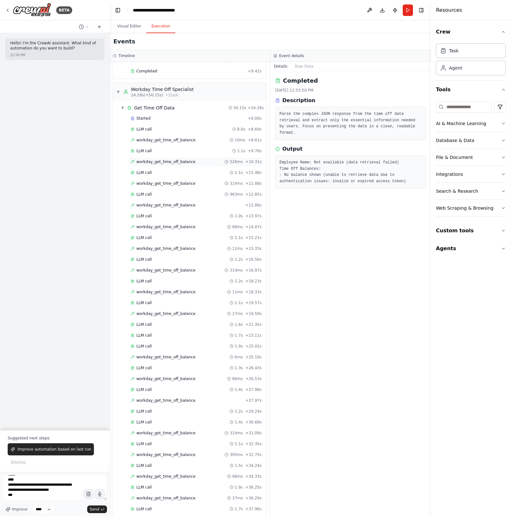
click at [168, 164] on span "workday_get_time_off_balance" at bounding box center [165, 161] width 59 height 5
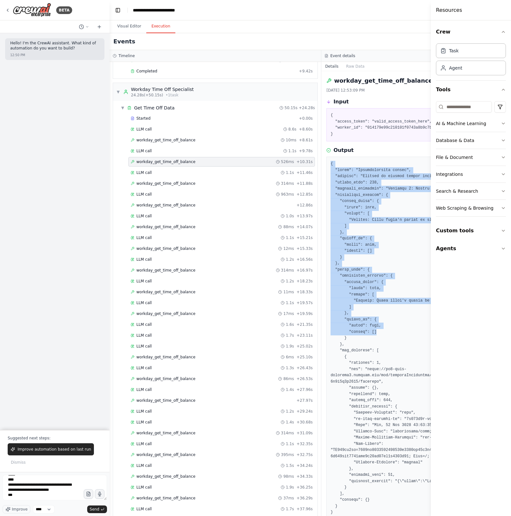
drag, startPoint x: 328, startPoint y: 165, endPoint x: 413, endPoint y: 330, distance: 185.6
click at [413, 330] on pre at bounding box center [426, 338] width 193 height 355
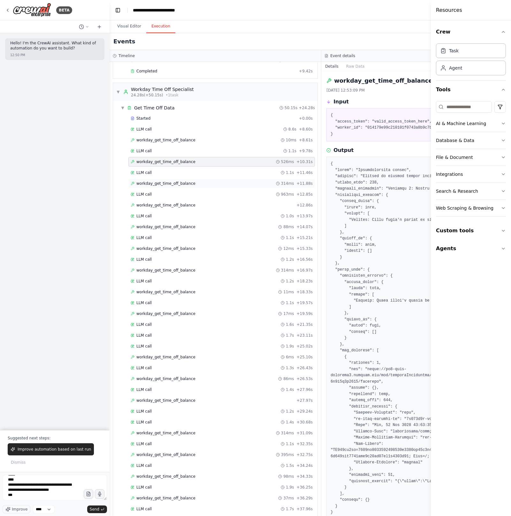
click at [176, 186] on span "workday_get_time_off_balance" at bounding box center [165, 183] width 59 height 5
click at [173, 161] on div "workday_get_time_off_balance 526ms + 10.31s" at bounding box center [221, 162] width 186 height 10
click at [173, 137] on div "workday_get_time_off_balance 10ms + 8.61s" at bounding box center [221, 140] width 186 height 10
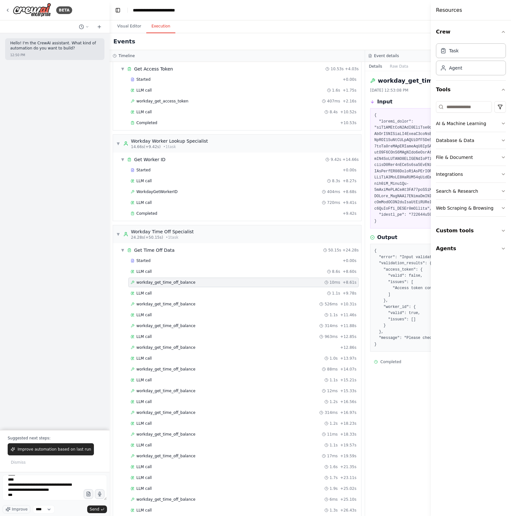
scroll to position [0, 0]
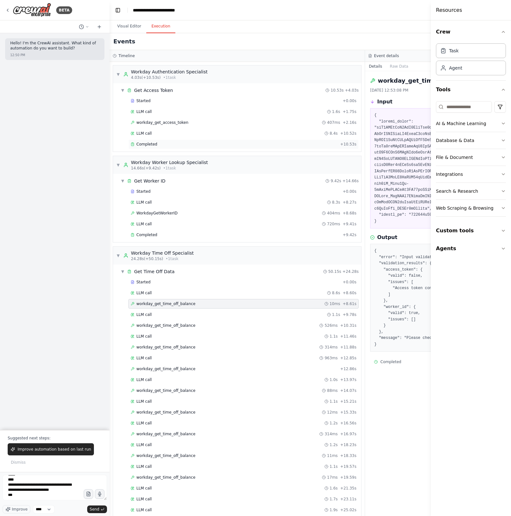
click at [187, 144] on div "Completed" at bounding box center [234, 144] width 207 height 5
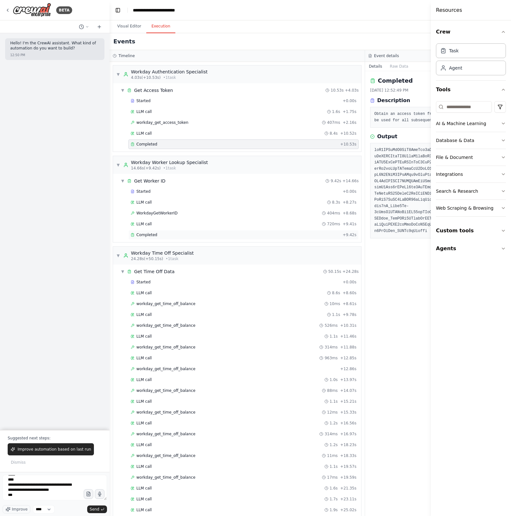
click at [172, 237] on div "Completed" at bounding box center [235, 234] width 209 height 5
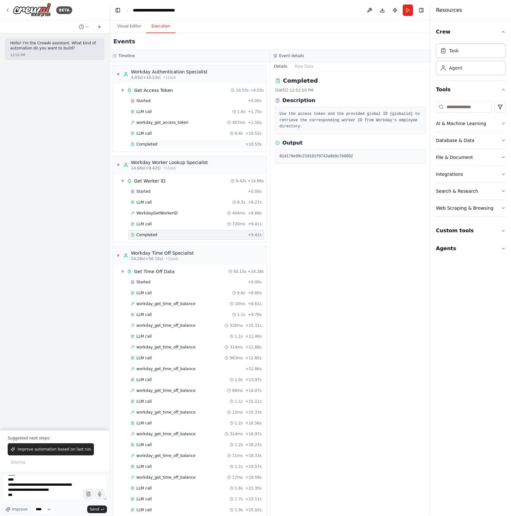
click at [166, 145] on div "Completed" at bounding box center [187, 144] width 112 height 5
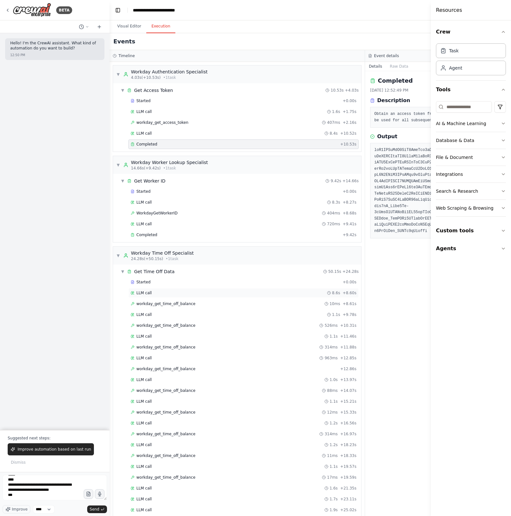
click at [179, 295] on div "LLM call 8.6s + 8.60s" at bounding box center [244, 292] width 226 height 5
click at [164, 142] on div "Completed" at bounding box center [234, 144] width 207 height 5
click at [166, 296] on div "LLM call 8.6s + 8.60s" at bounding box center [244, 292] width 226 height 5
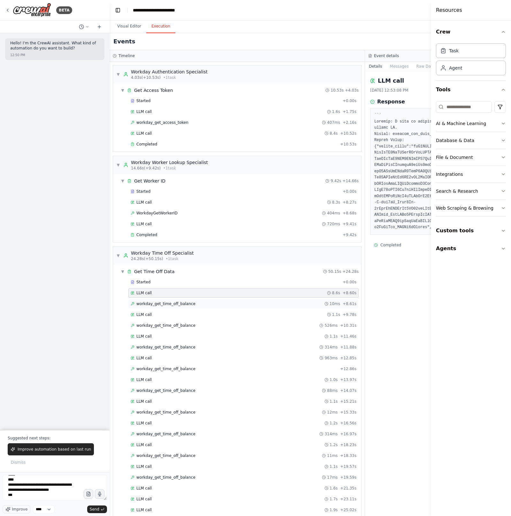
click at [173, 304] on span "workday_get_time_off_balance" at bounding box center [165, 303] width 59 height 5
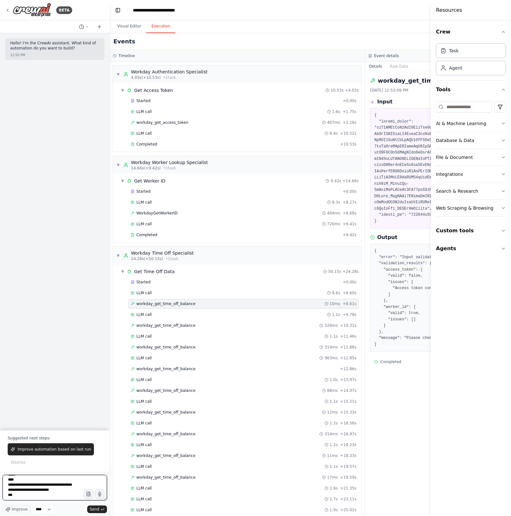
click at [32, 492] on textarea "**********" at bounding box center [55, 488] width 104 height 26
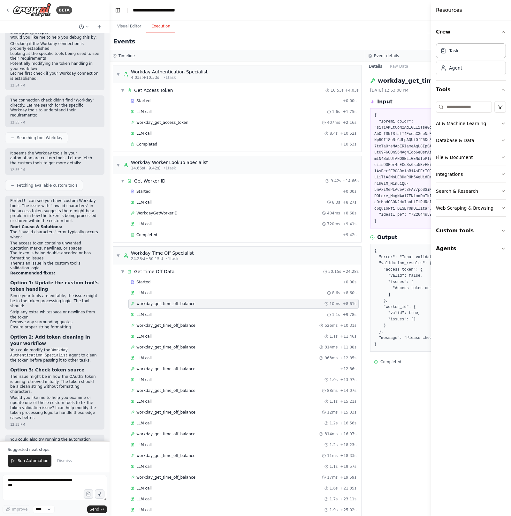
scroll to position [315, 0]
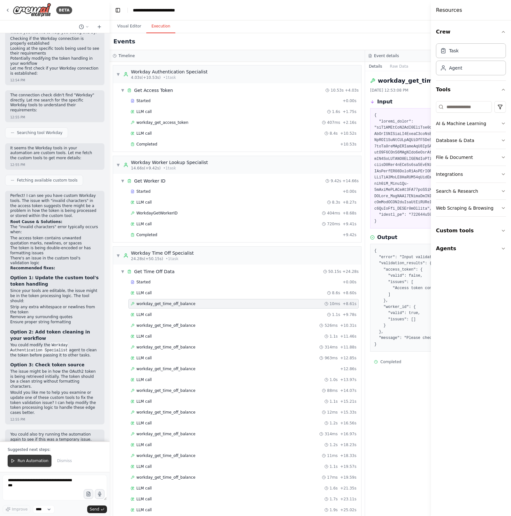
click at [27, 463] on span "Run Automation" at bounding box center [33, 460] width 31 height 5
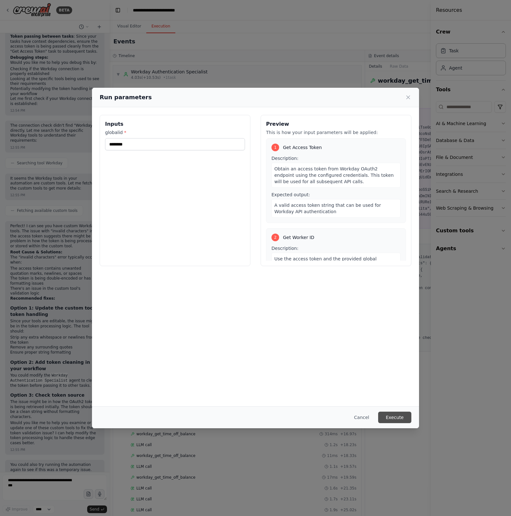
click at [397, 417] on button "Execute" at bounding box center [394, 417] width 33 height 11
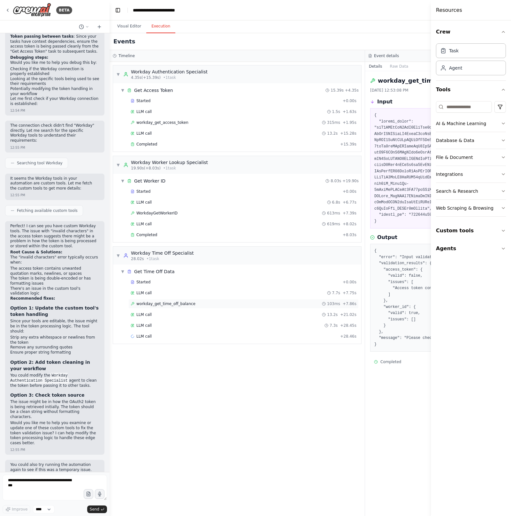
click at [190, 303] on span "workday_get_time_off_balance" at bounding box center [165, 303] width 59 height 5
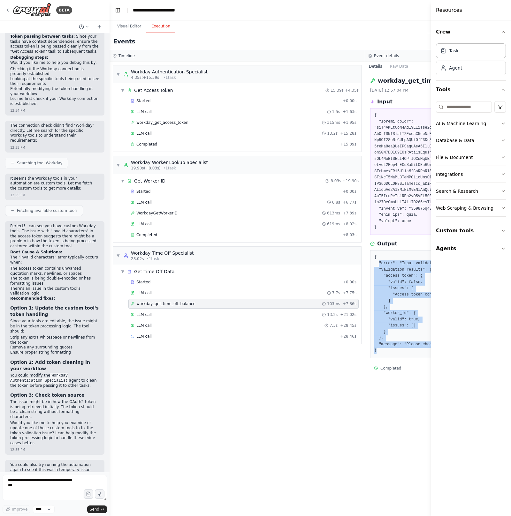
drag, startPoint x: 385, startPoint y: 352, endPoint x: 379, endPoint y: 261, distance: 91.5
click at [379, 261] on pre "{ "error": "Input validation failed", "validation_results": { "access_token": {…" at bounding box center [492, 304] width 237 height 100
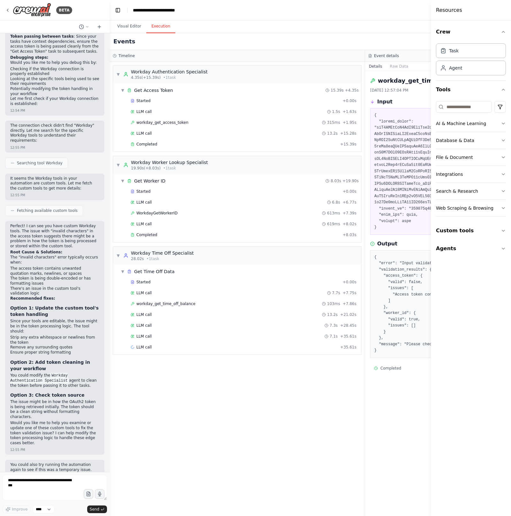
click at [389, 229] on pre at bounding box center [492, 171] width 237 height 118
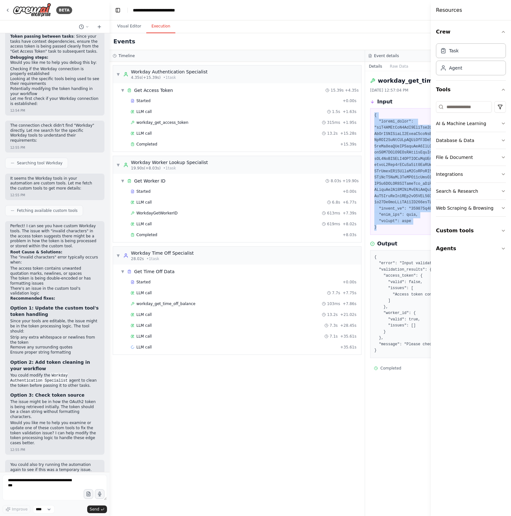
drag, startPoint x: 387, startPoint y: 230, endPoint x: 372, endPoint y: 116, distance: 114.3
click at [372, 116] on div at bounding box center [492, 171] width 245 height 127
copy pre "{ [AUTH_TOKEN].QM8w91wQcpcdnnHe8iyNDPKWA9jSuk6e9-XPSi0NNSIS5KYShfbRzr_uQzPo9BkA…"
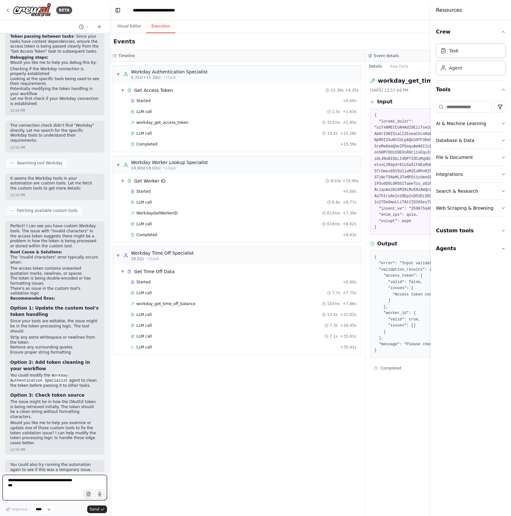
click at [31, 489] on textarea at bounding box center [55, 488] width 104 height 26
paste textarea "**********"
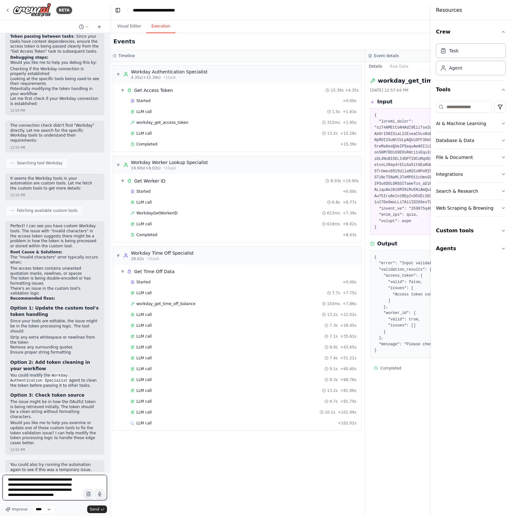
paste textarea "**********"
type textarea "**********"
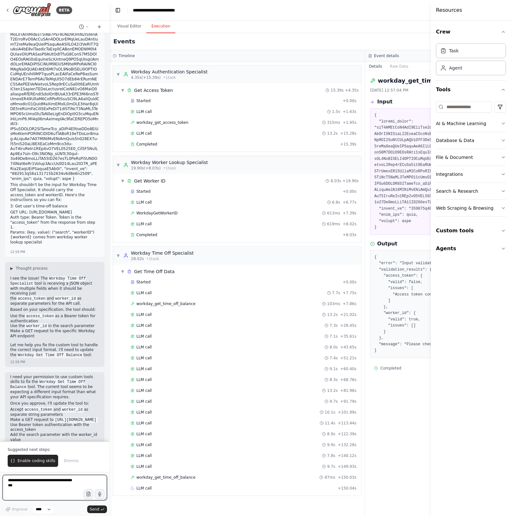
scroll to position [796, 0]
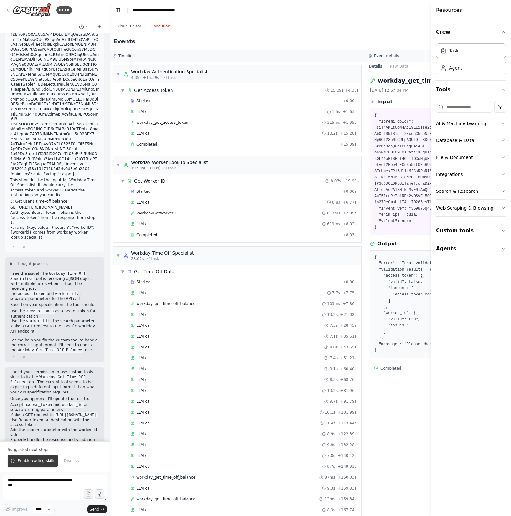
click at [44, 461] on span "Enable coding skills" at bounding box center [37, 460] width 38 height 5
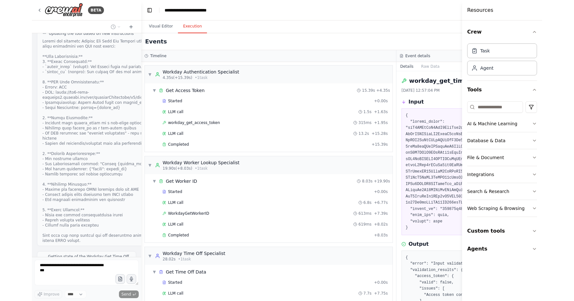
scroll to position [1310, 0]
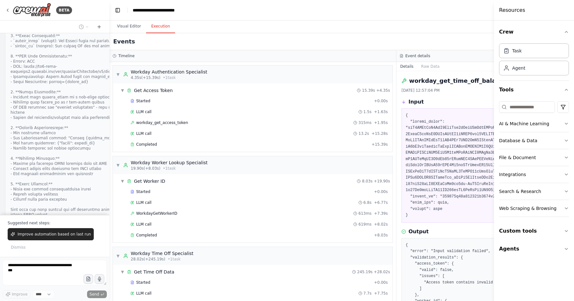
click at [404, 40] on div "Events" at bounding box center [396, 41] width 574 height 17
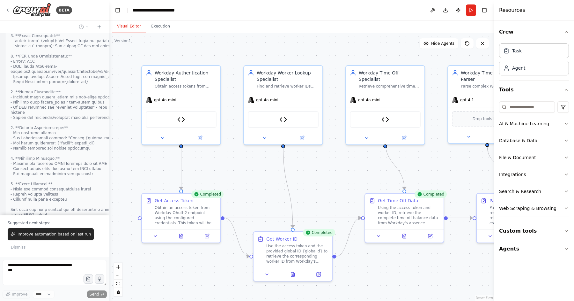
click at [143, 29] on button "Visual Editor" at bounding box center [129, 26] width 34 height 13
click at [470, 9] on button "Run" at bounding box center [471, 9] width 10 height 11
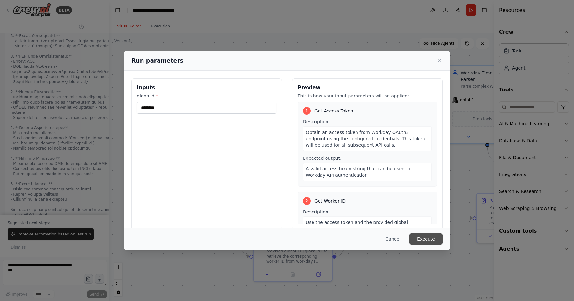
click at [425, 236] on button "Execute" at bounding box center [426, 238] width 33 height 11
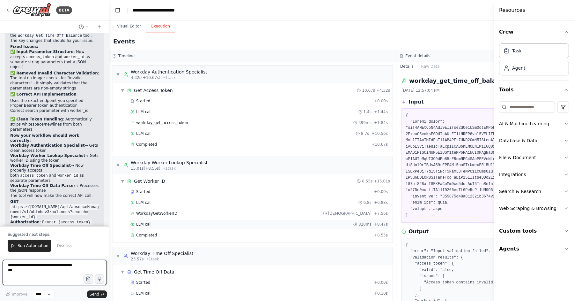
scroll to position [3, 0]
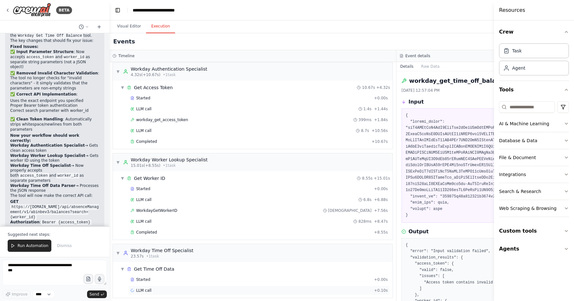
click at [160, 288] on div "LLM call + 0.10s" at bounding box center [260, 290] width 258 height 5
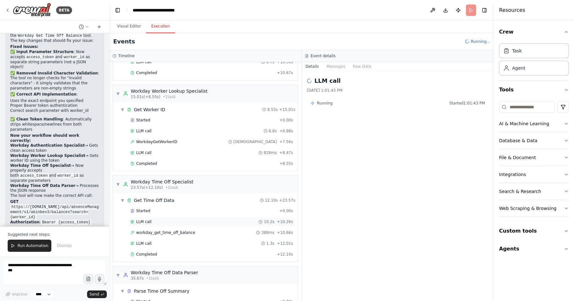
scroll to position [88, 0]
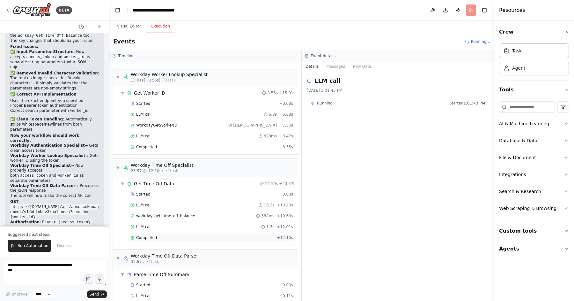
click at [164, 235] on div "Completed" at bounding box center [203, 237] width 144 height 5
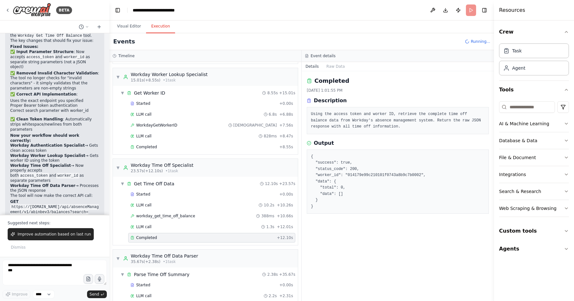
scroll to position [102, 0]
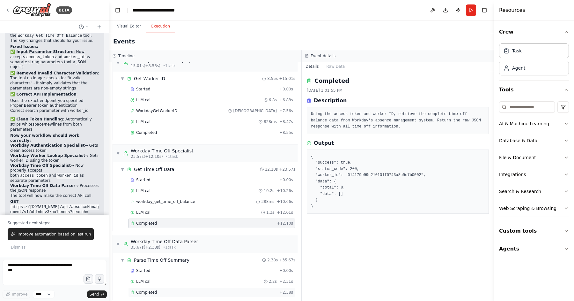
click at [161, 289] on div "Completed" at bounding box center [204, 291] width 146 height 5
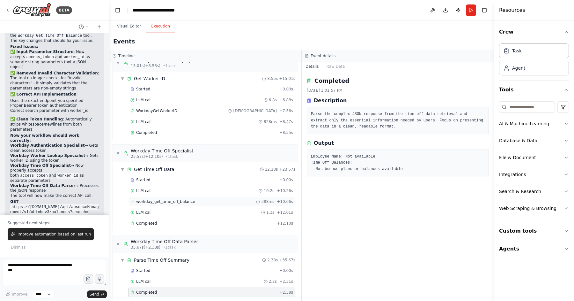
click at [169, 197] on div "workday_get_time_off_balance 388ms + 10.66s" at bounding box center [211, 202] width 167 height 10
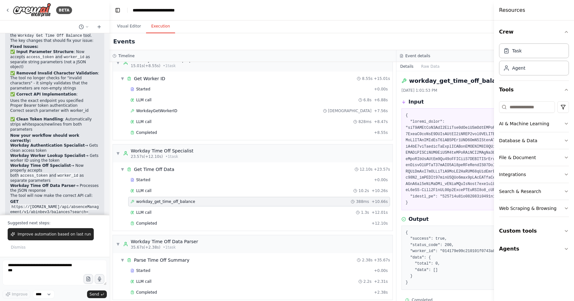
scroll to position [12, 0]
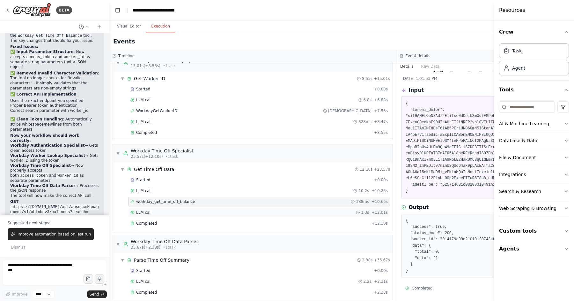
click at [169, 210] on div "LLM call 1.3s + 12.01s" at bounding box center [260, 212] width 258 height 5
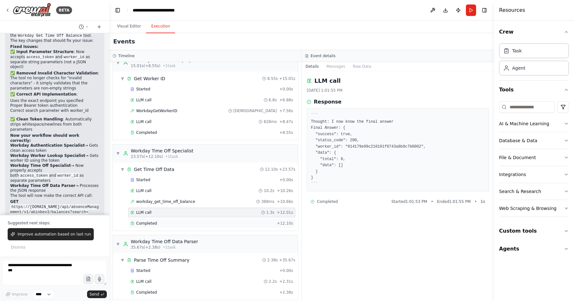
click at [169, 218] on div "Completed + 12.10s" at bounding box center [211, 223] width 167 height 10
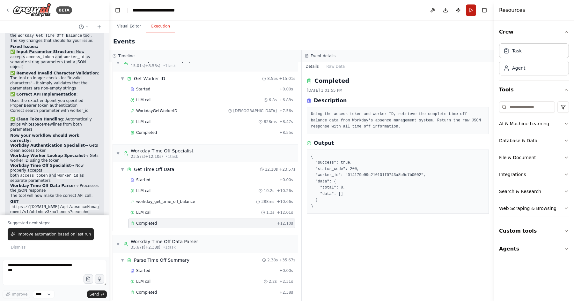
click at [470, 7] on button "Run" at bounding box center [471, 9] width 10 height 11
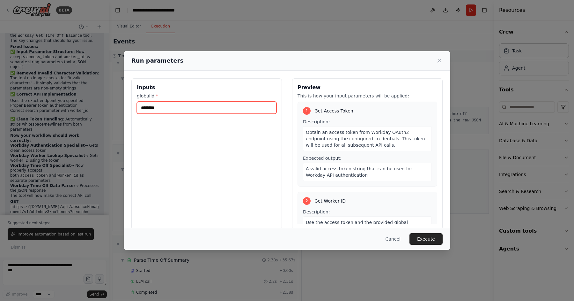
click at [191, 106] on input "********" at bounding box center [207, 107] width 140 height 12
click at [397, 238] on button "Cancel" at bounding box center [393, 238] width 25 height 11
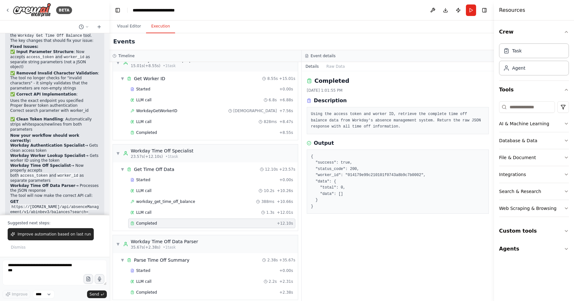
click at [351, 231] on div "Completed [DATE] 1:01:55 PM Description Using the access token and worker ID, r…" at bounding box center [398, 185] width 192 height 229
click at [160, 210] on div "LLM call 1.3s + 12.01s" at bounding box center [212, 212] width 163 height 5
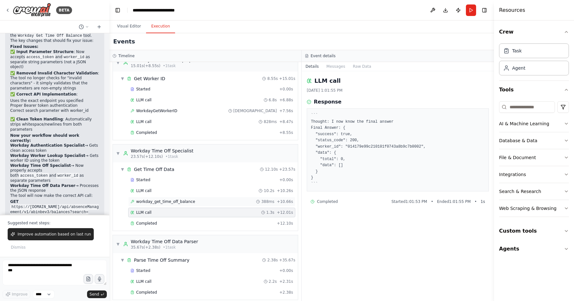
click at [166, 199] on span "workday_get_time_off_balance" at bounding box center [165, 201] width 59 height 5
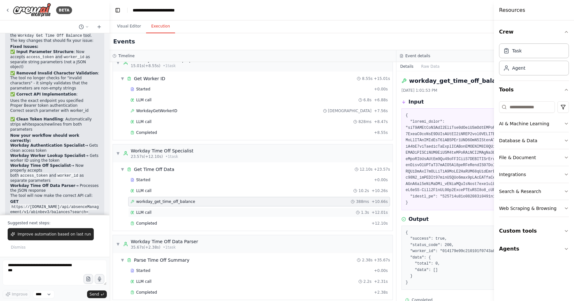
click at [166, 210] on div "LLM call 1.3s + 12.01s" at bounding box center [260, 212] width 258 height 5
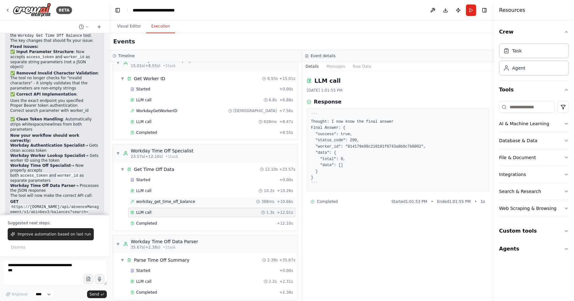
click at [174, 199] on span "workday_get_time_off_balance" at bounding box center [165, 201] width 59 height 5
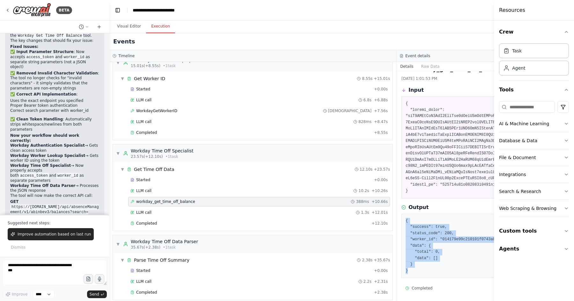
drag, startPoint x: 417, startPoint y: 267, endPoint x: 403, endPoint y: 214, distance: 55.3
click at [403, 214] on div "{ "success": true, "status_code": 200, "worker_id": "014179e99c210101f0743a8b9c…" at bounding box center [540, 246] width 277 height 64
copy pre "{ "success": true, "status_code": 200, "worker_id": "014179e99c210101f0743a8b9c…"
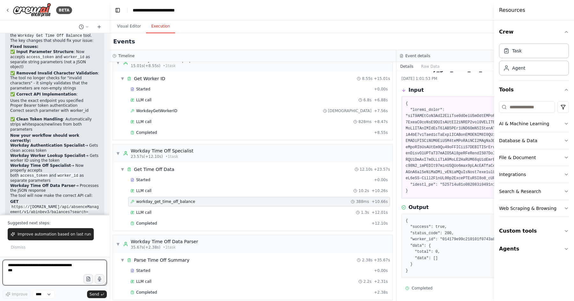
click at [41, 268] on textarea at bounding box center [55, 272] width 104 height 26
paste textarea "**********"
type textarea "**********"
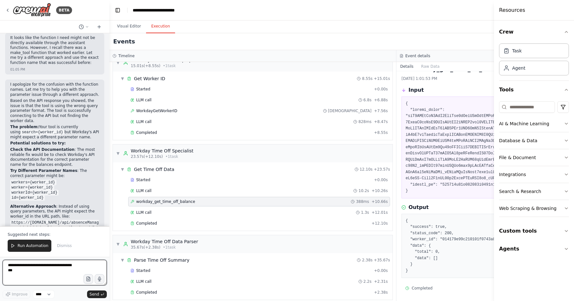
scroll to position [2497, 0]
